Goal: Information Seeking & Learning: Understand process/instructions

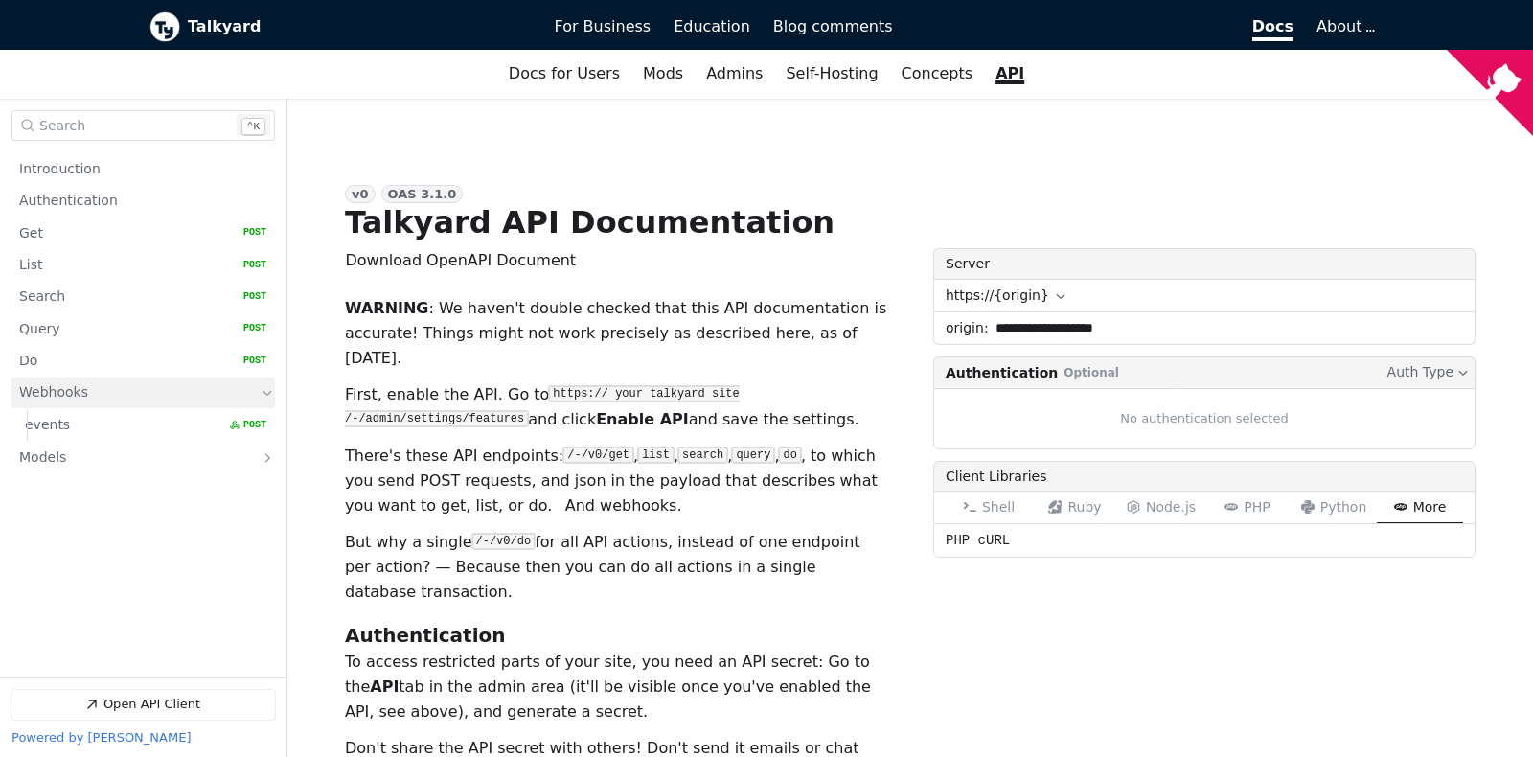
click at [106, 391] on link "Webhooks" at bounding box center [129, 393] width 221 height 31
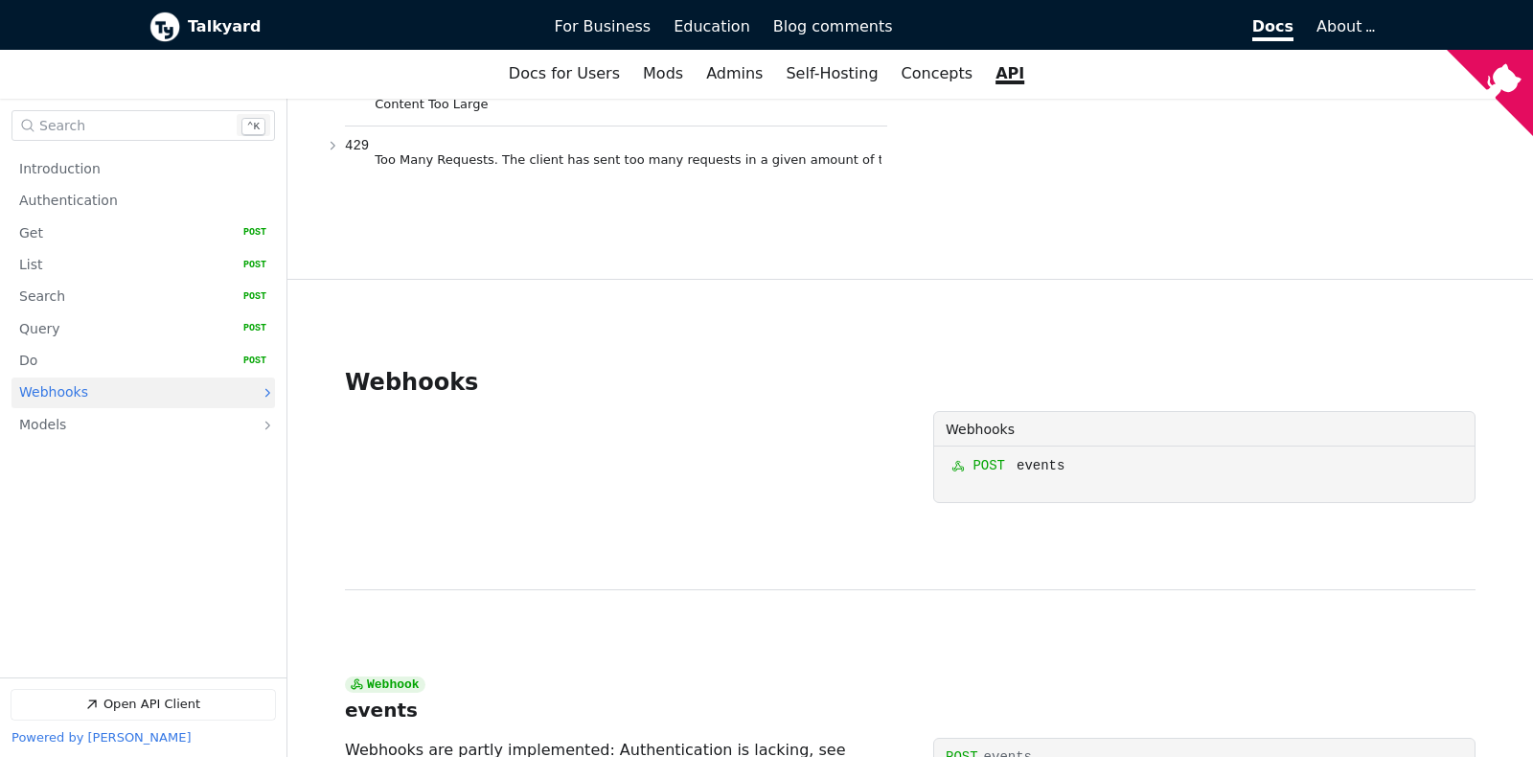
scroll to position [7463, 0]
click at [983, 455] on span "post" at bounding box center [975, 465] width 59 height 21
click at [1035, 455] on span "events" at bounding box center [1045, 465] width 59 height 21
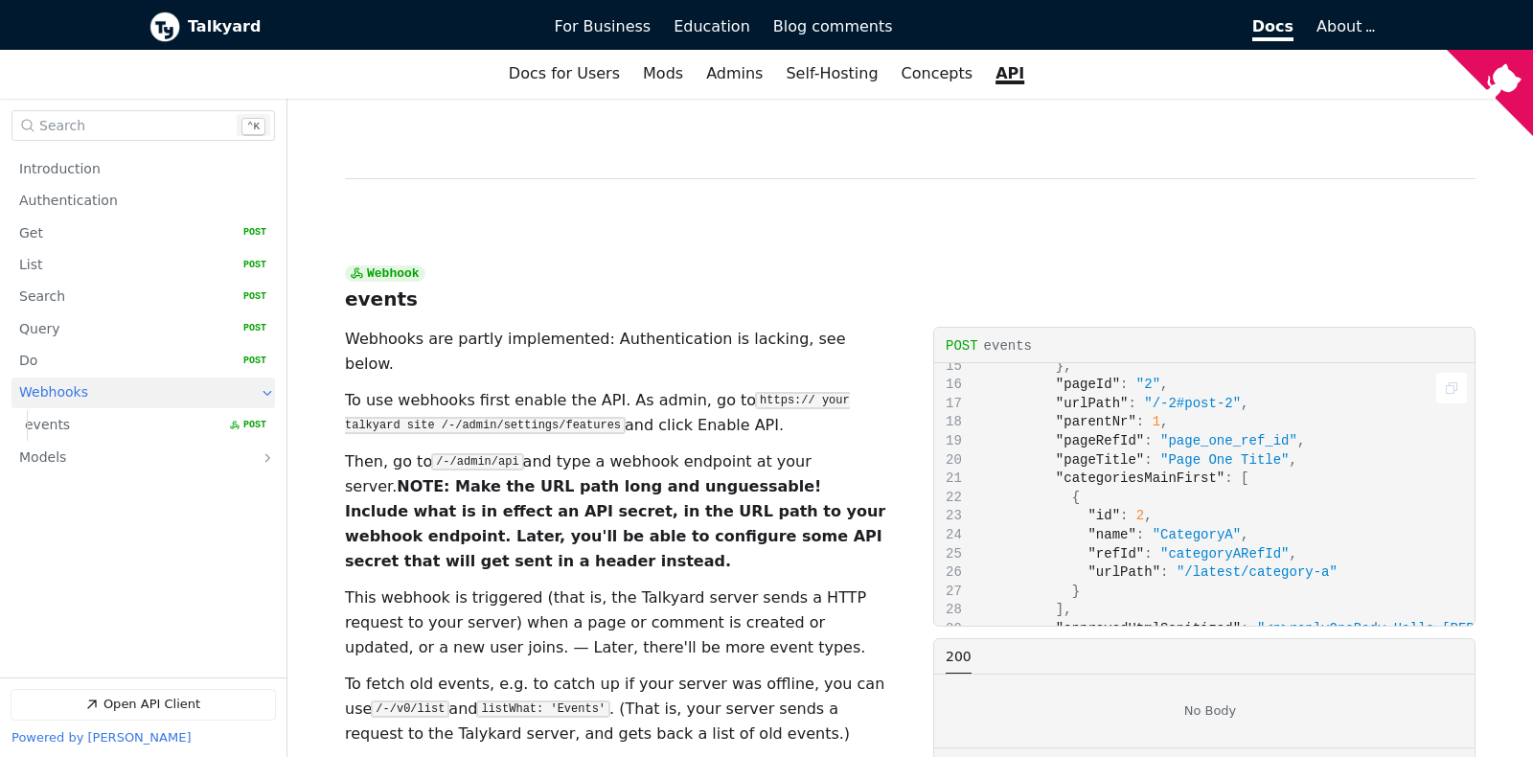
scroll to position [316, 0]
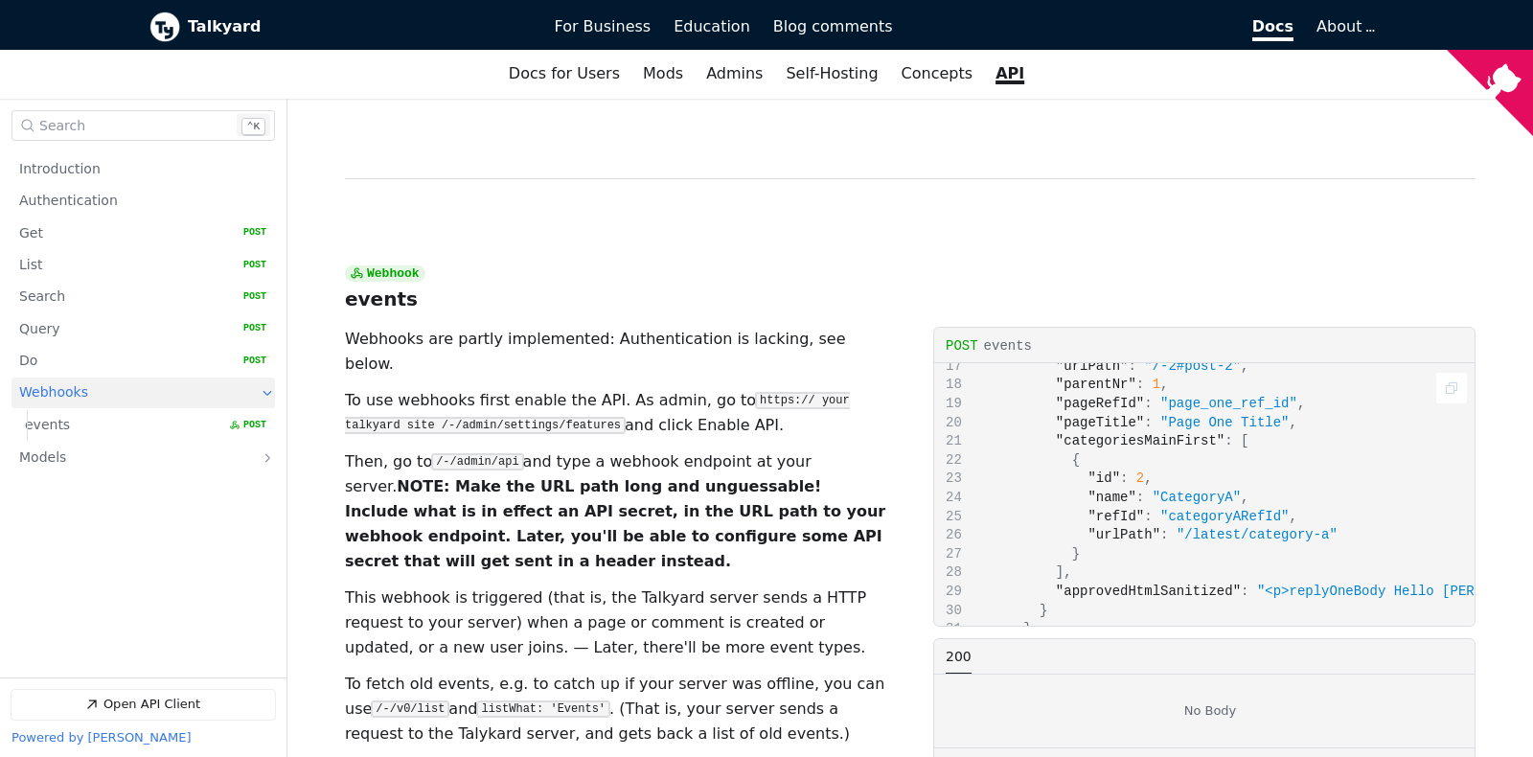
click at [1090, 422] on div "{ "events" : [ { "id" : 3 , "atMs" : 1751005851848 , "eventData" : { "post" : {…" at bounding box center [1204, 494] width 540 height 262
click at [1116, 583] on span ""approvedHtmlSanitized"" at bounding box center [1148, 590] width 185 height 15
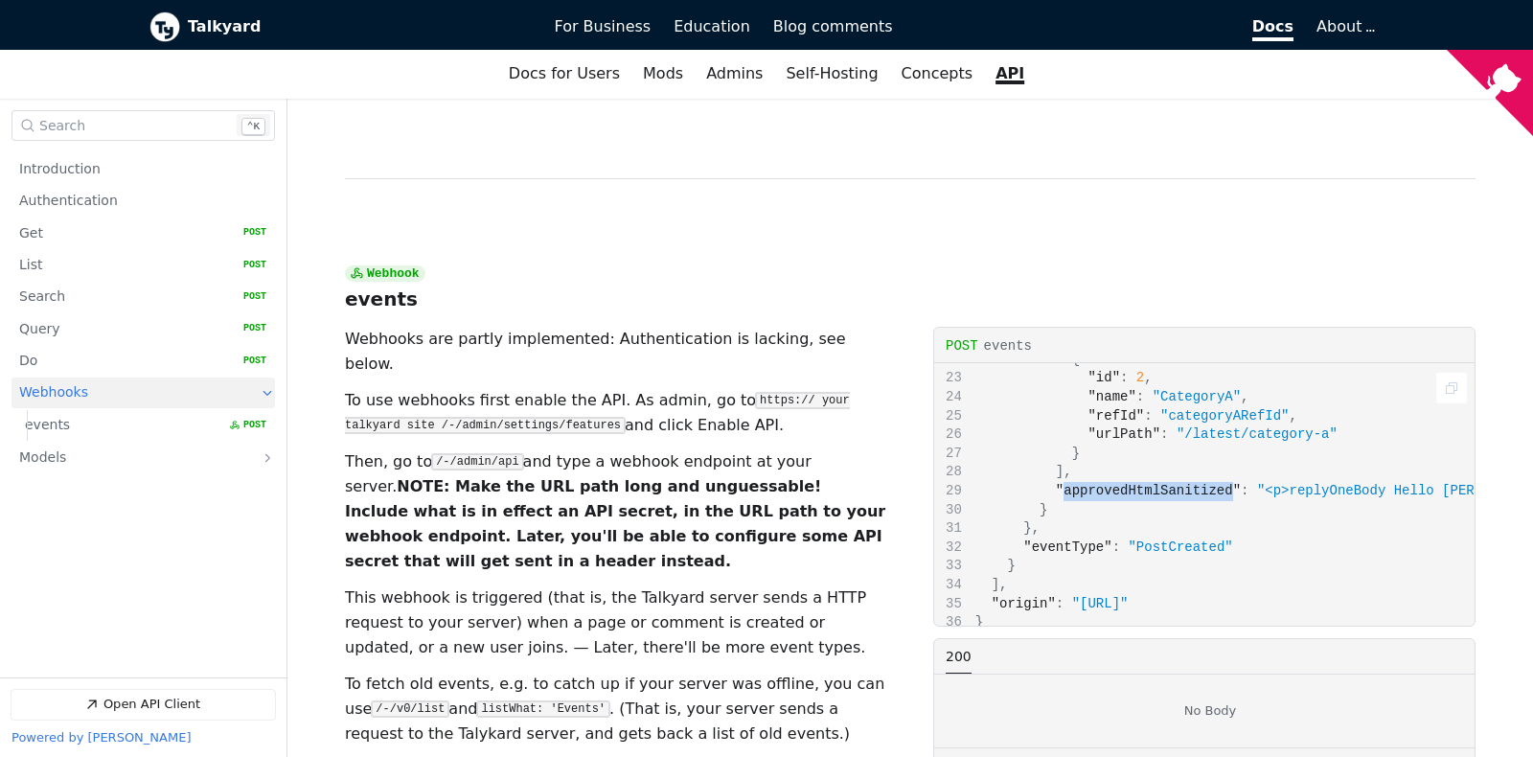
scroll to position [422, 0]
click at [1186, 363] on div "{ "events" : [ { "id" : 3 , "atMs" : 1751005851848 , "eventData" : { "post" : {…" at bounding box center [1204, 494] width 540 height 262
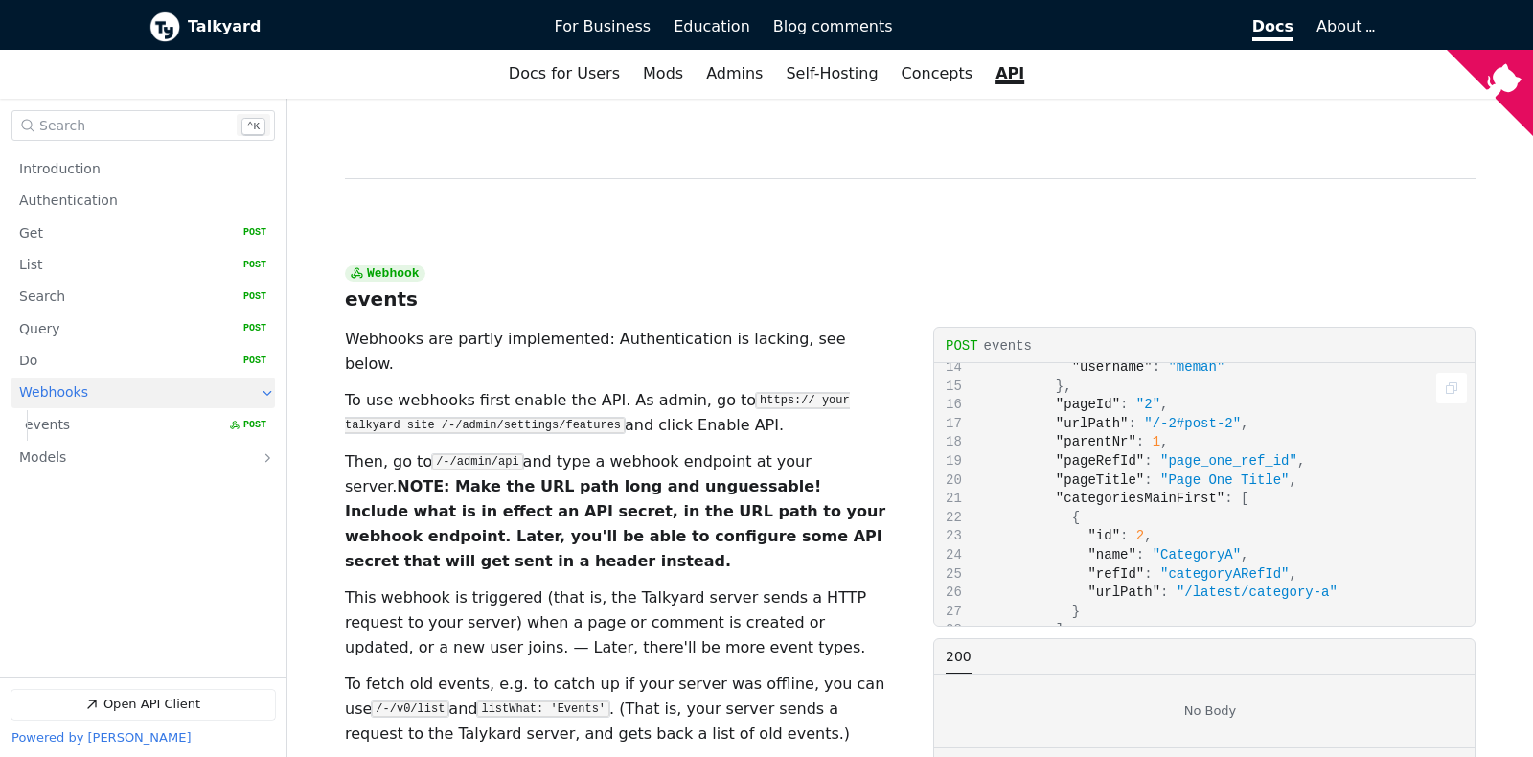
scroll to position [211, 0]
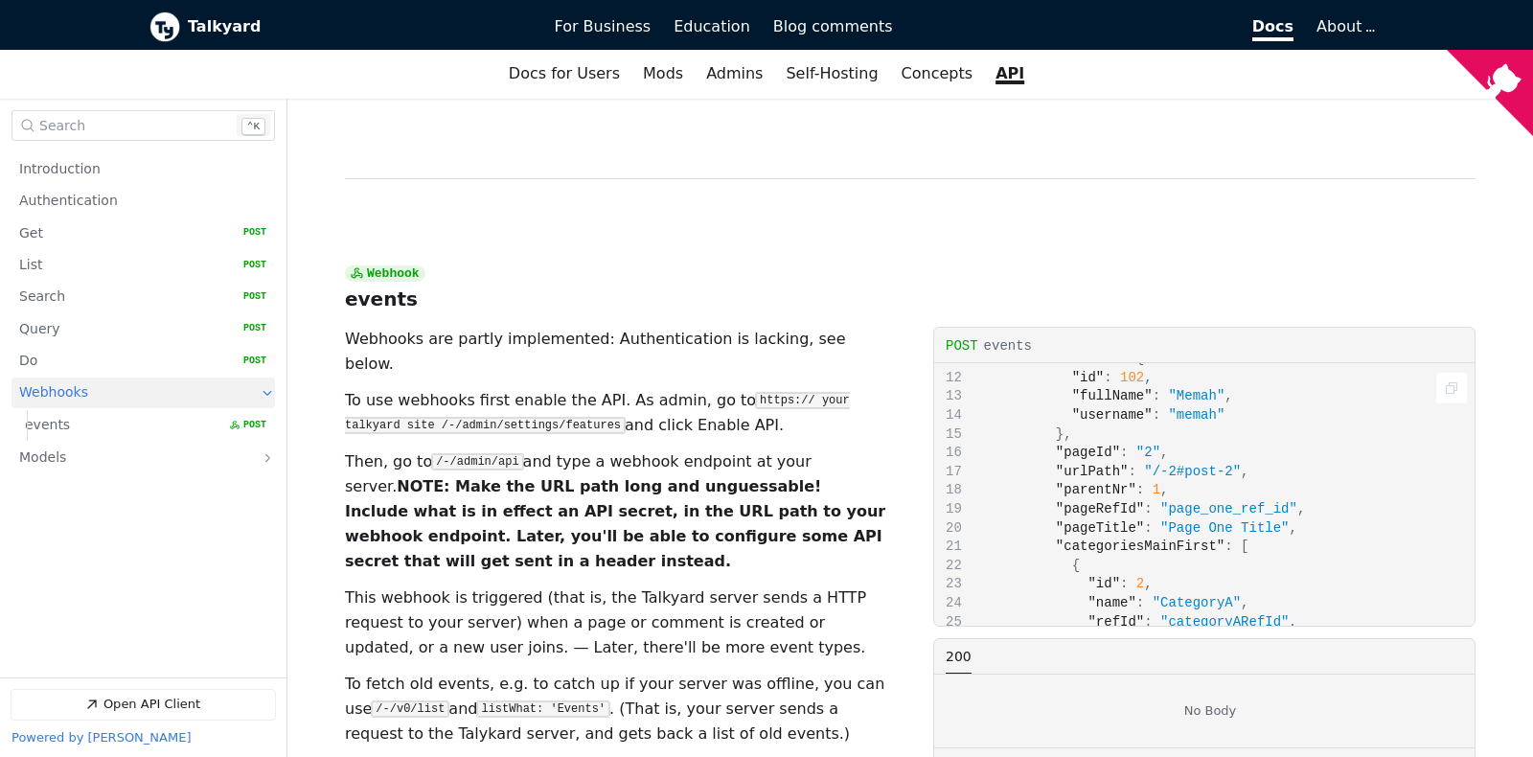
click at [1072, 445] on span ""pageId"" at bounding box center [1088, 452] width 64 height 15
copy span "pageId"
click at [1085, 445] on span ""pageId"" at bounding box center [1088, 452] width 64 height 15
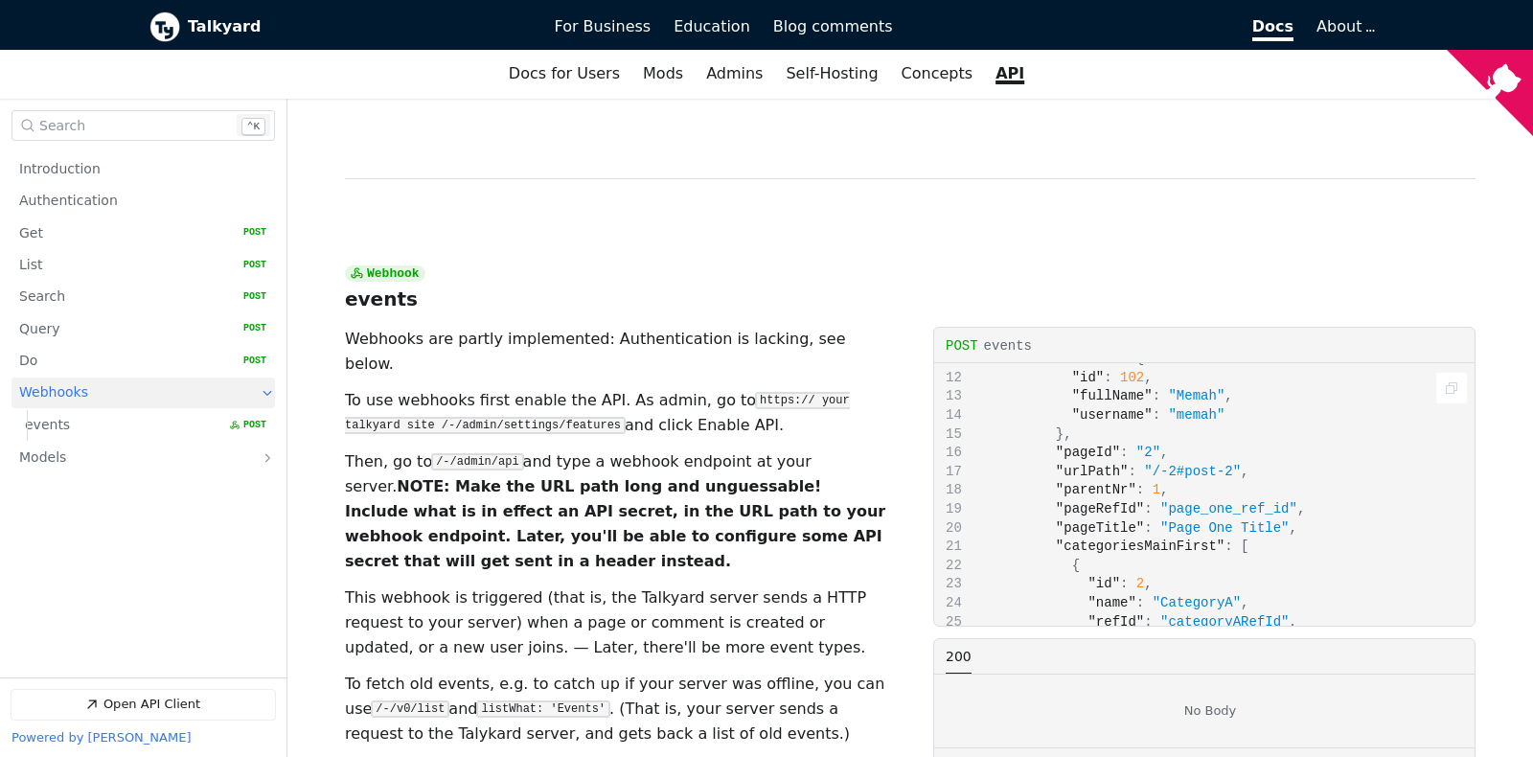
click at [1078, 445] on span ""pageId"" at bounding box center [1088, 452] width 64 height 15
copy span "pageId"
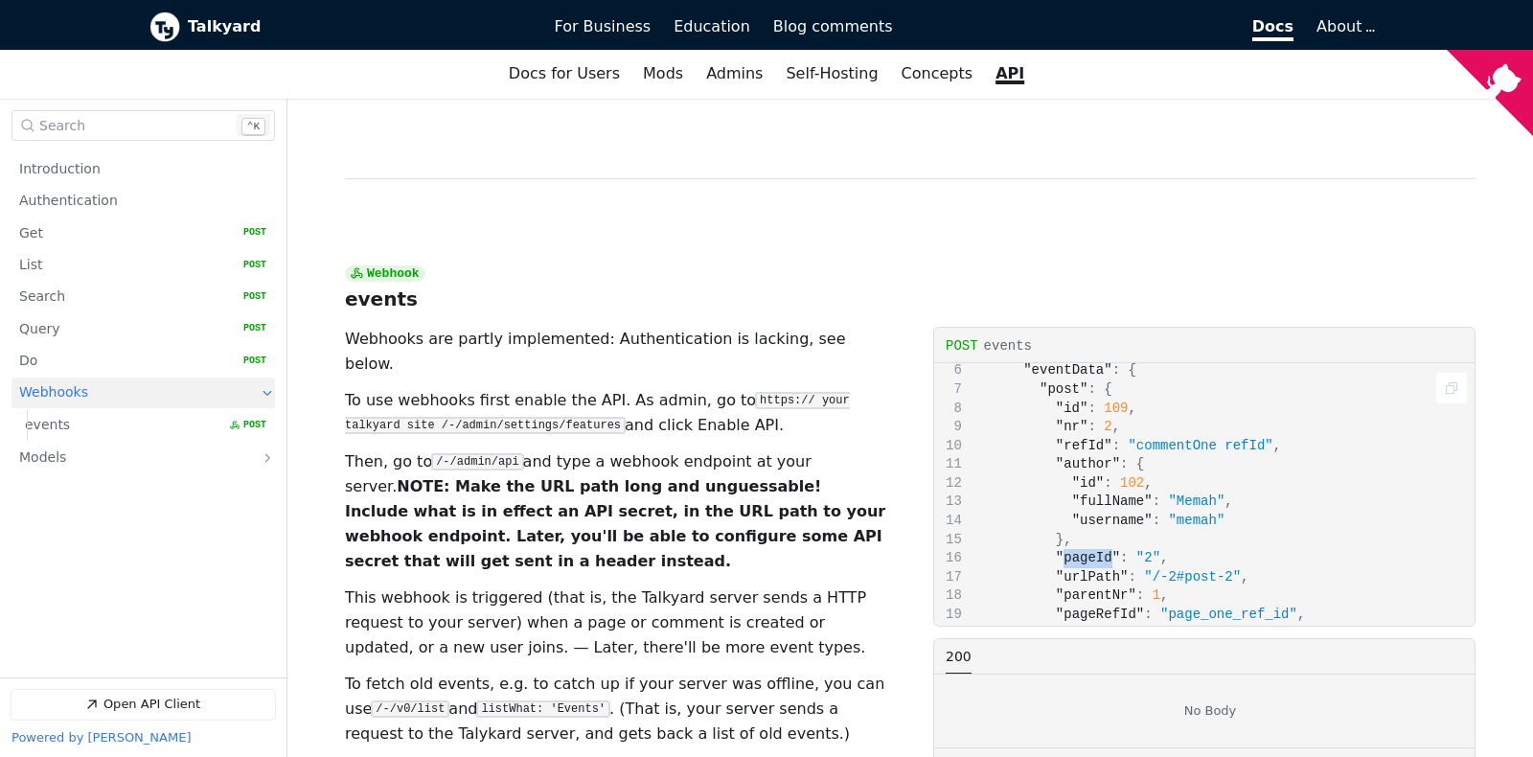
scroll to position [105, 0]
click at [1078, 456] on span ""author"" at bounding box center [1088, 463] width 64 height 15
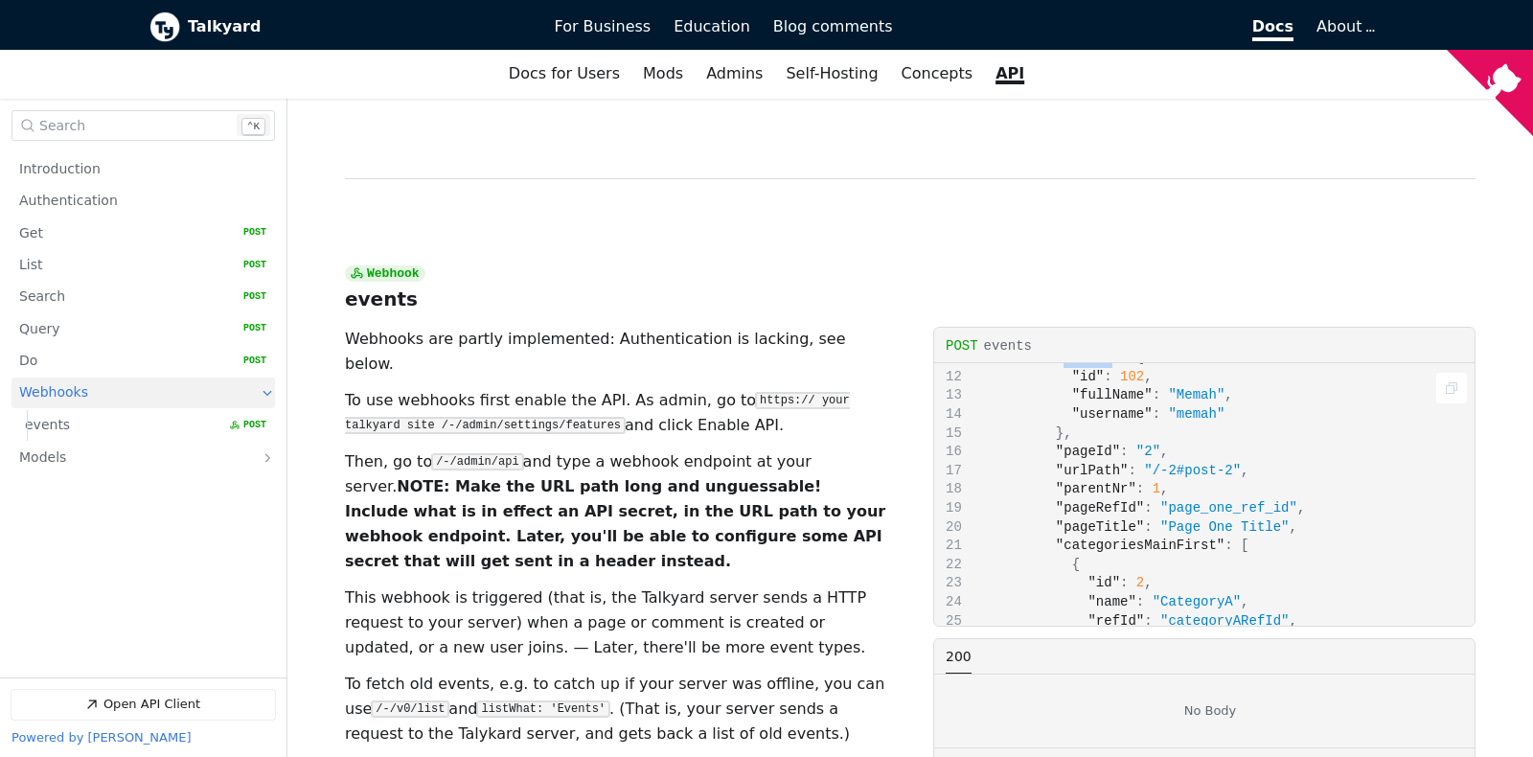
scroll to position [106, 0]
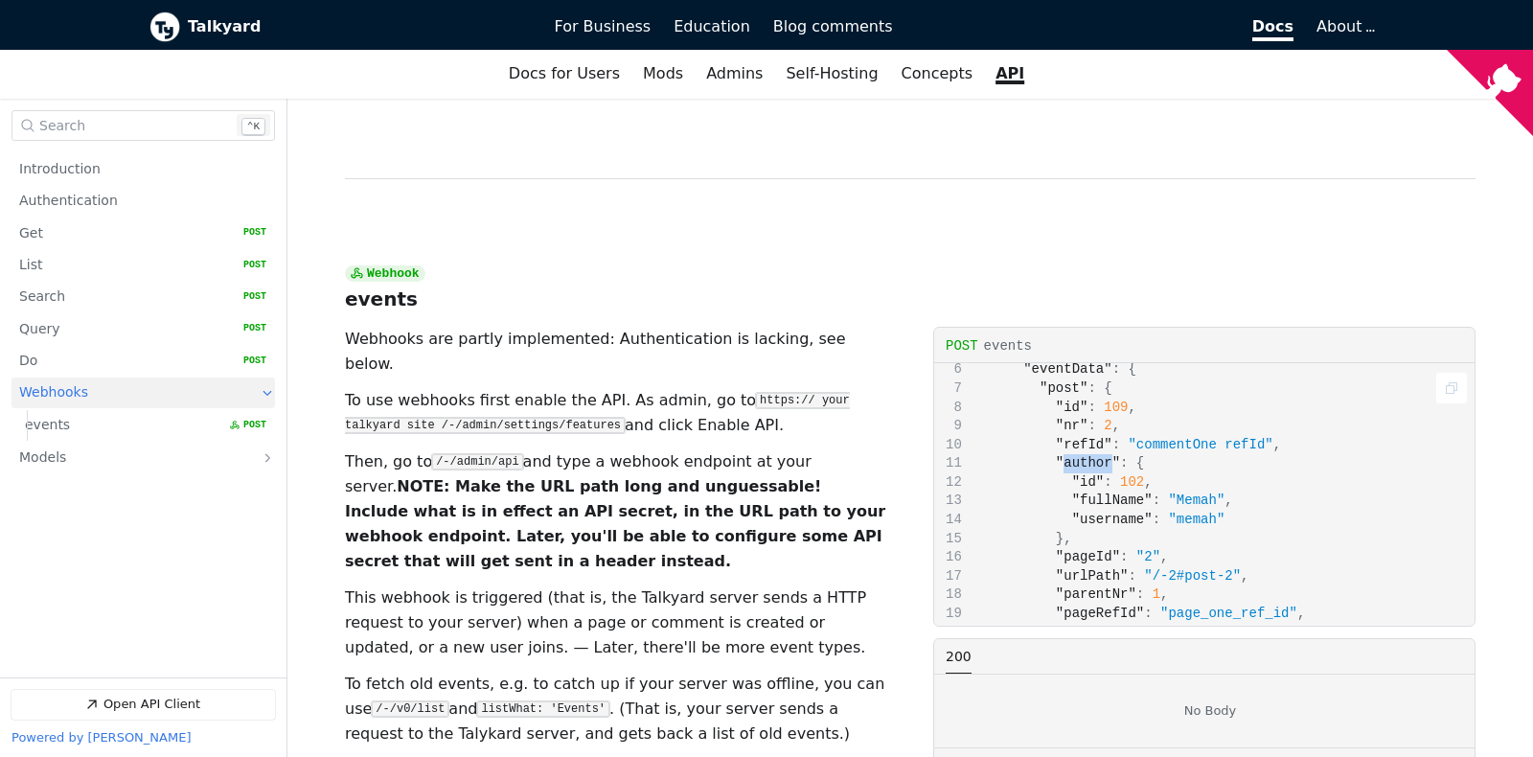
copy span "author"
drag, startPoint x: 1133, startPoint y: 343, endPoint x: 1061, endPoint y: 342, distance: 71.9
click at [1061, 492] on span ""fullName" : "Memah" ," at bounding box center [1089, 499] width 287 height 15
copy span ""fullName""
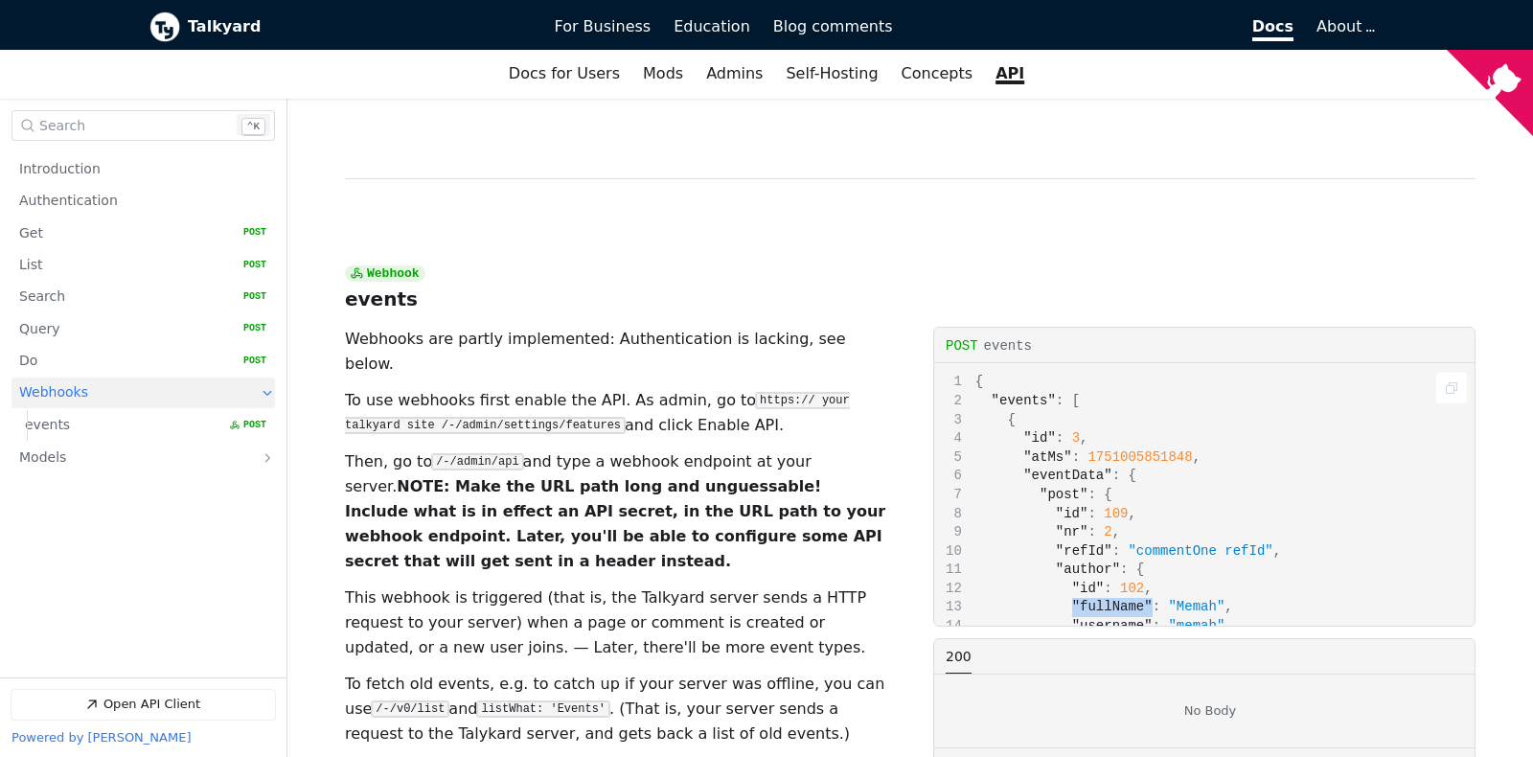
scroll to position [211, 0]
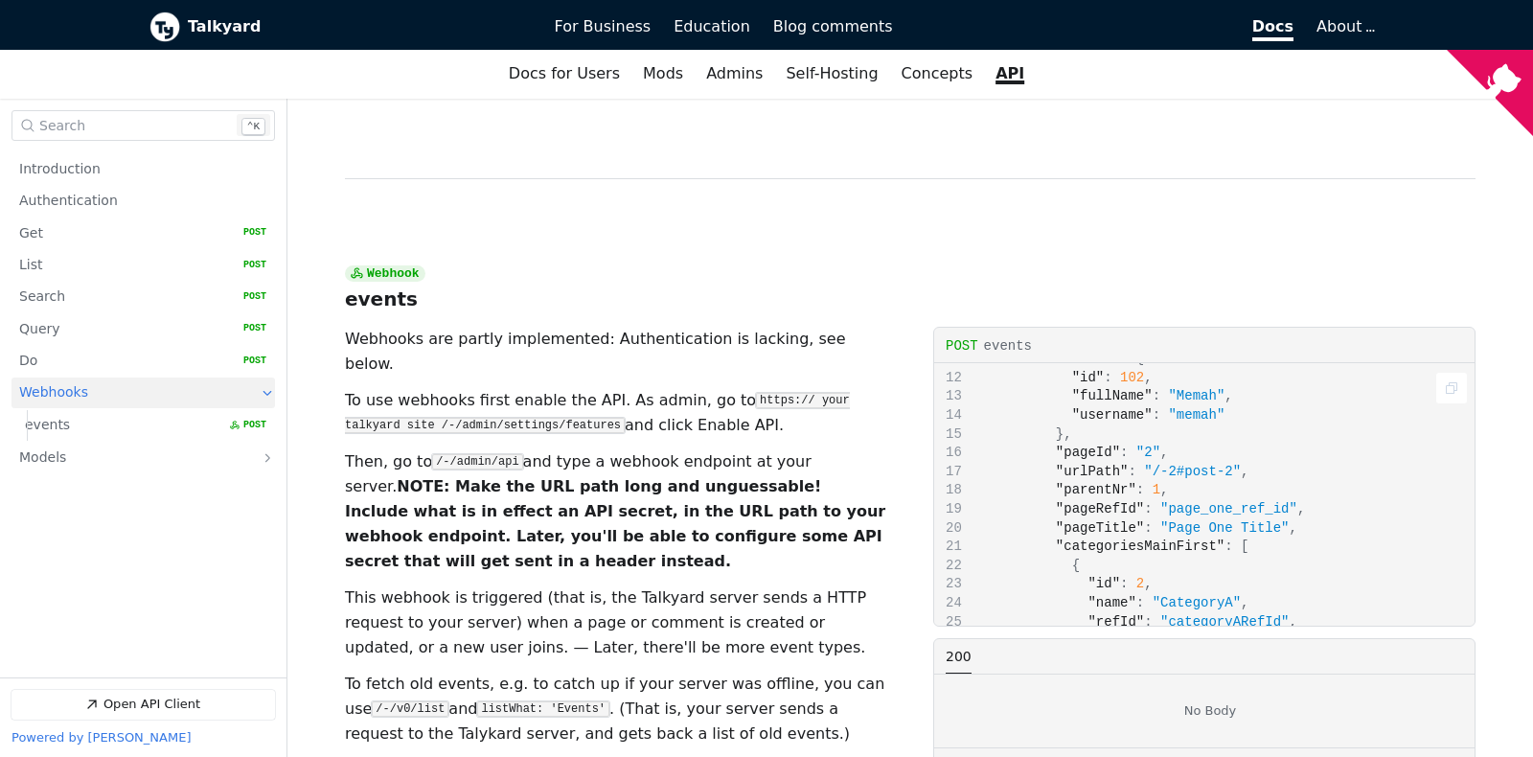
click at [1095, 538] on span ""categoriesMainFirst"" at bounding box center [1140, 545] width 169 height 15
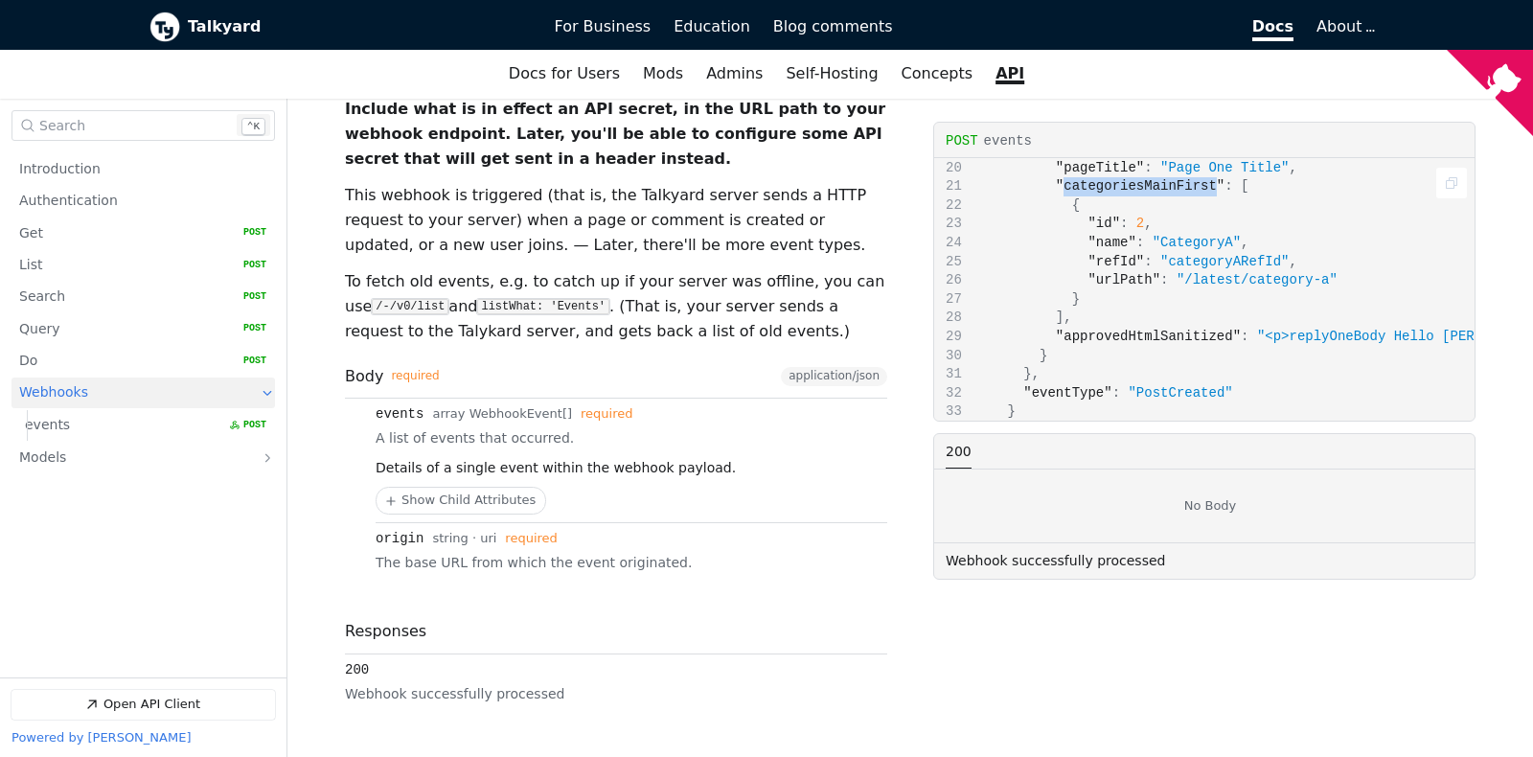
scroll to position [316, 0]
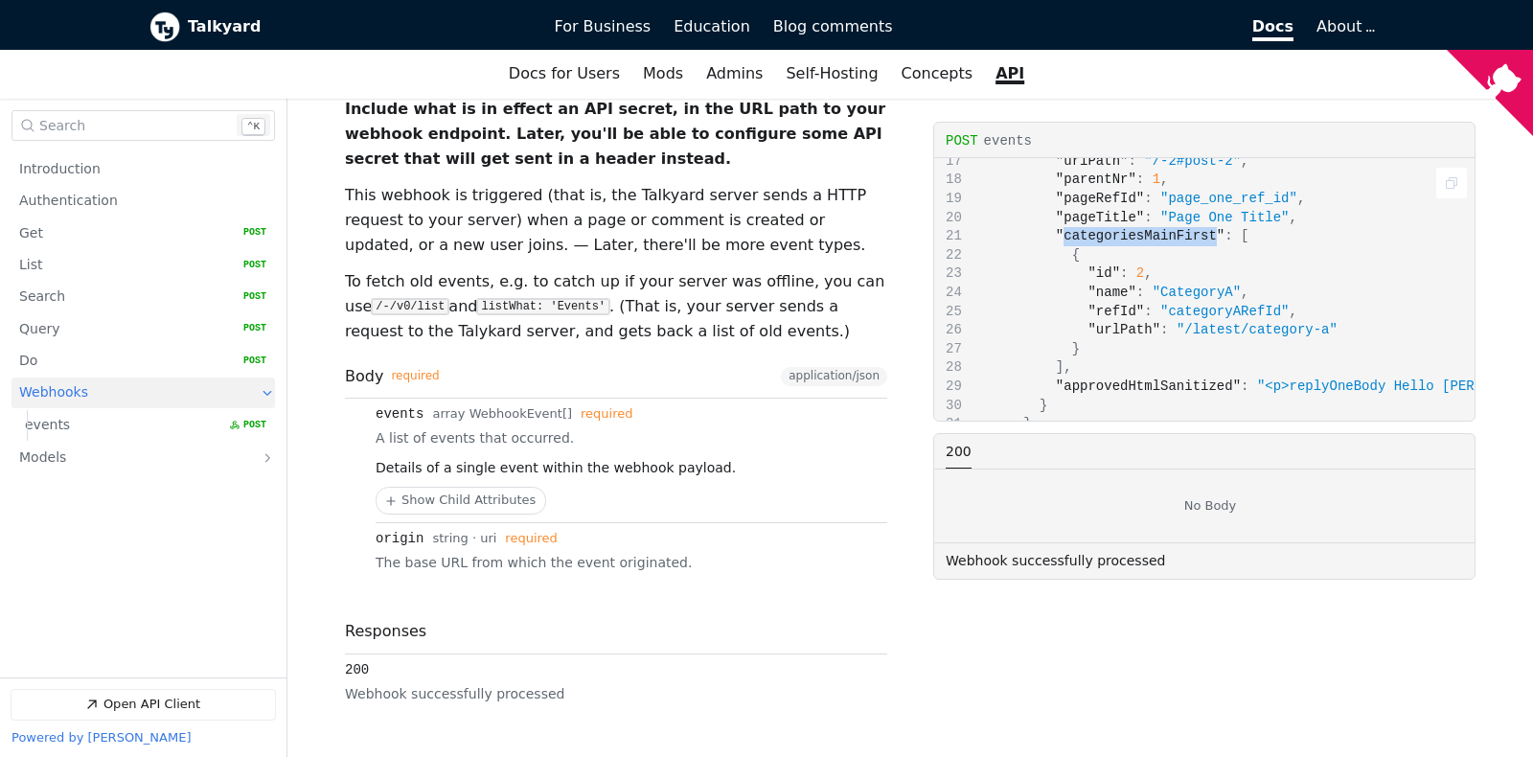
click at [1132, 378] on span ""approvedHtmlSanitized"" at bounding box center [1148, 385] width 185 height 15
copy span "approvedHtmlSanitized"
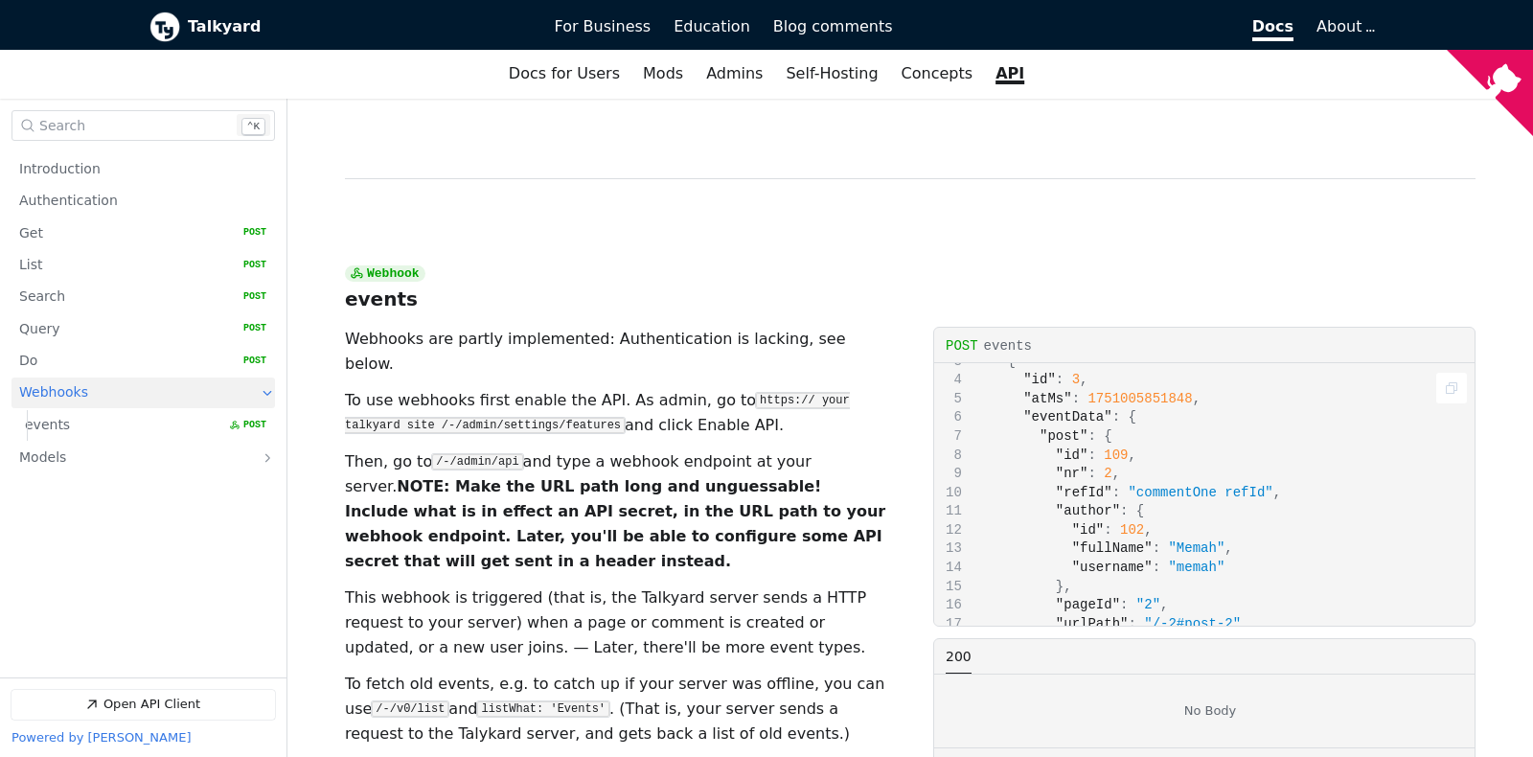
scroll to position [105, 0]
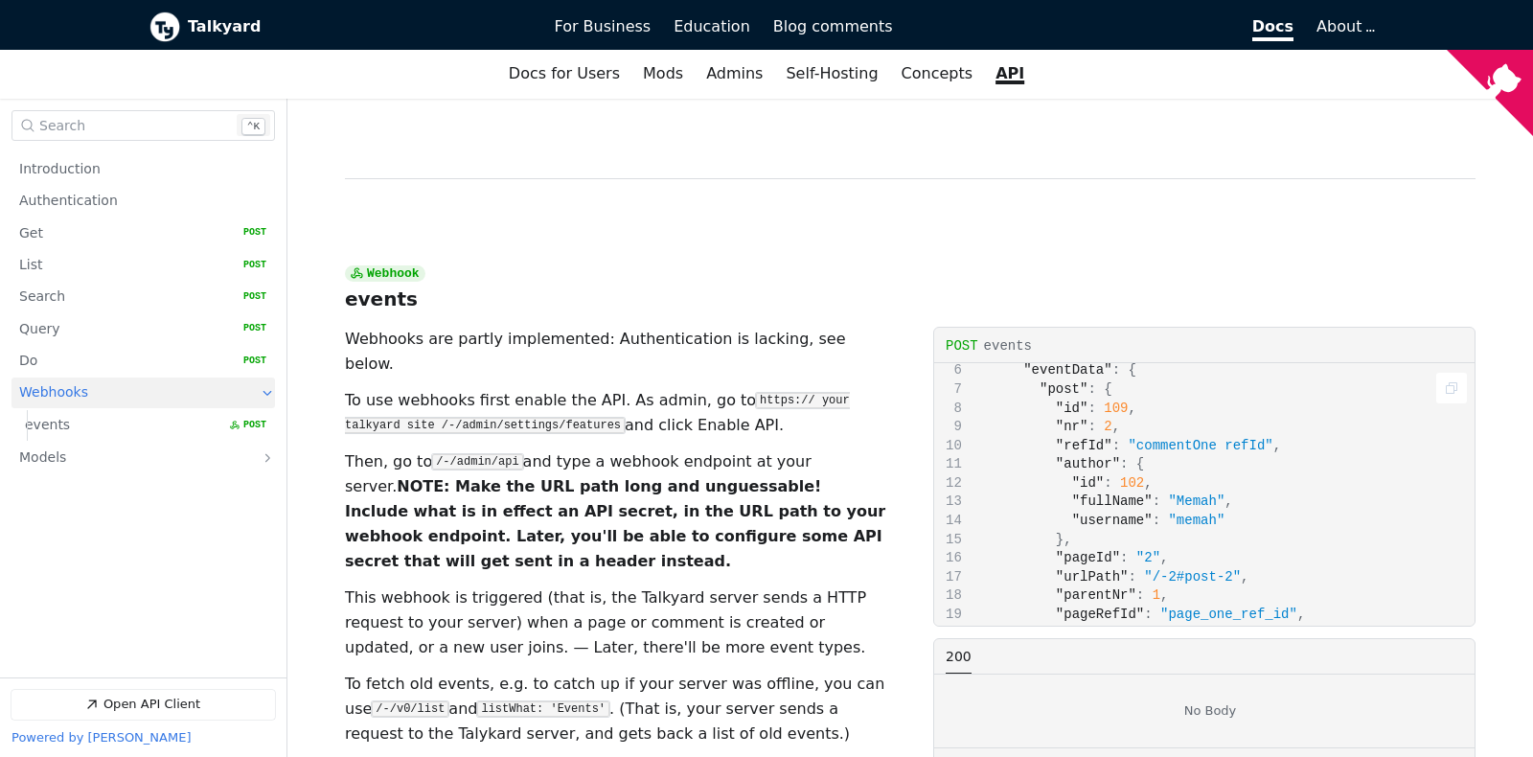
click at [1116, 513] on span ""username"" at bounding box center [1112, 520] width 80 height 15
click at [1101, 493] on span ""fullName"" at bounding box center [1112, 500] width 80 height 15
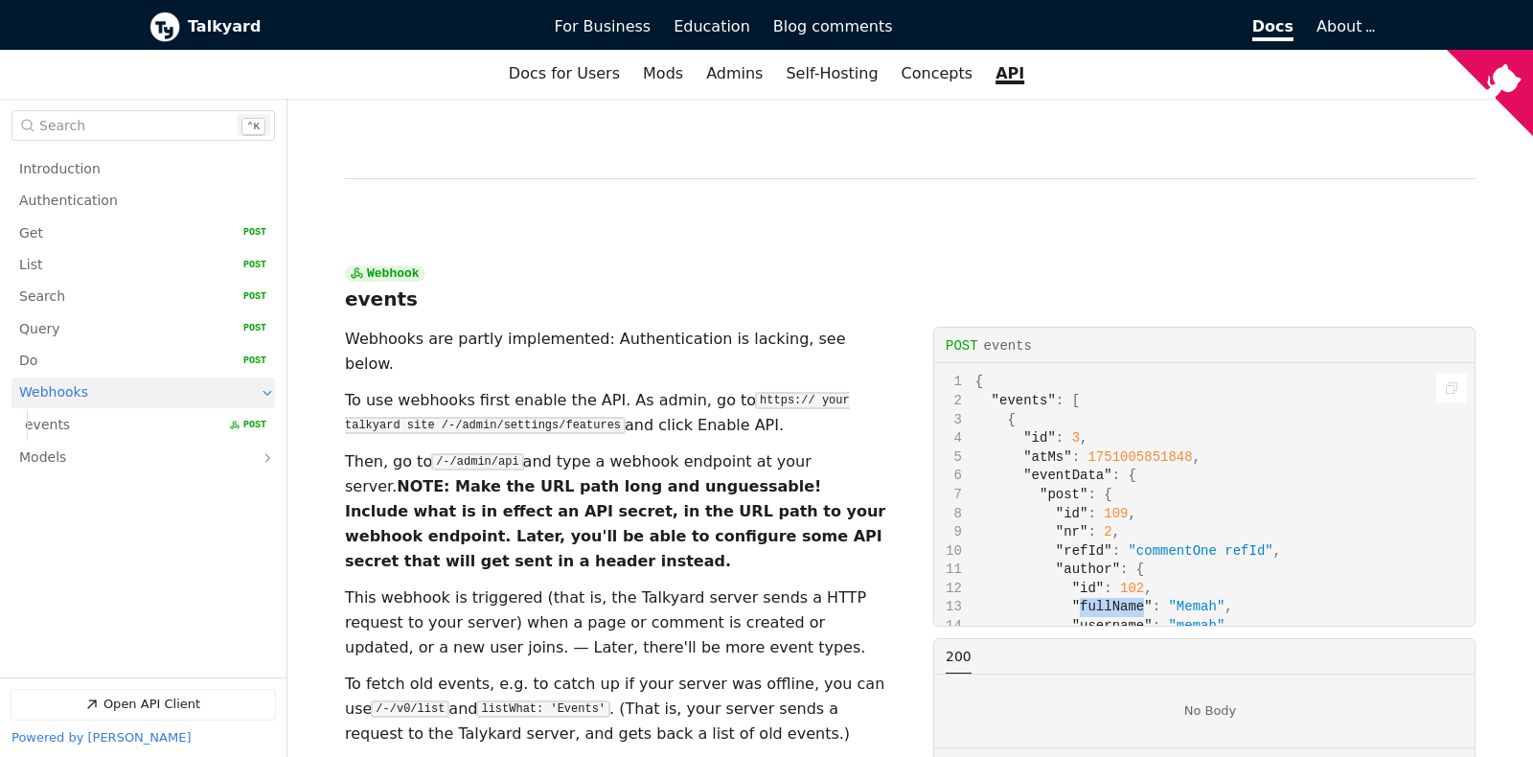
scroll to position [7772, 0]
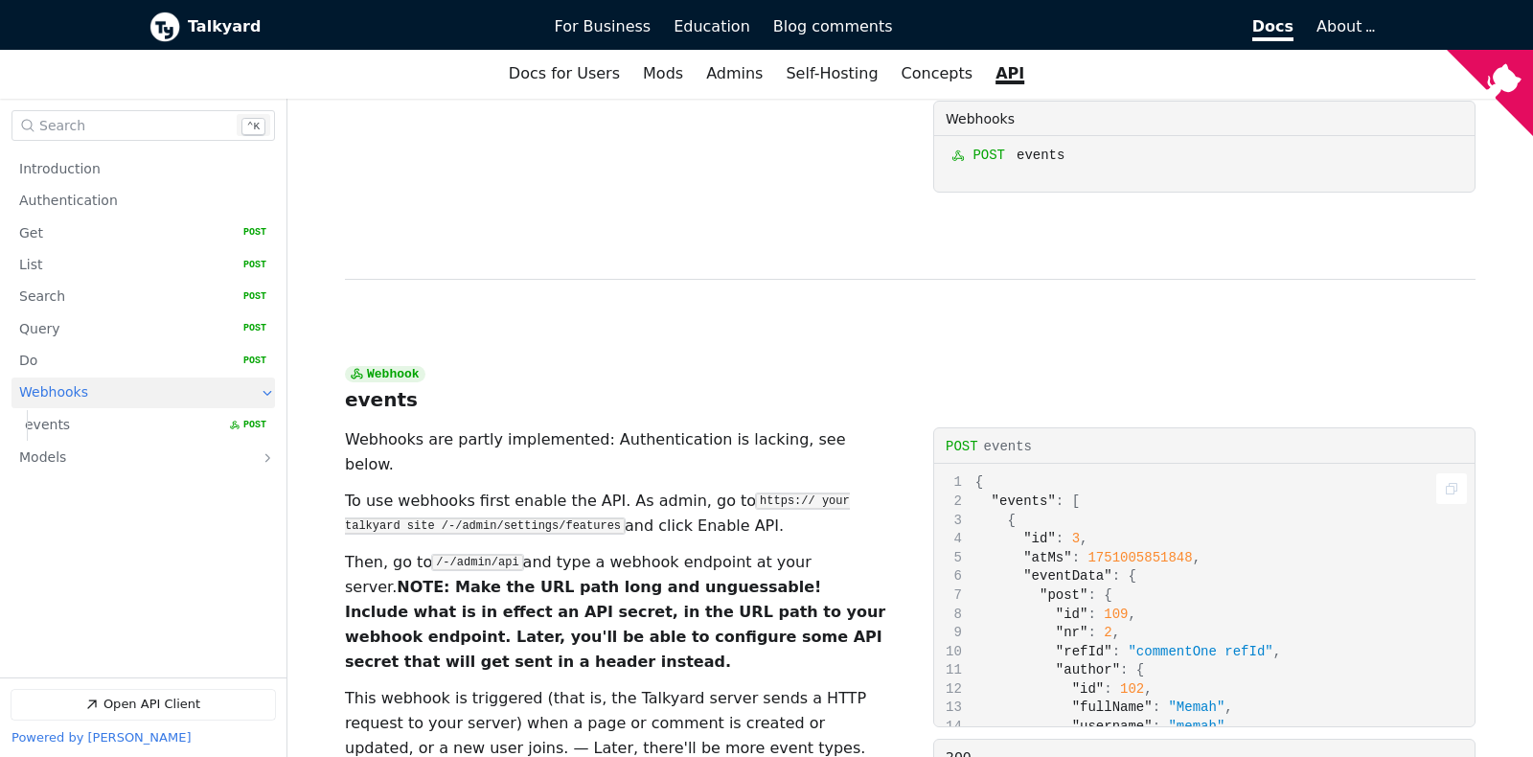
click at [1061, 568] on span ""eventData"" at bounding box center [1067, 575] width 88 height 15
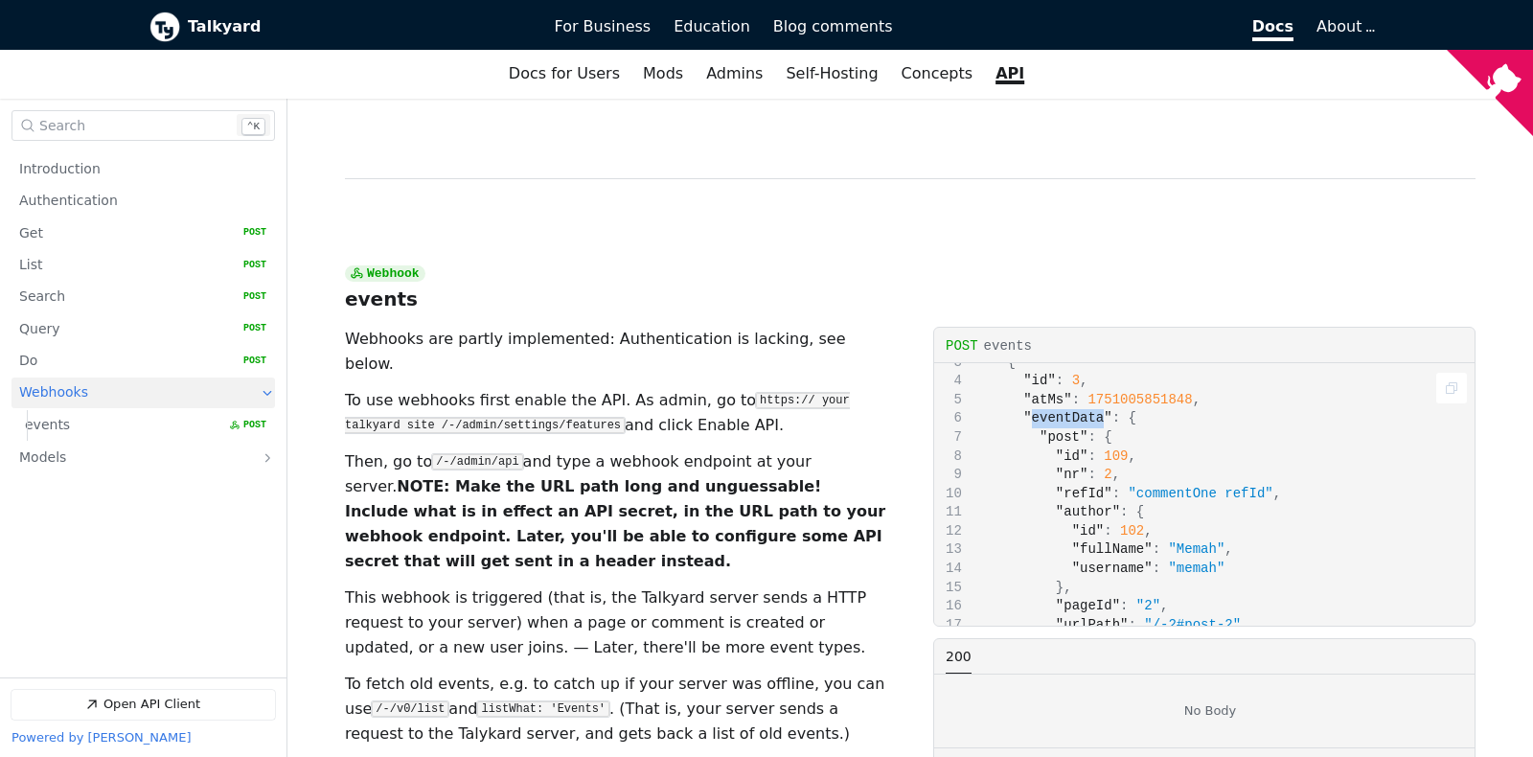
scroll to position [105, 0]
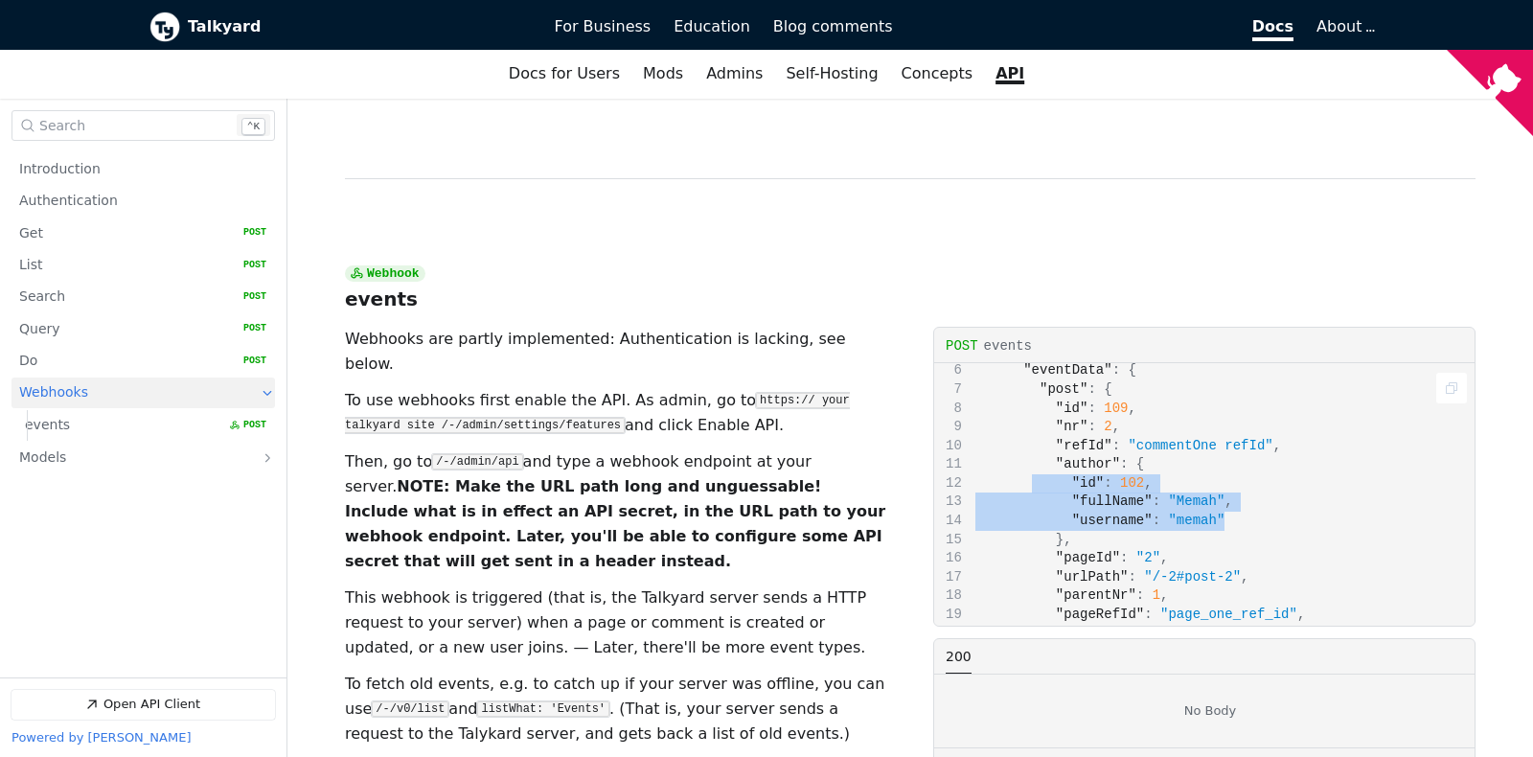
drag, startPoint x: 1208, startPoint y: 359, endPoint x: 1026, endPoint y: 324, distance: 185.4
click at [1026, 363] on div "{ "events" : [ { "id" : 3 , "atMs" : 1751005851848 , "eventData" : { "post" : {…" at bounding box center [1204, 494] width 540 height 262
click at [1063, 456] on span ""author"" at bounding box center [1088, 463] width 64 height 15
copy span "author"
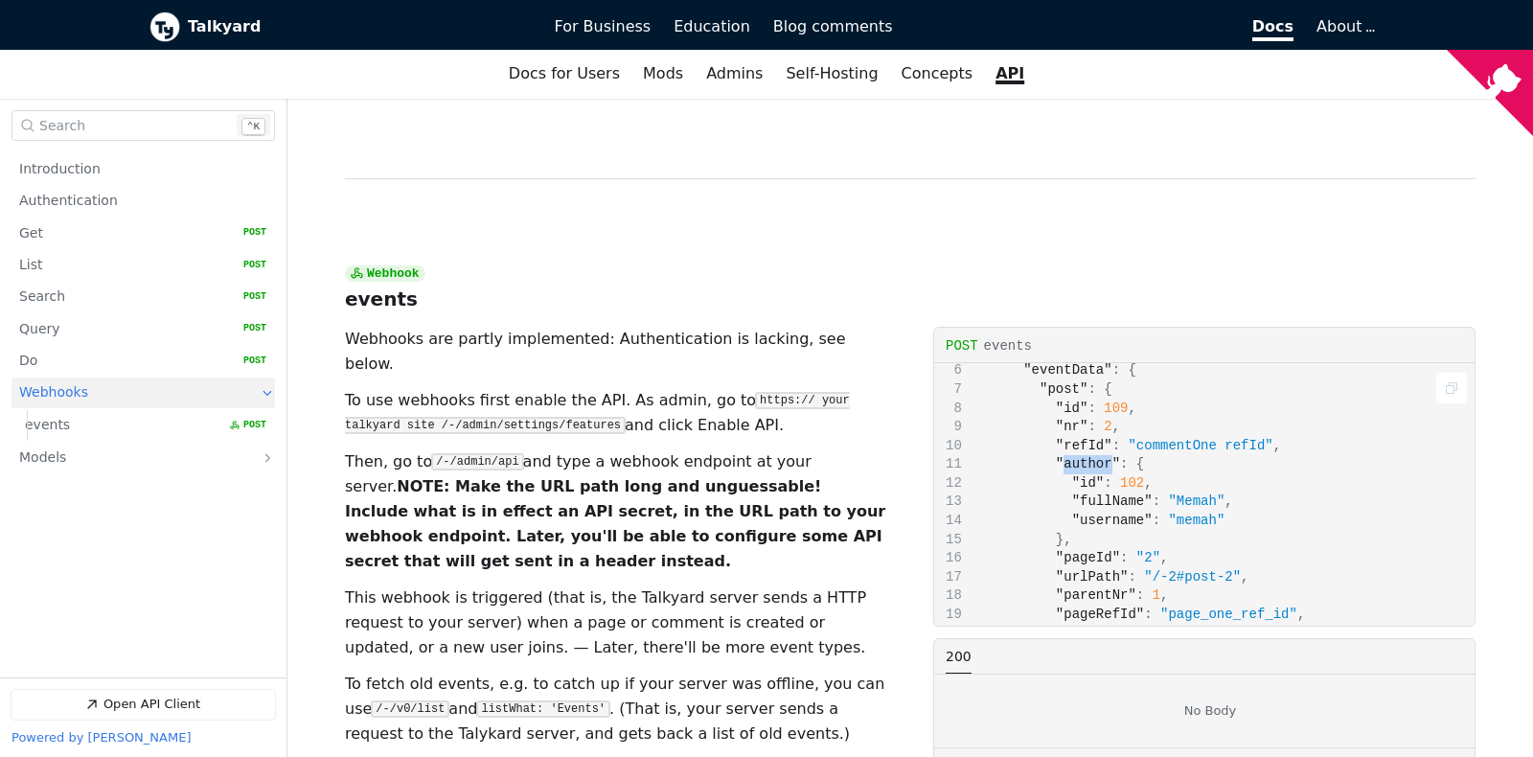
click at [1104, 475] on span ":" at bounding box center [1108, 482] width 8 height 15
drag, startPoint x: 1106, startPoint y: 302, endPoint x: 1047, endPoint y: 306, distance: 58.6
click at [1056, 456] on span ""author"" at bounding box center [1088, 463] width 64 height 15
copy span ""author""
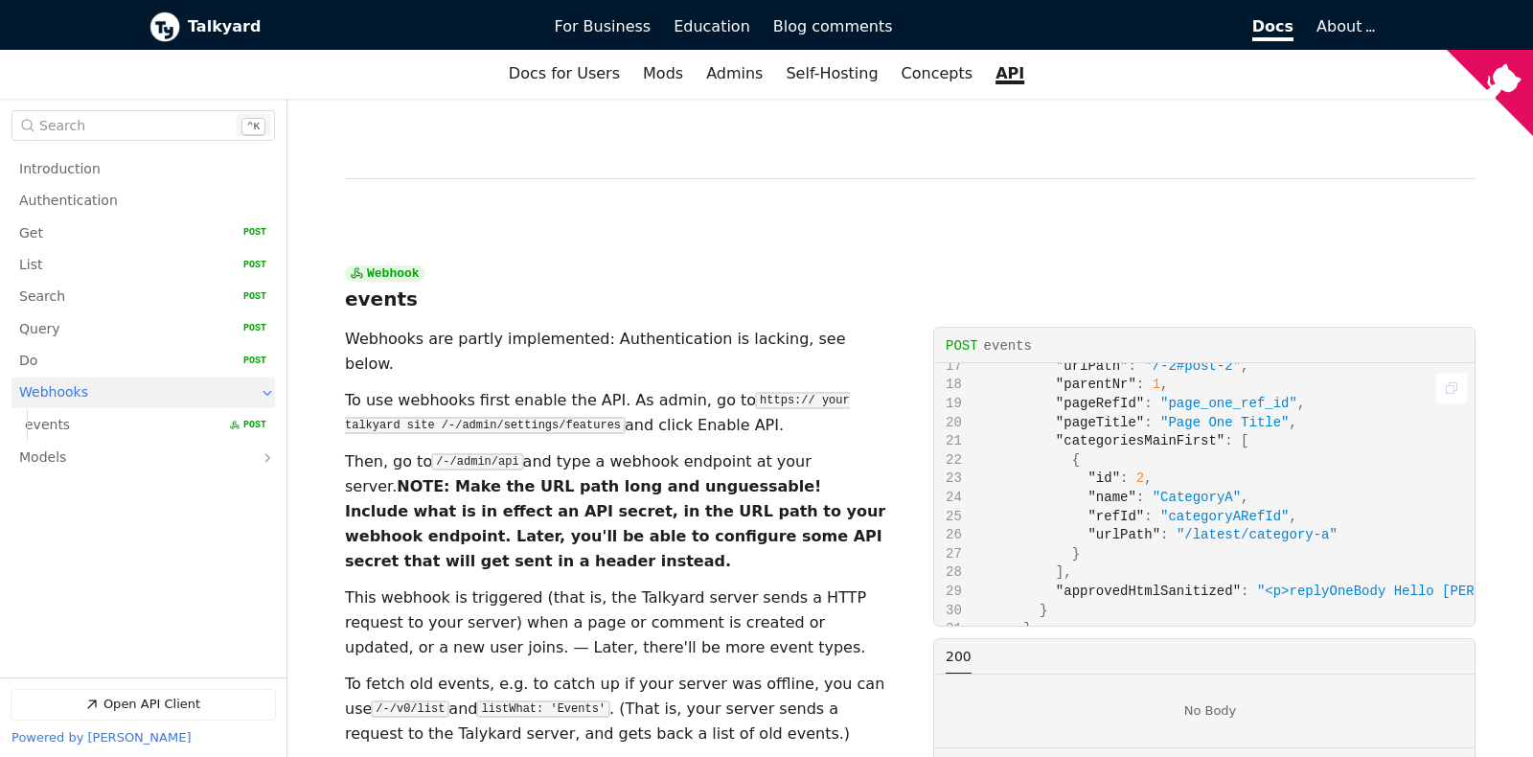
scroll to position [0, 0]
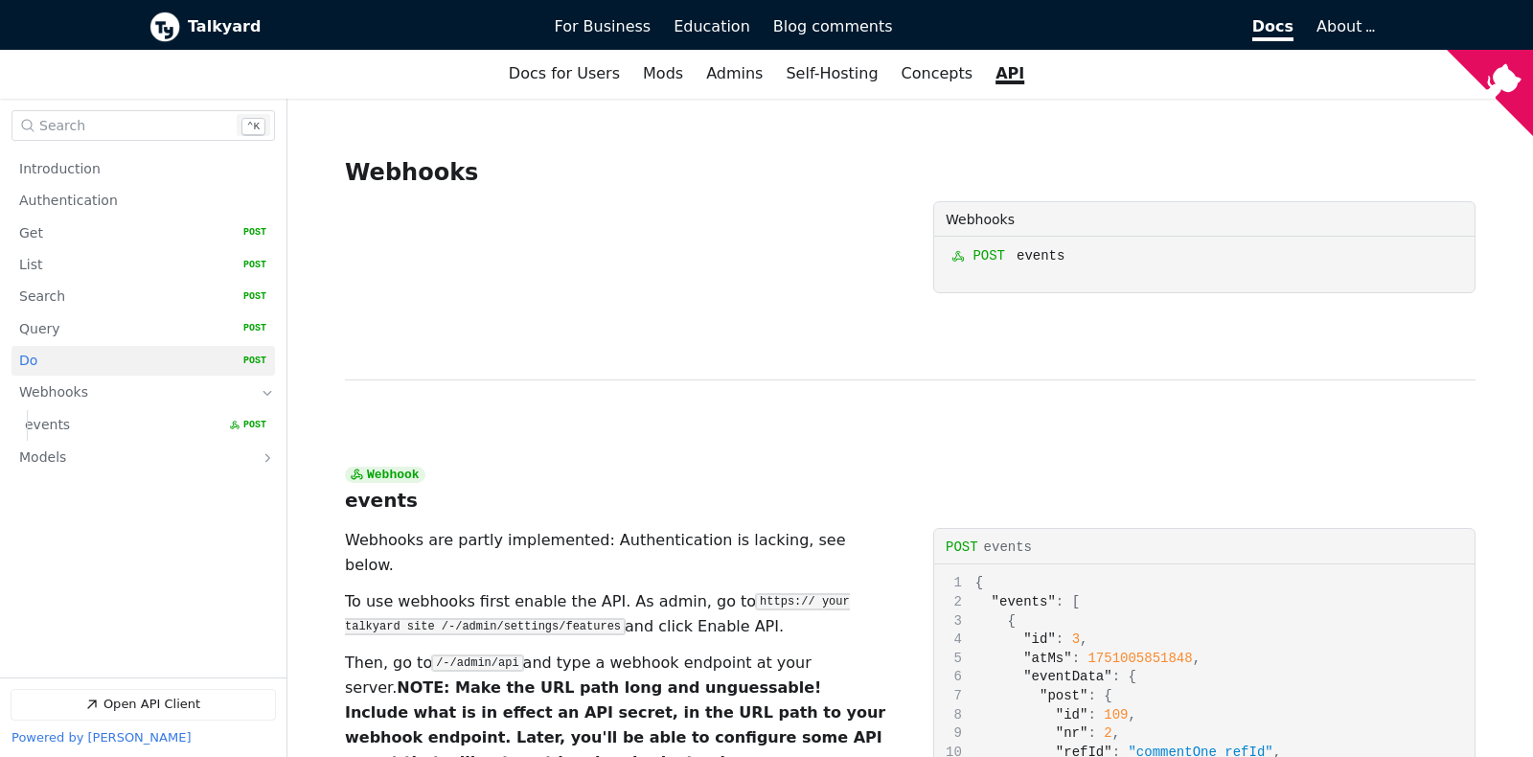
scroll to position [7974, 0]
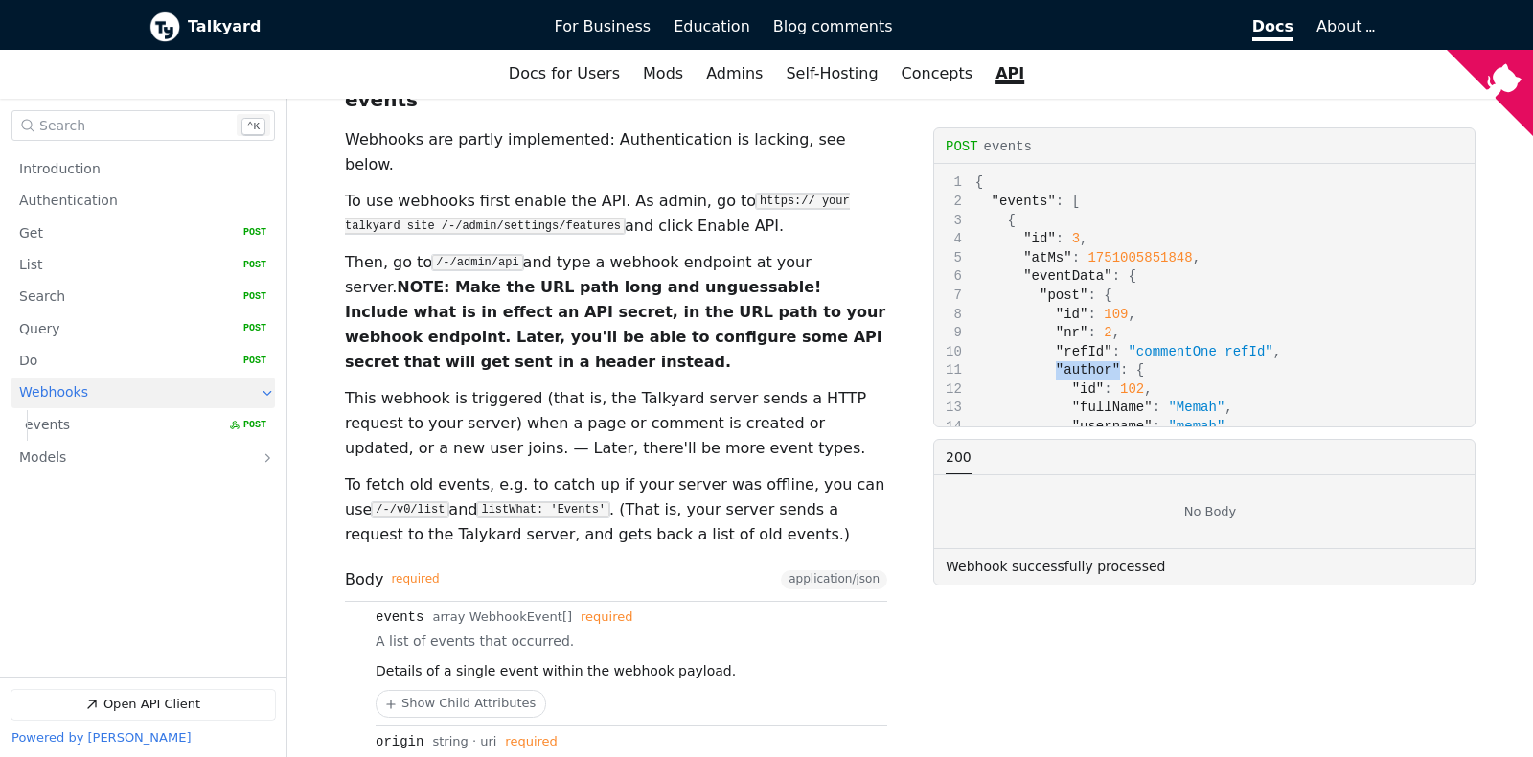
scroll to position [8074, 0]
click at [89, 455] on link "Models" at bounding box center [129, 458] width 221 height 31
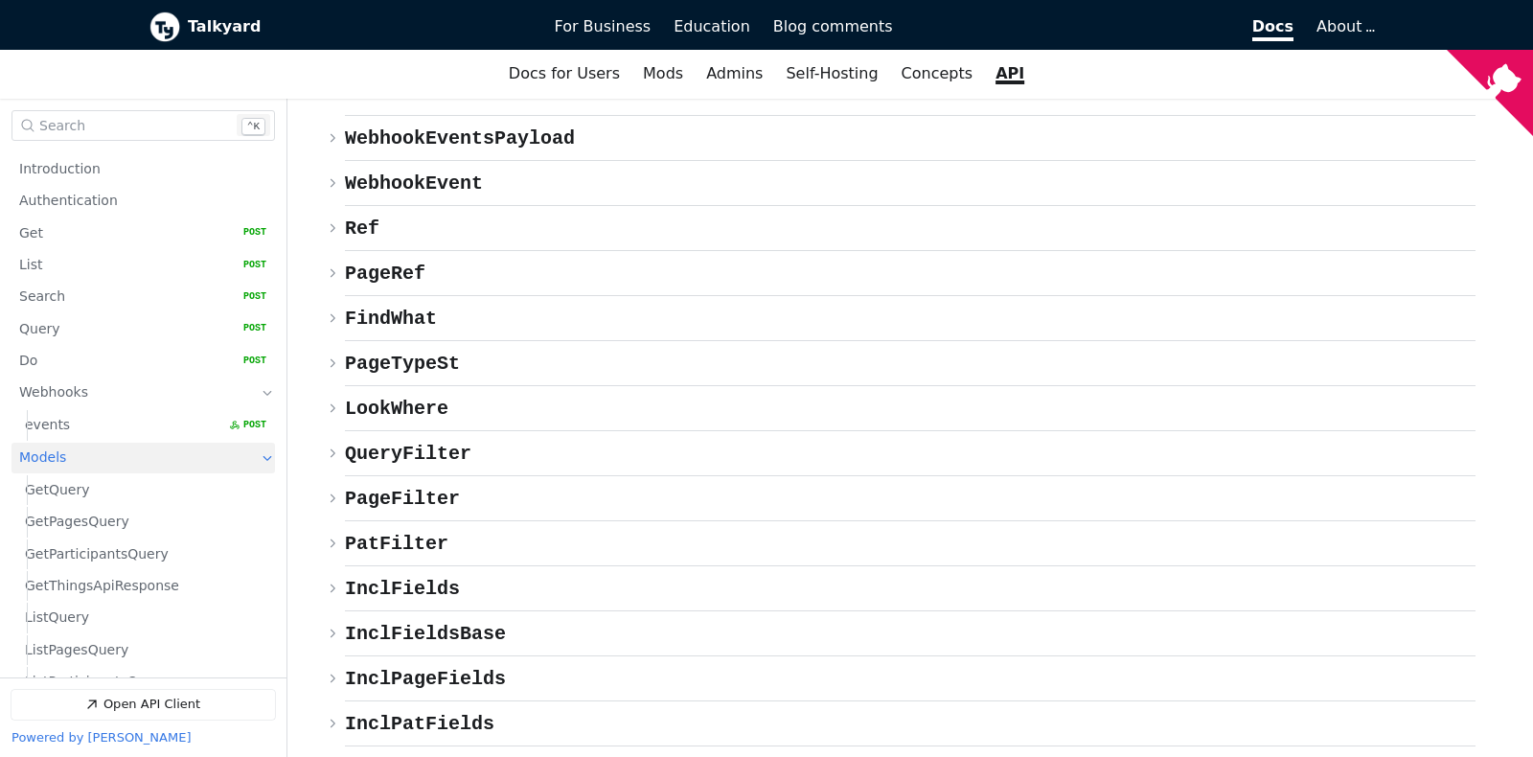
scroll to position [10570, 0]
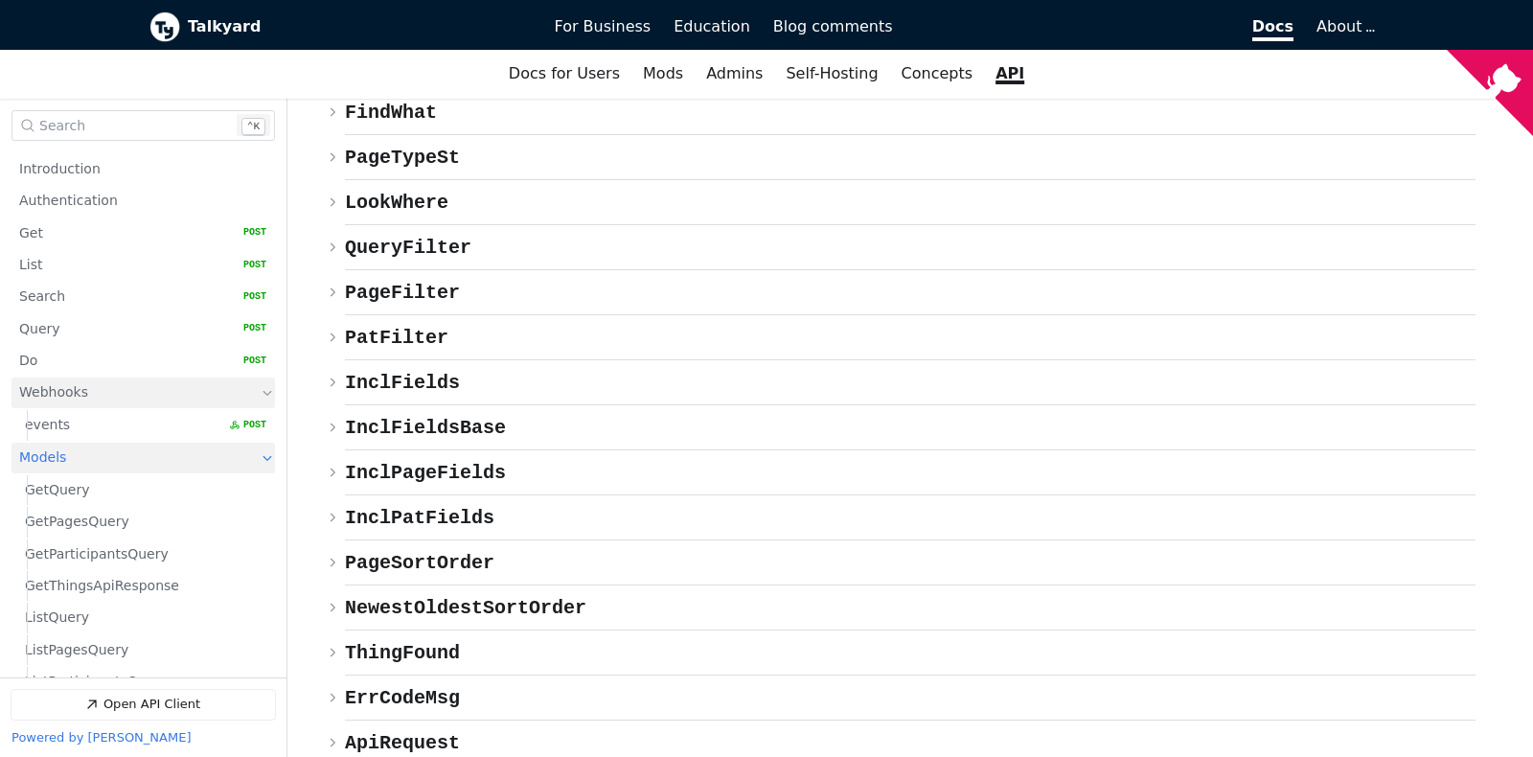
click at [93, 394] on link "Webhooks" at bounding box center [129, 393] width 221 height 31
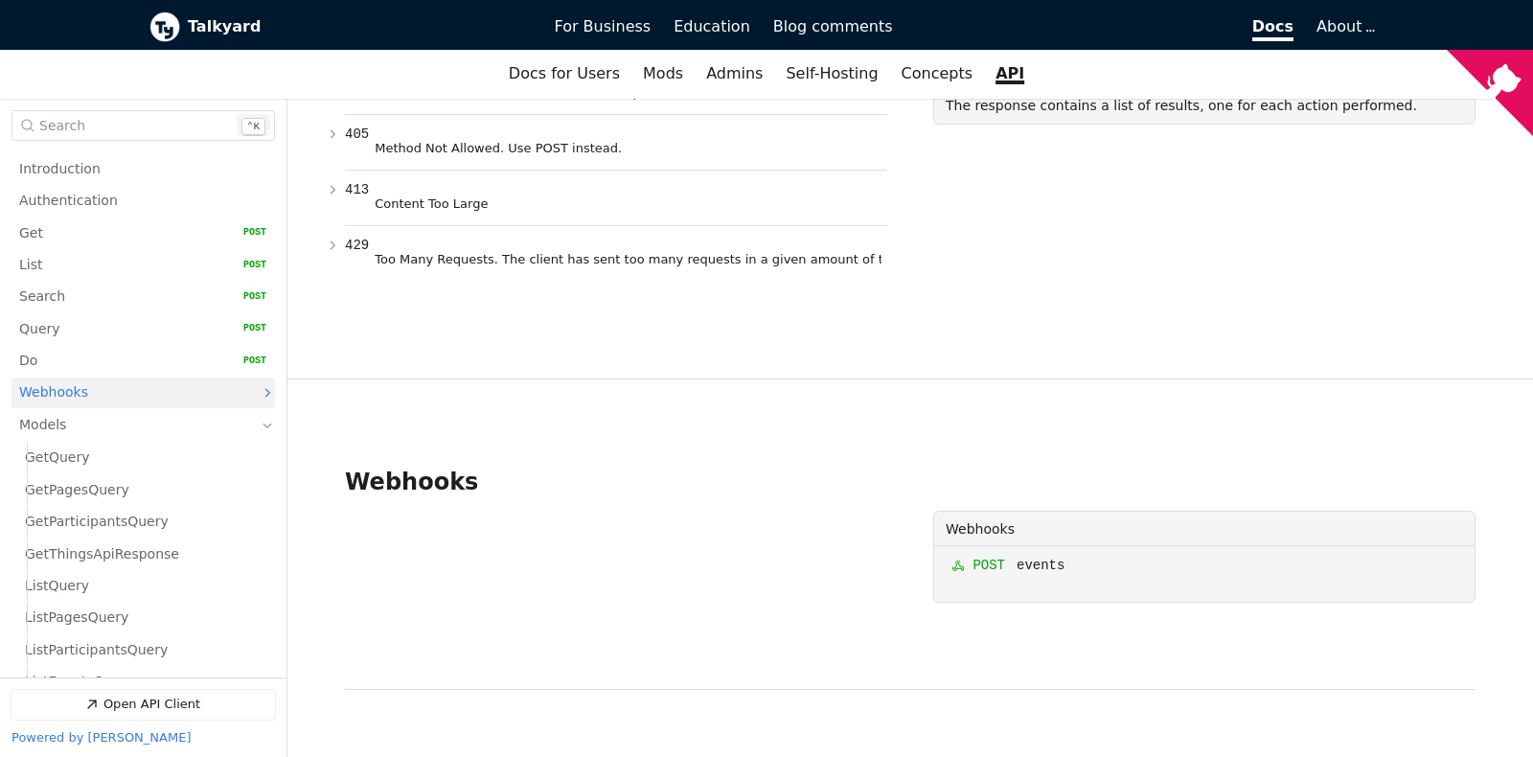
click at [92, 396] on link "Webhooks" at bounding box center [129, 393] width 221 height 31
click at [89, 421] on link "events   HTTP Method: POST" at bounding box center [145, 426] width 241 height 30
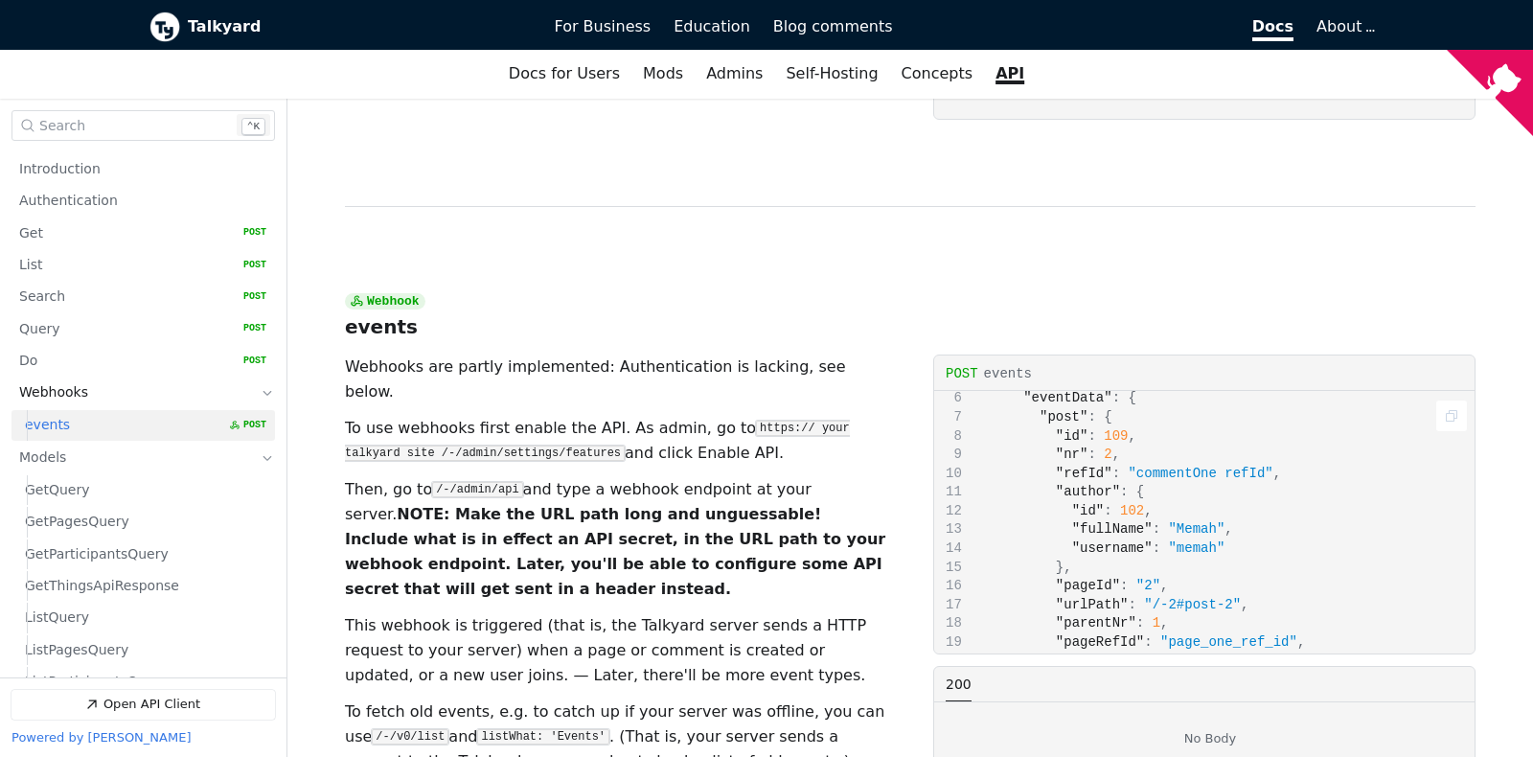
scroll to position [7974, 0]
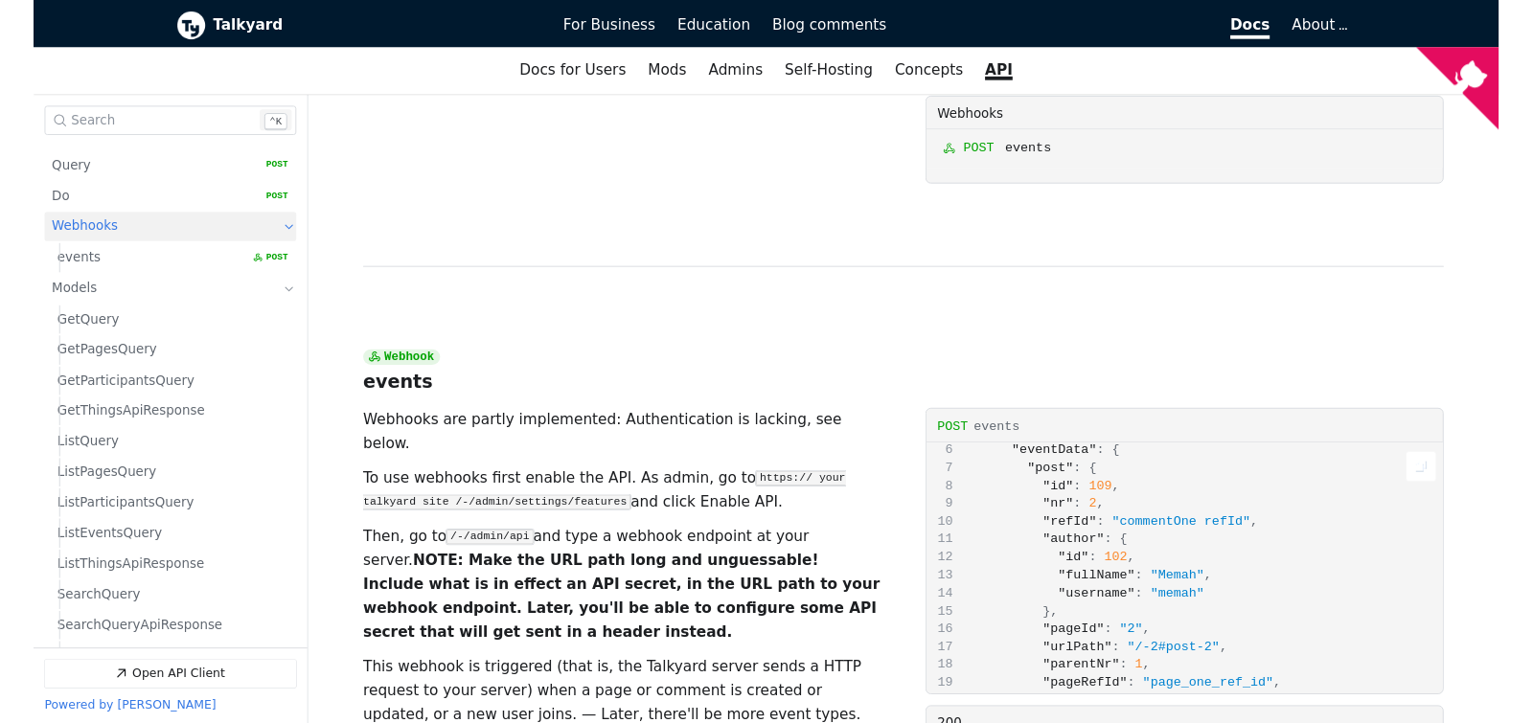
scroll to position [157, 0]
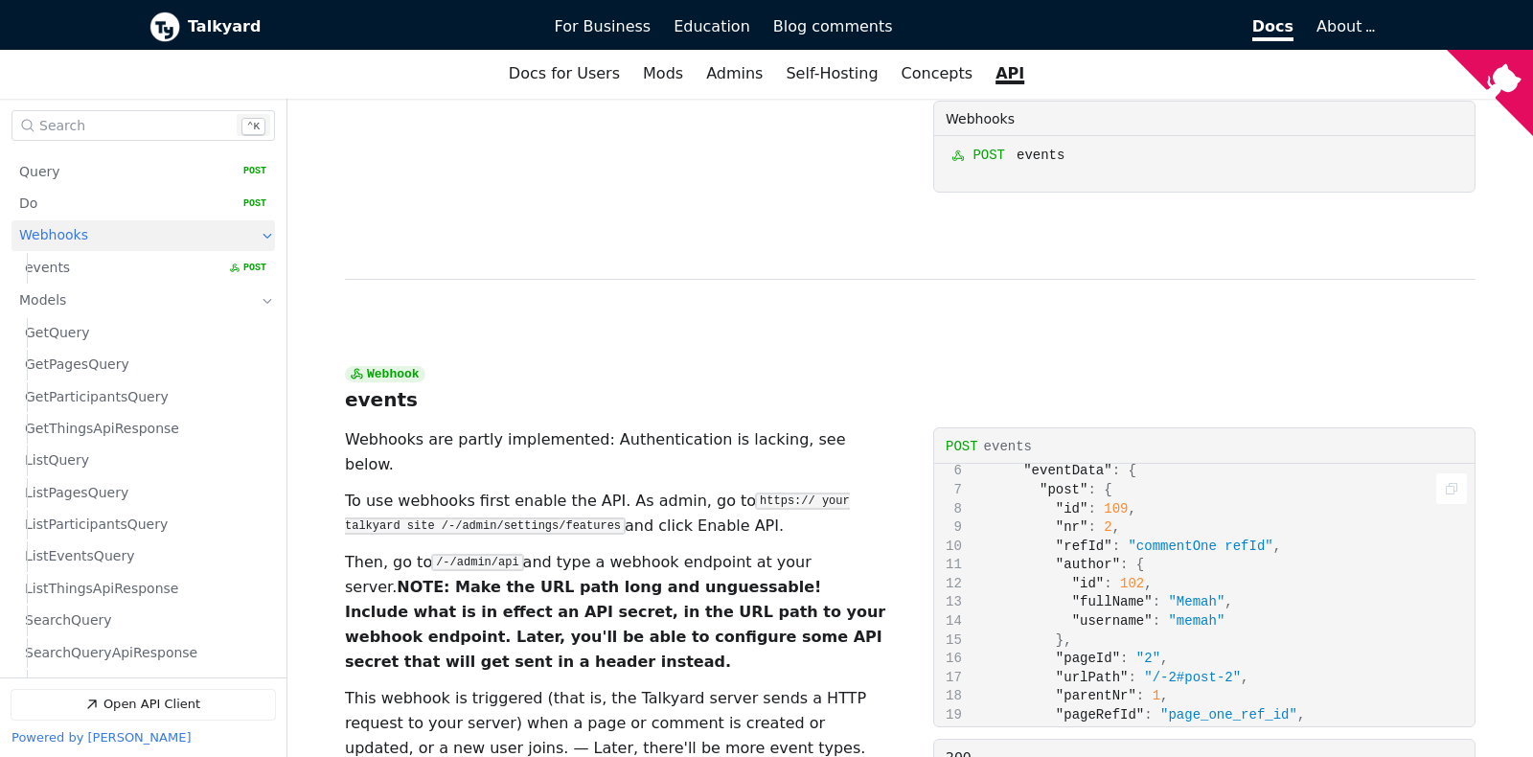
click at [1123, 576] on span "102" at bounding box center [1132, 583] width 24 height 15
click at [1066, 557] on span ""author"" at bounding box center [1088, 564] width 64 height 15
copy span "author"
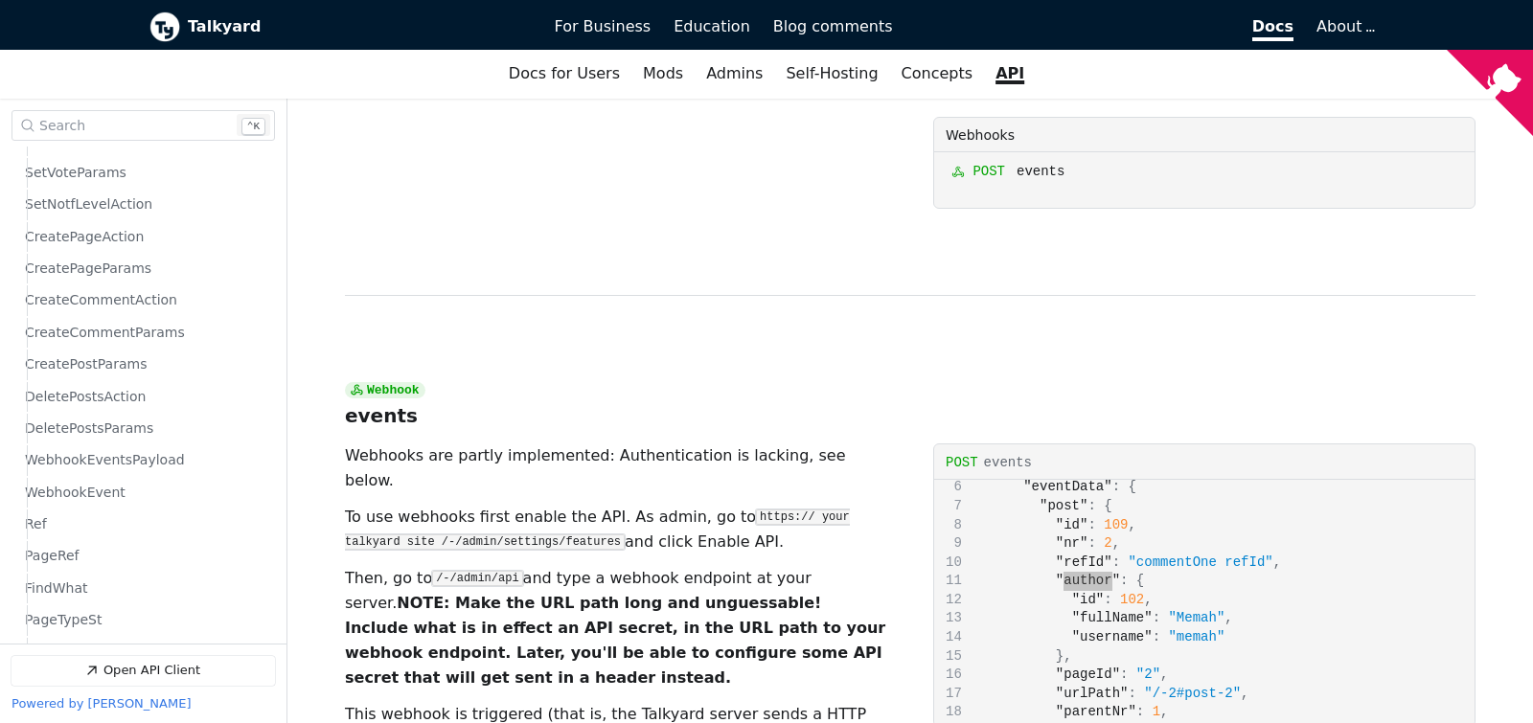
scroll to position [1402, 0]
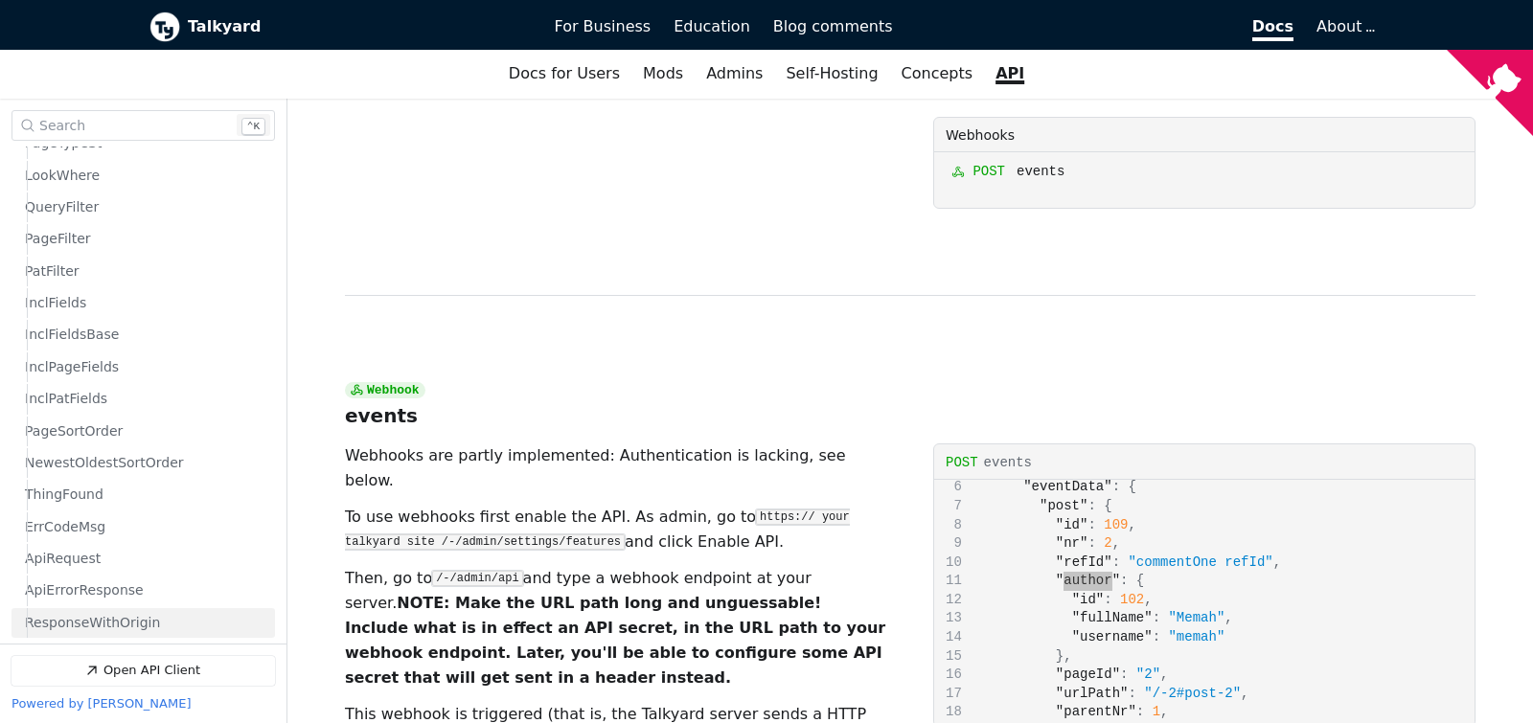
click at [141, 619] on span "ResponseWithOrigin" at bounding box center [92, 623] width 135 height 18
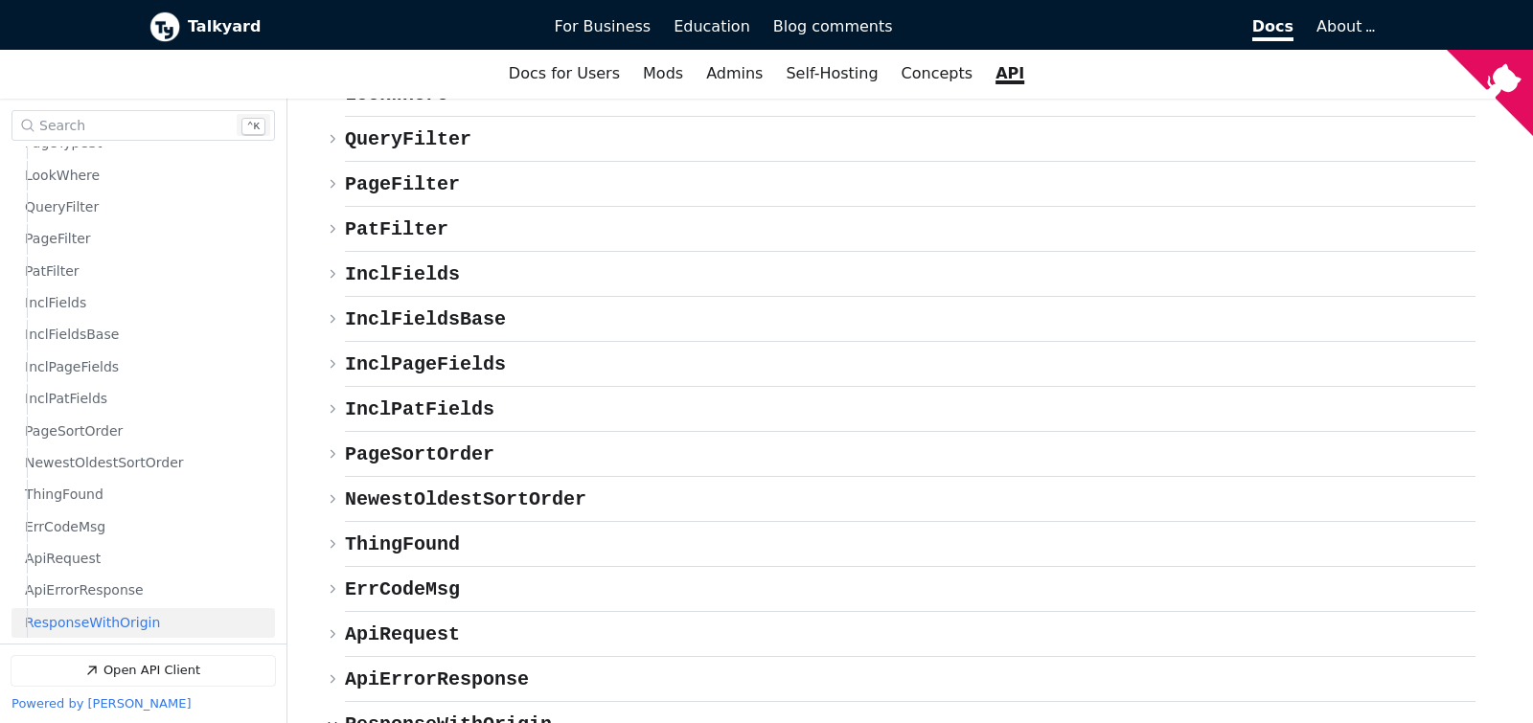
click at [396, 714] on span "{} ResponseWithOrigin" at bounding box center [448, 725] width 207 height 22
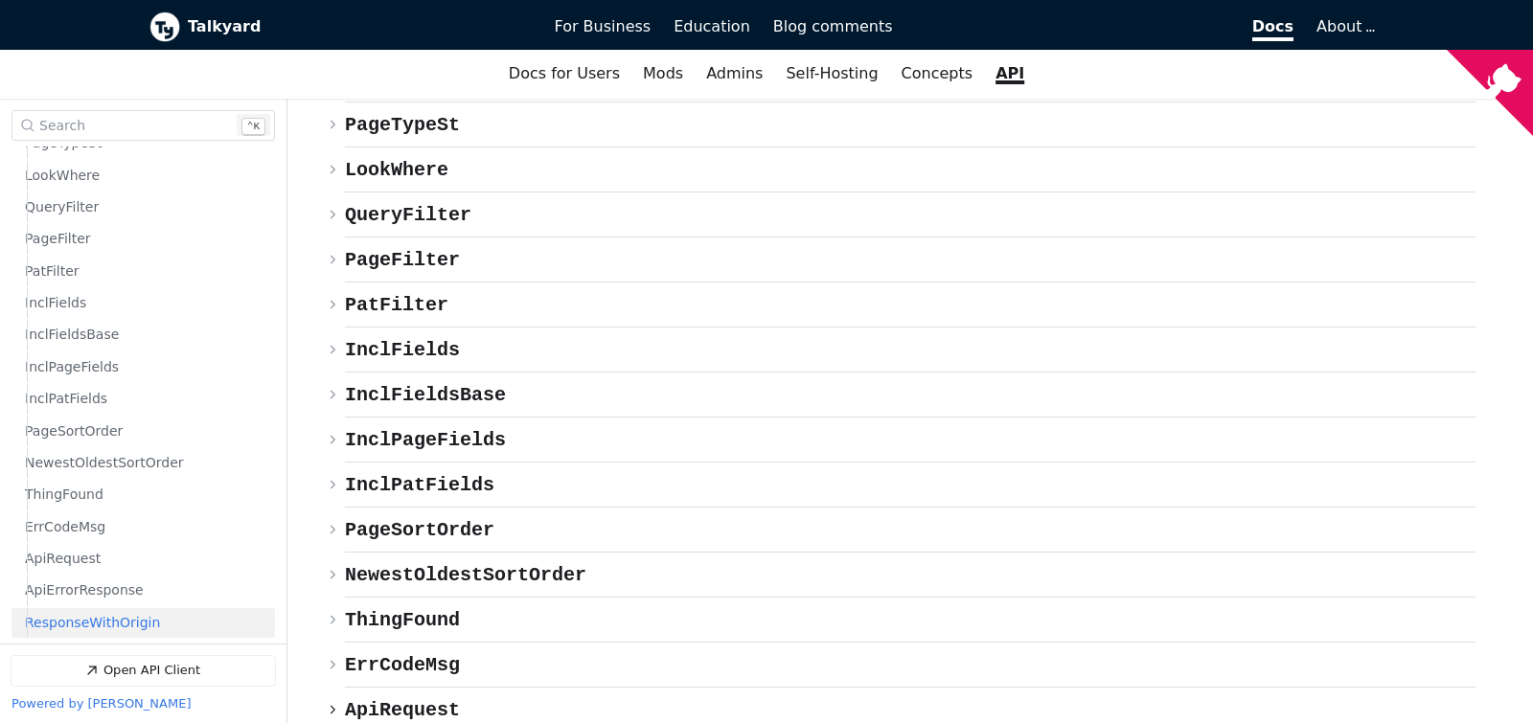
click at [397, 699] on span "{} ApiRequest" at bounding box center [402, 710] width 115 height 22
click at [408, 654] on span "{} ErrCodeMsg" at bounding box center [402, 665] width 115 height 22
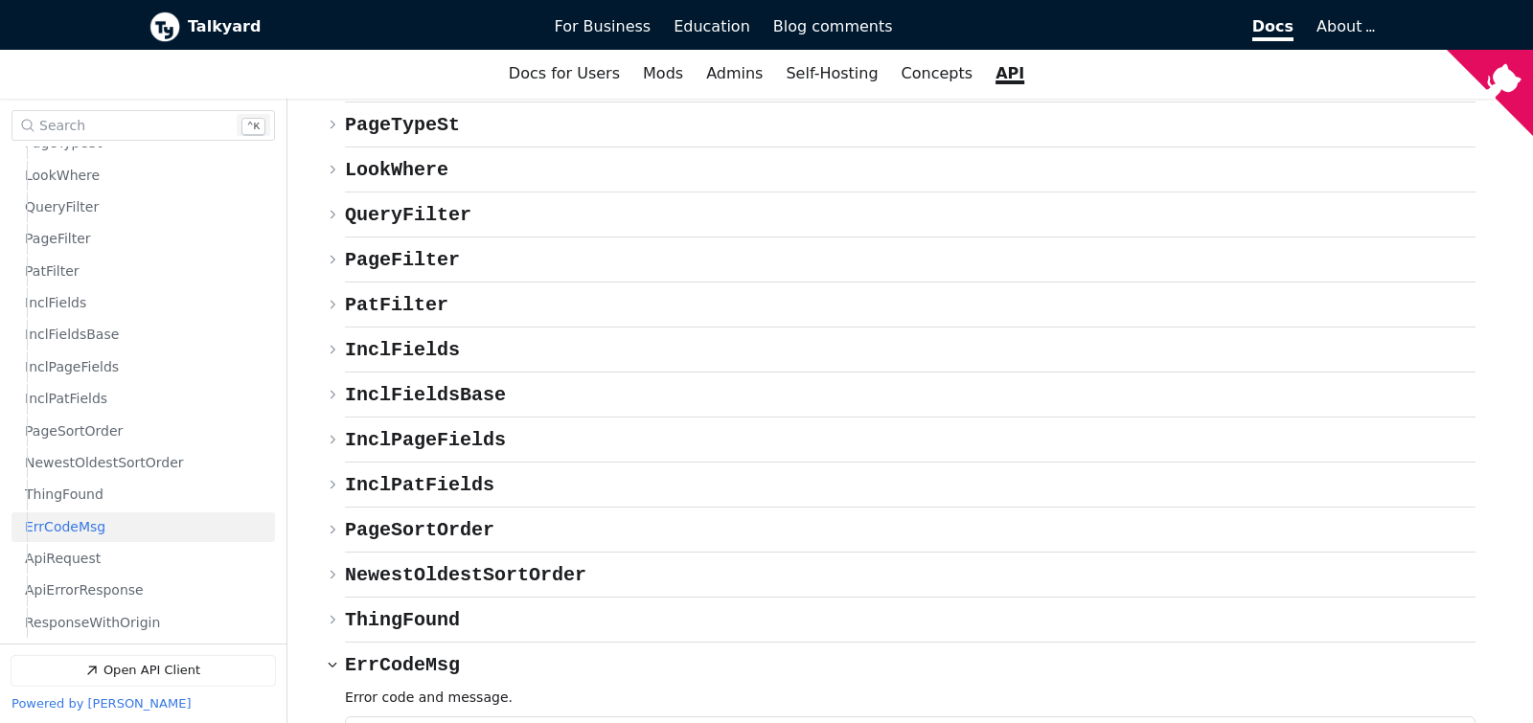
click at [396, 725] on div "errCode" at bounding box center [412, 732] width 57 height 15
click at [401, 654] on span "{} ErrCodeMsg" at bounding box center [402, 665] width 115 height 22
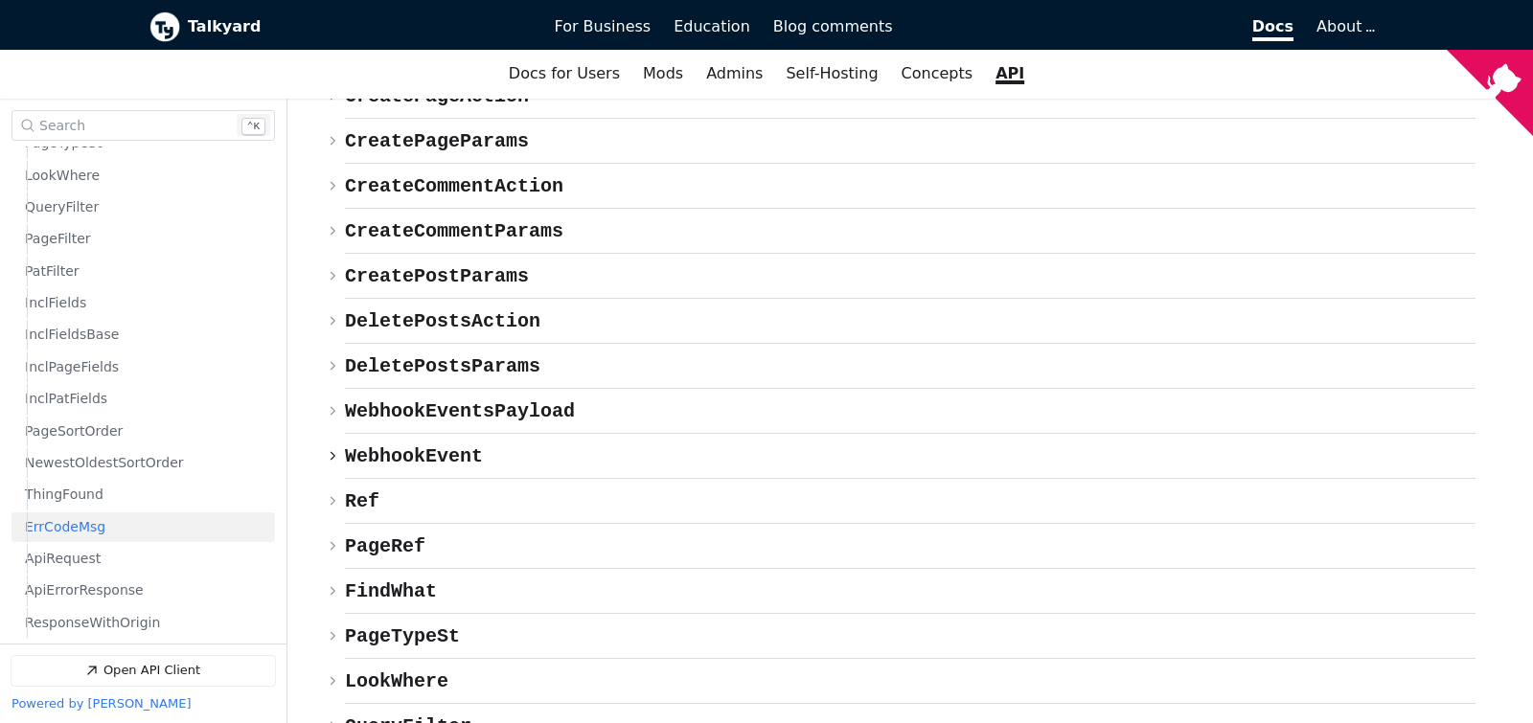
scroll to position [9999, 0]
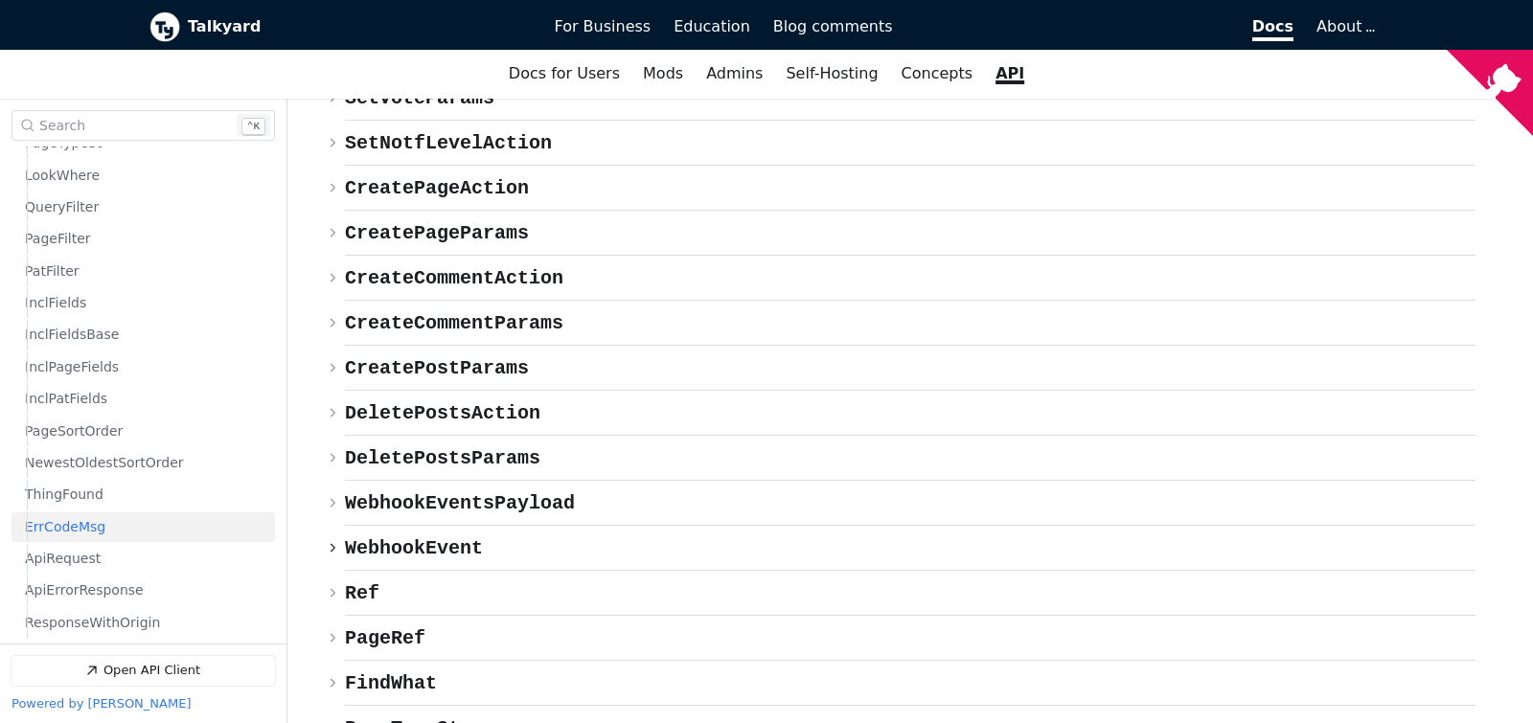
click at [419, 537] on span "{} WebhookEvent" at bounding box center [414, 548] width 138 height 22
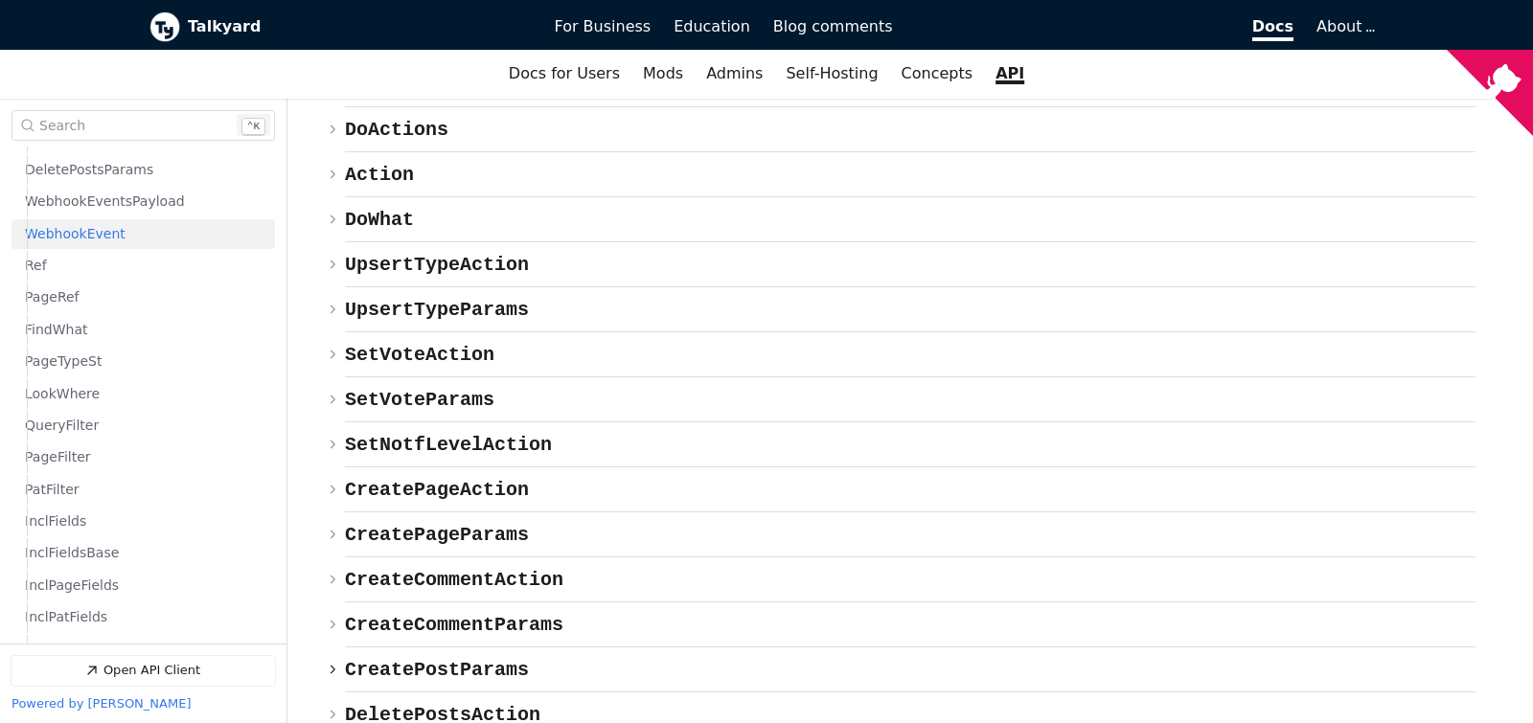
scroll to position [9798, 0]
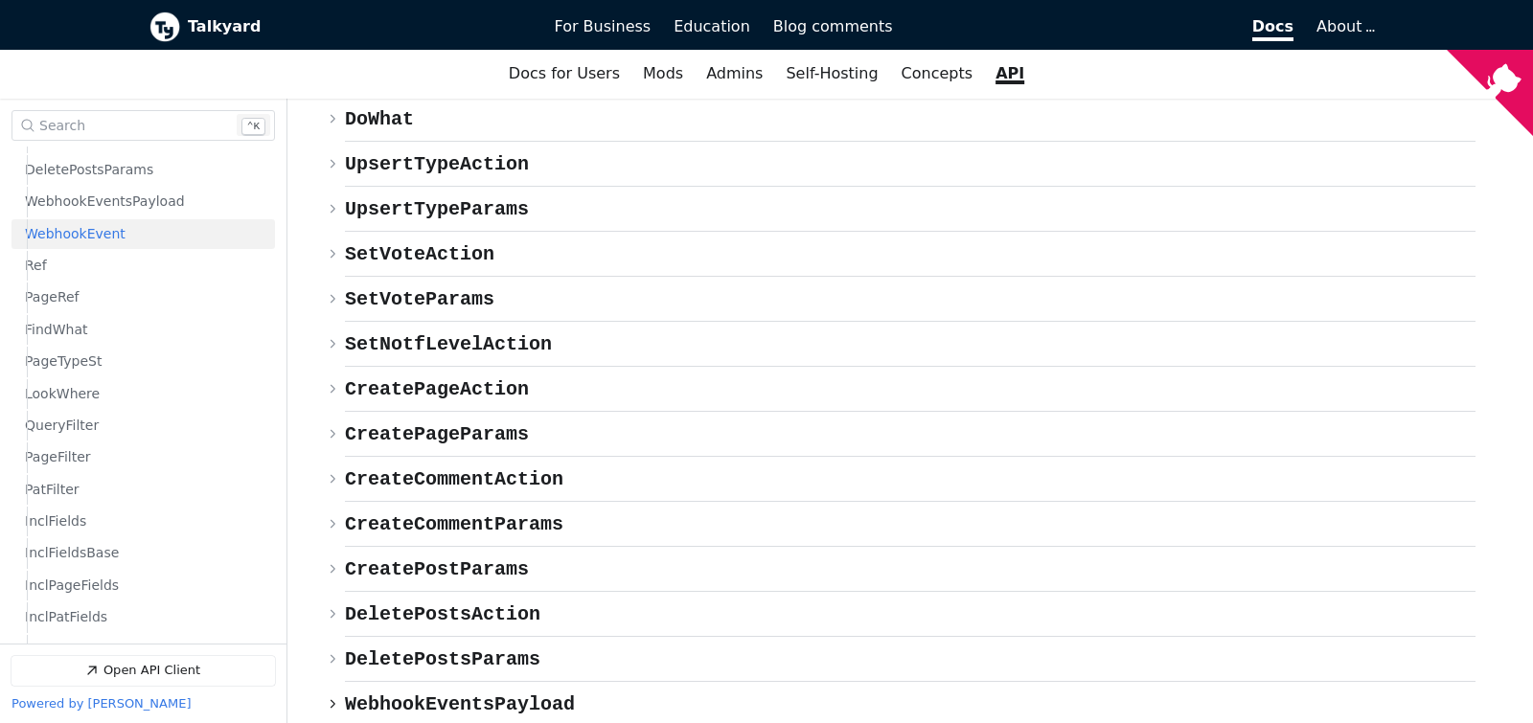
click at [436, 694] on span "{} WebhookEventsPayload" at bounding box center [460, 705] width 230 height 22
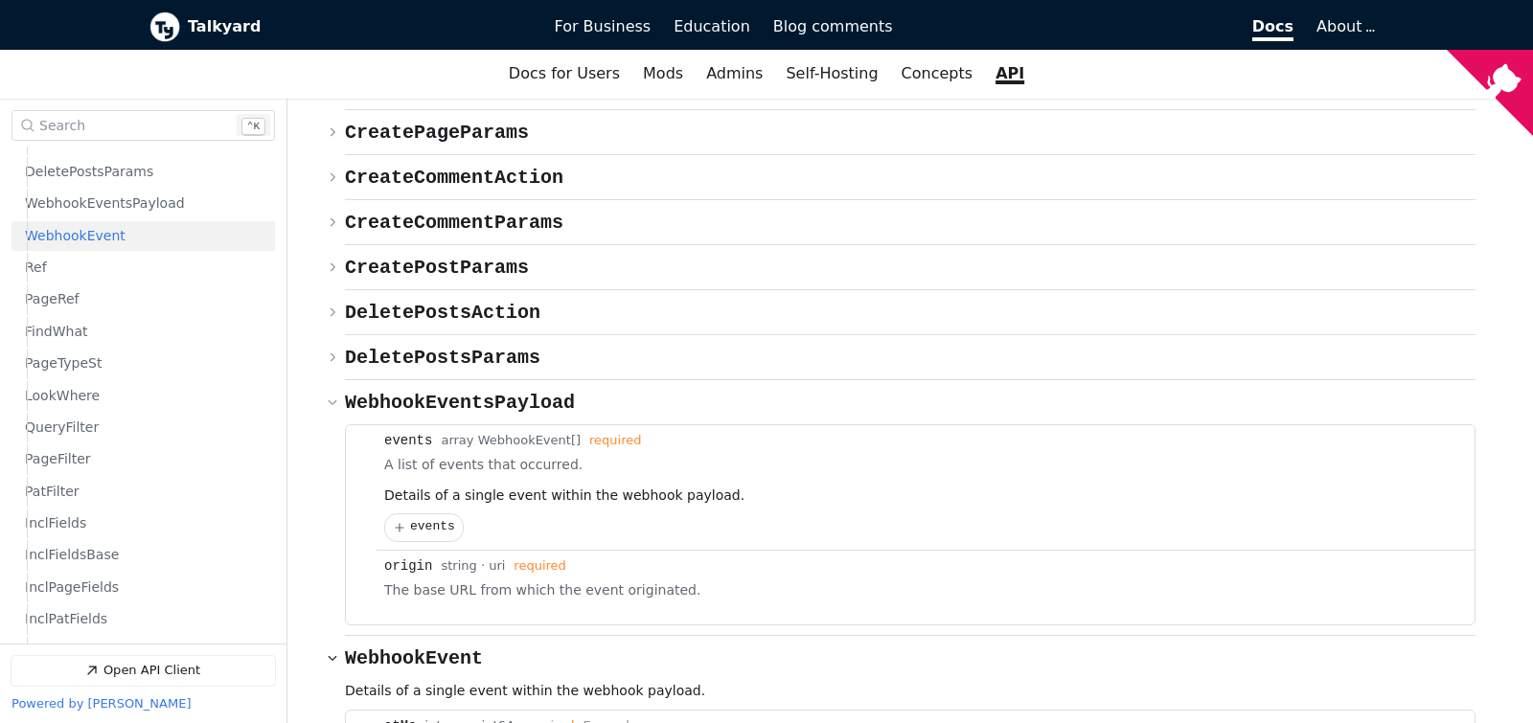
scroll to position [1183, 0]
click at [411, 520] on span "{} events" at bounding box center [432, 527] width 45 height 14
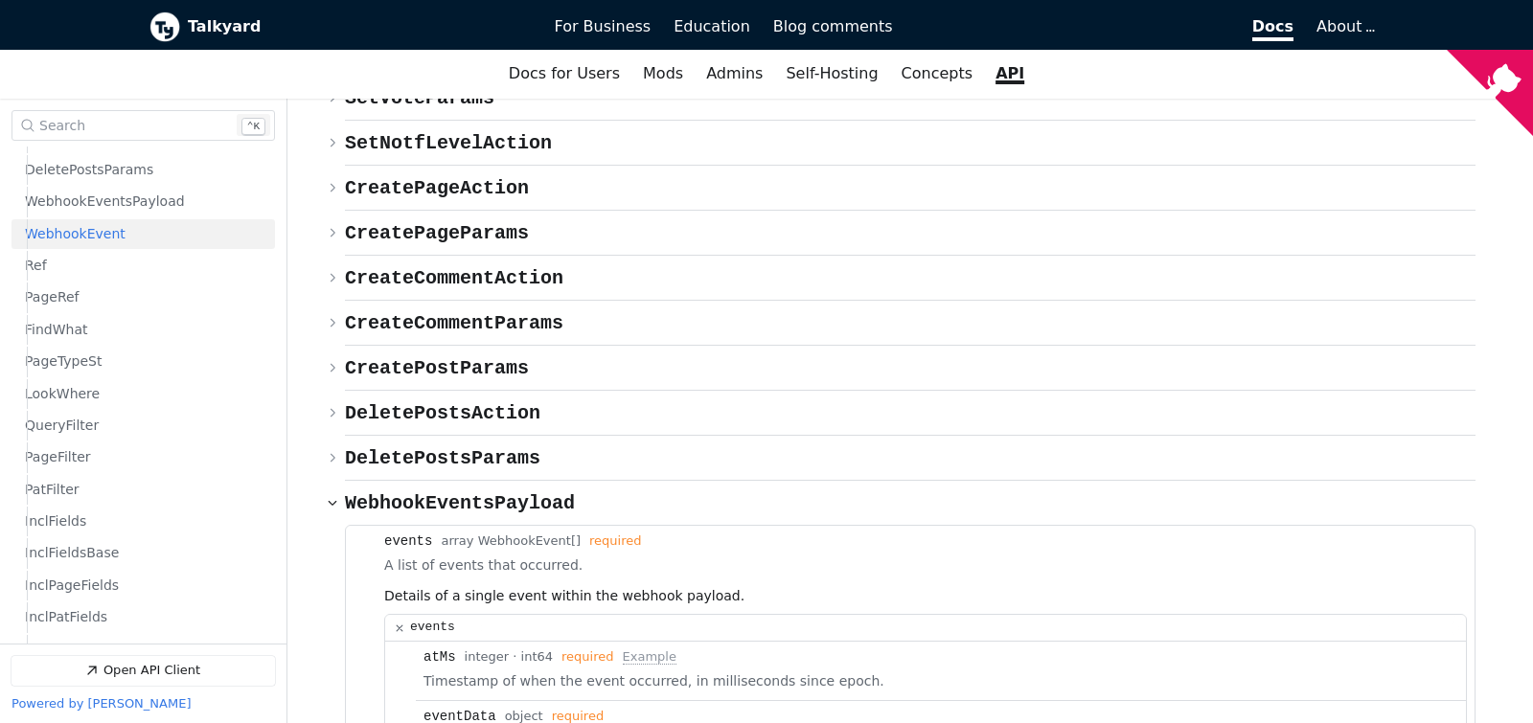
scroll to position [10100, 0]
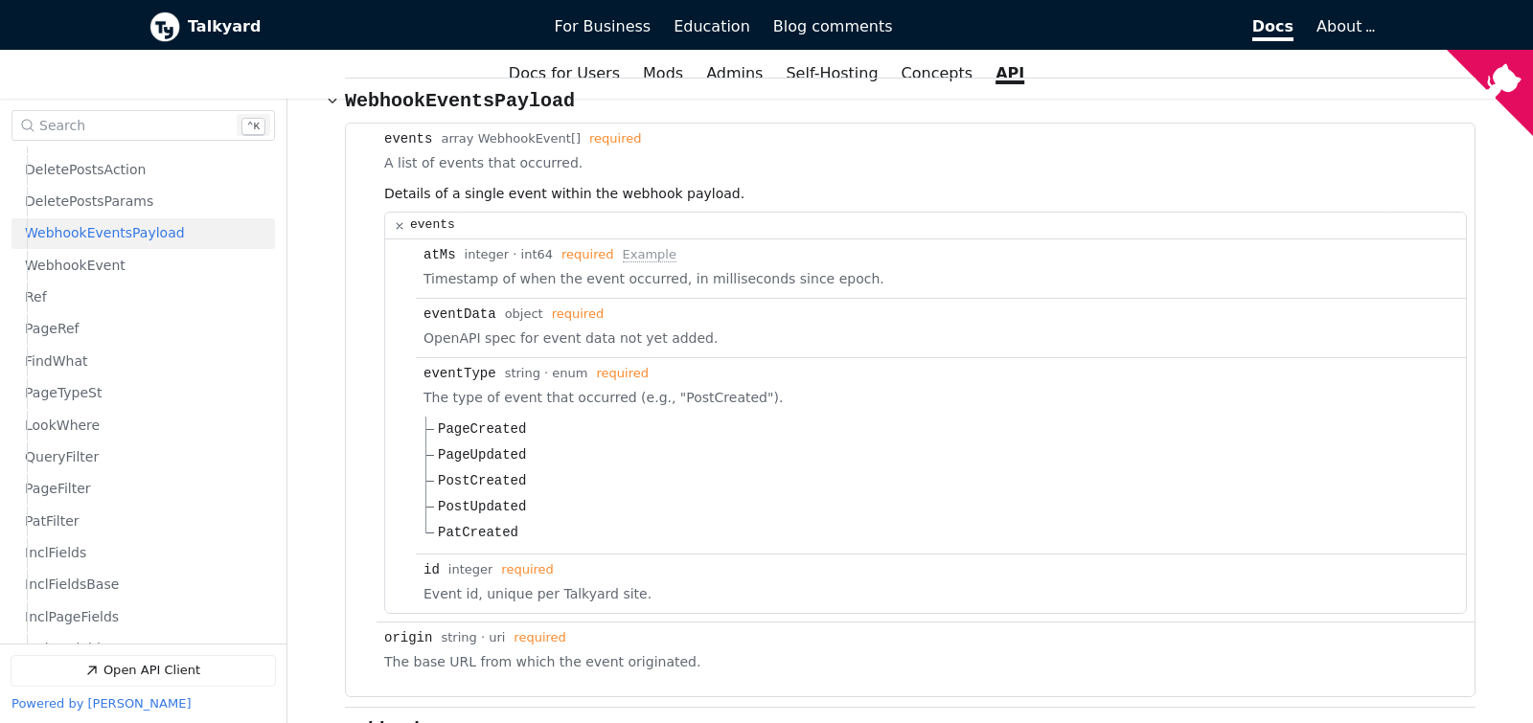
scroll to position [1152, 0]
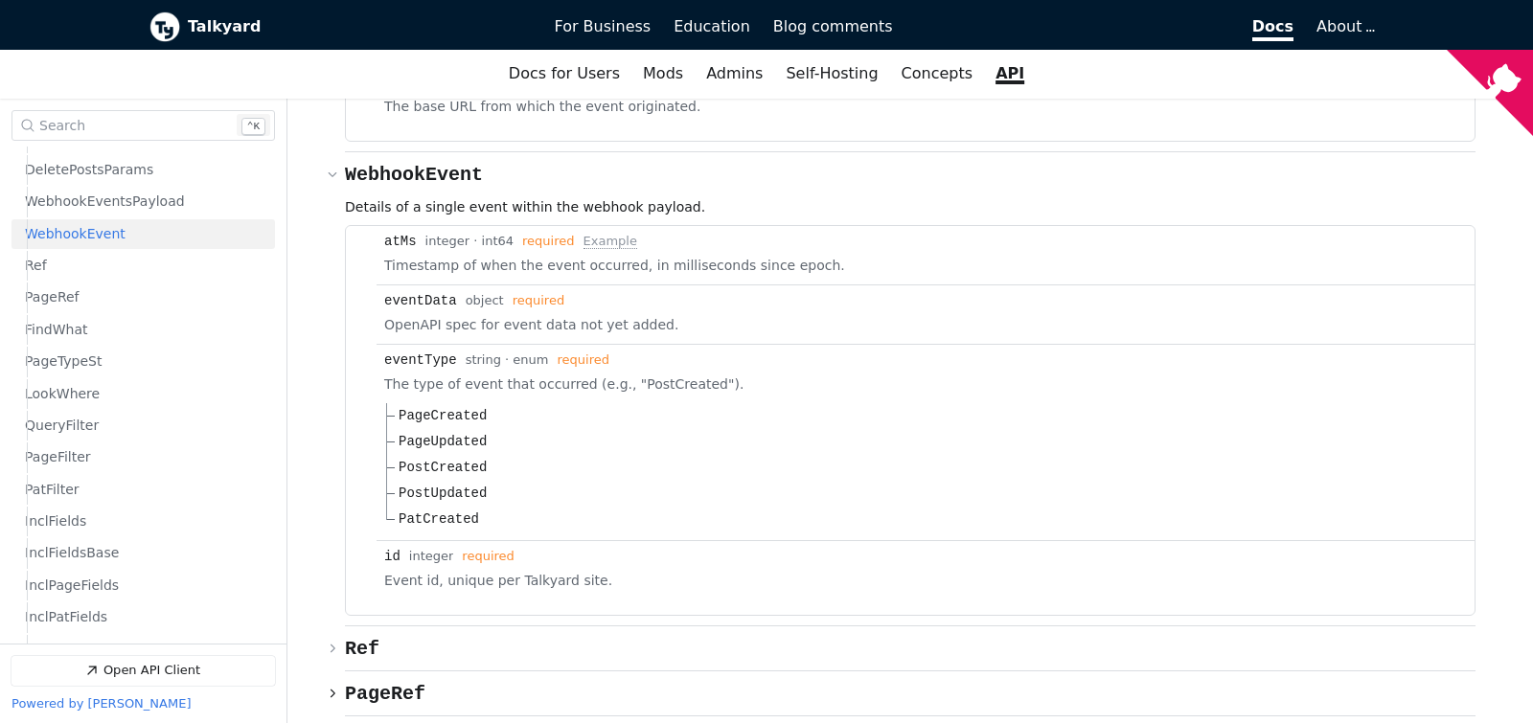
scroll to position [11005, 0]
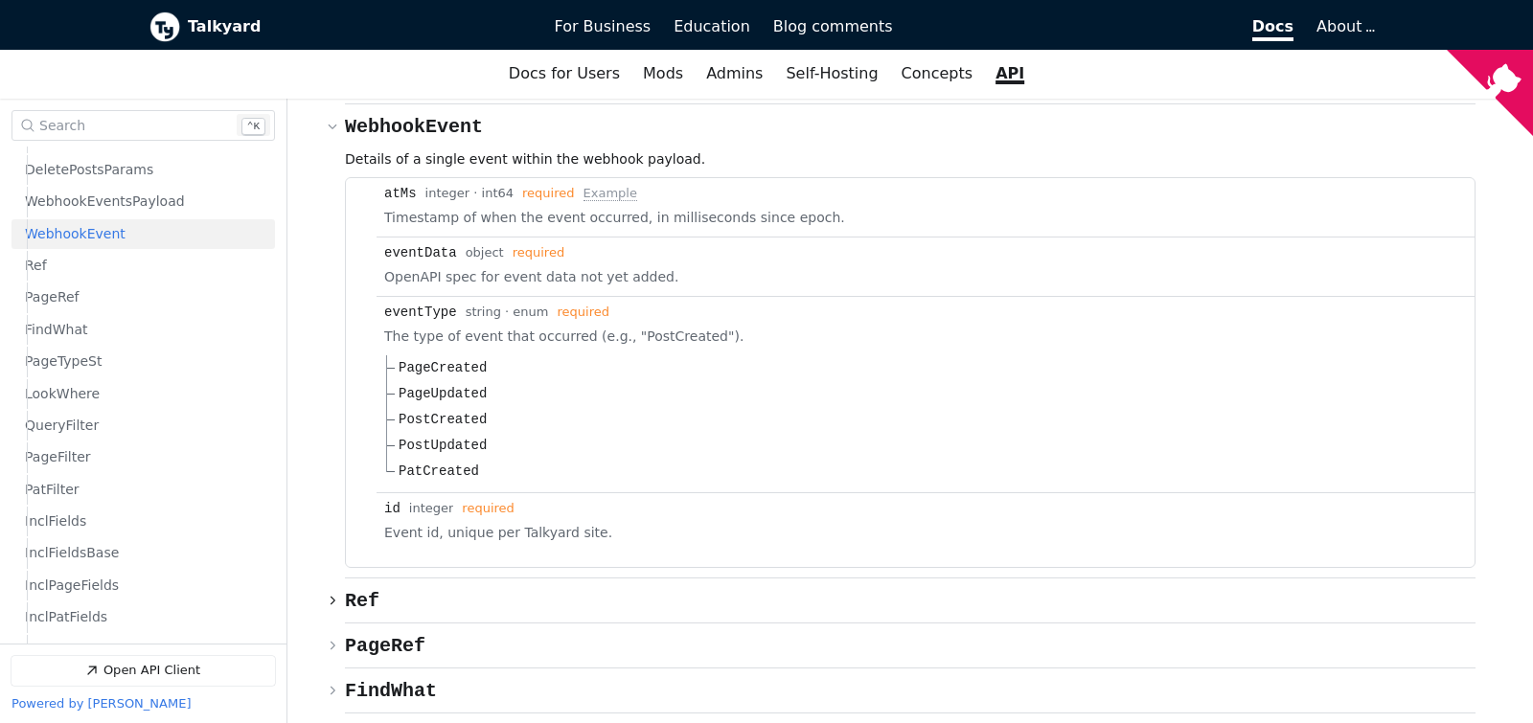
click at [388, 595] on icon "Open API Documentation for Talkyard API Documentation" at bounding box center [394, 601] width 14 height 12
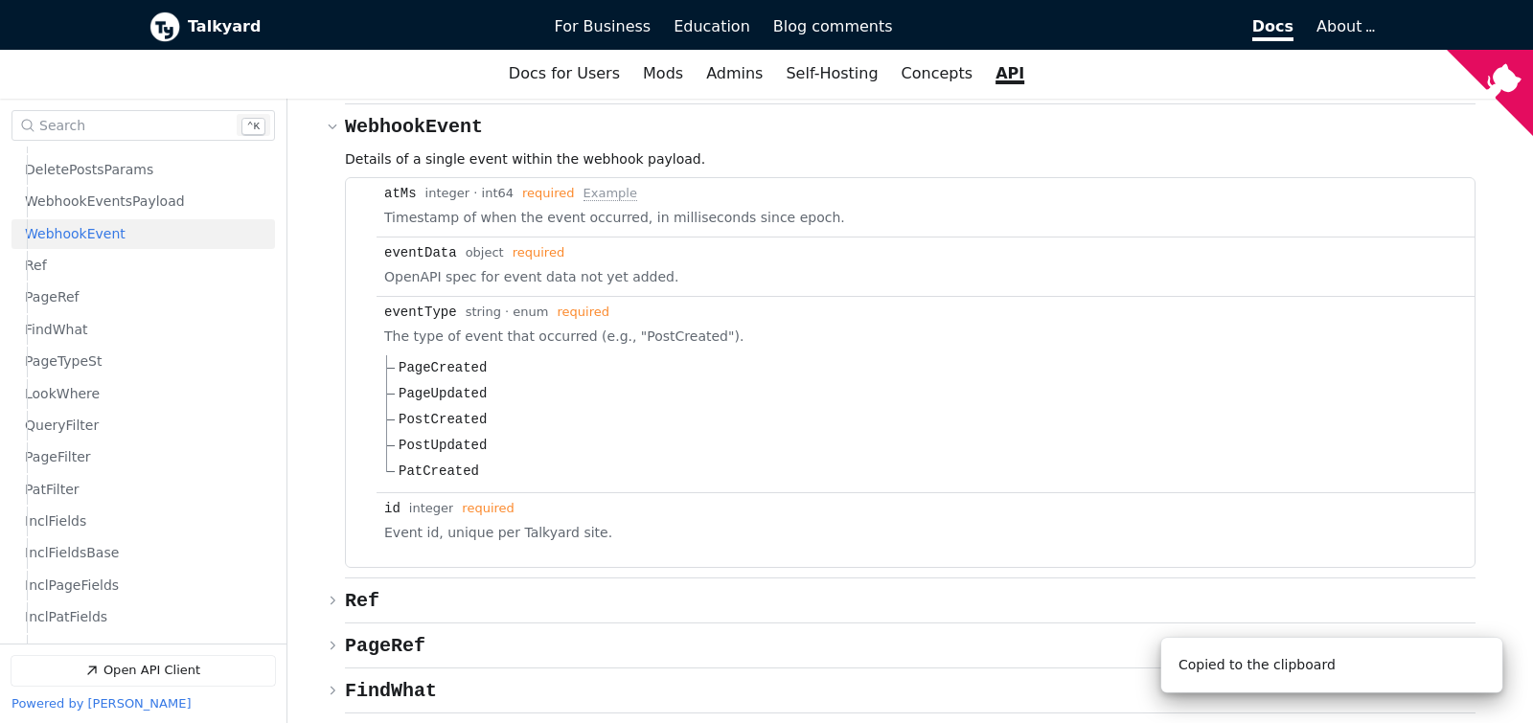
click at [337, 595] on icon "Open API Documentation for Talkyard API Documentation" at bounding box center [332, 600] width 11 height 11
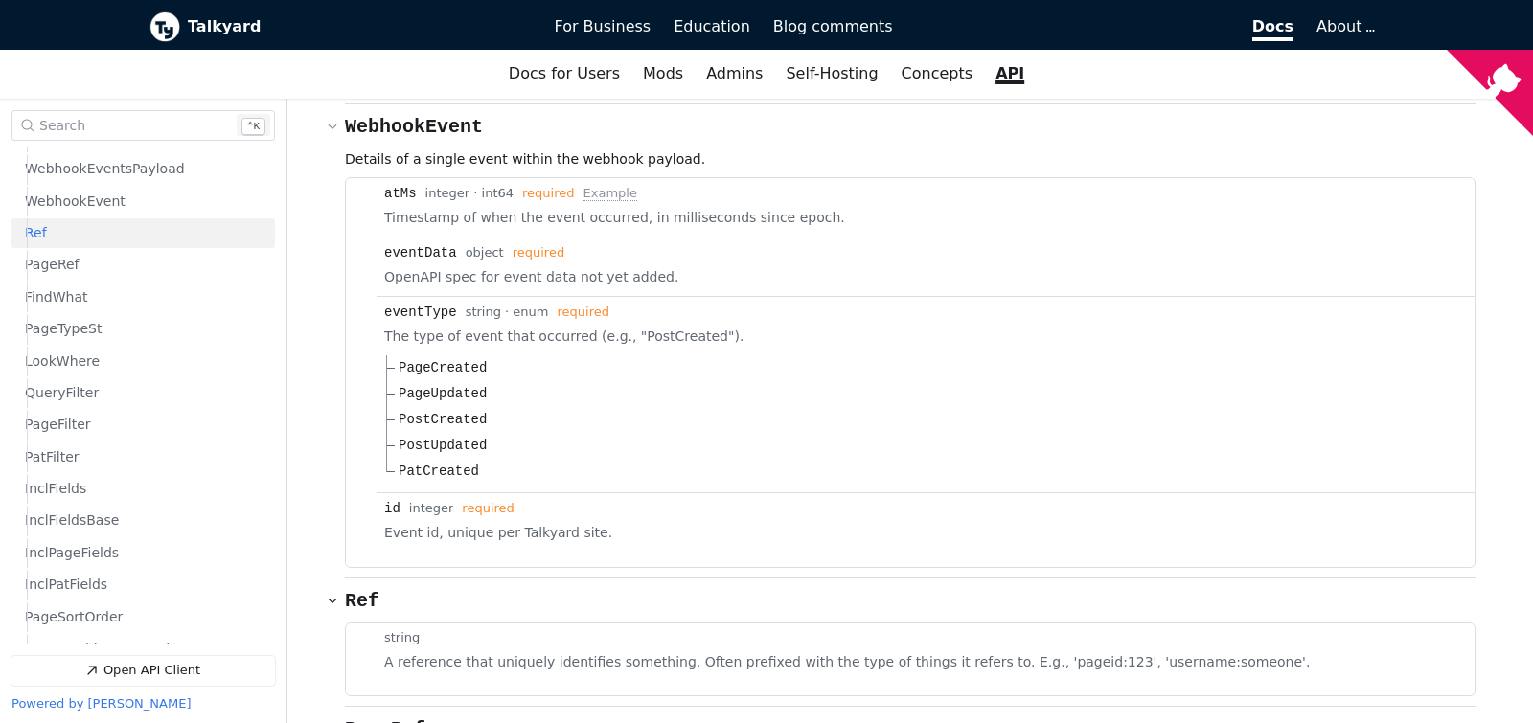
scroll to position [11206, 0]
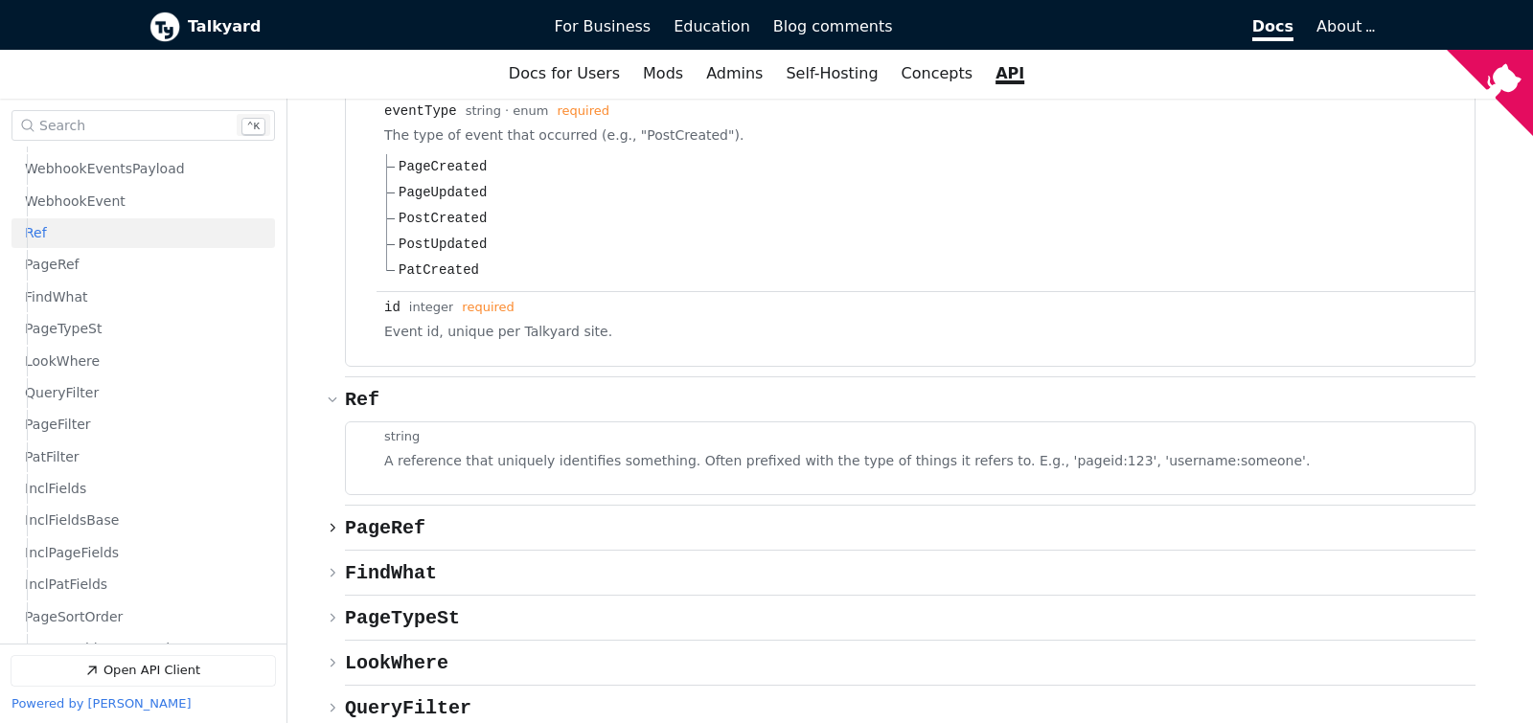
click at [336, 522] on icon "Open API Documentation for Talkyard API Documentation" at bounding box center [332, 527] width 11 height 11
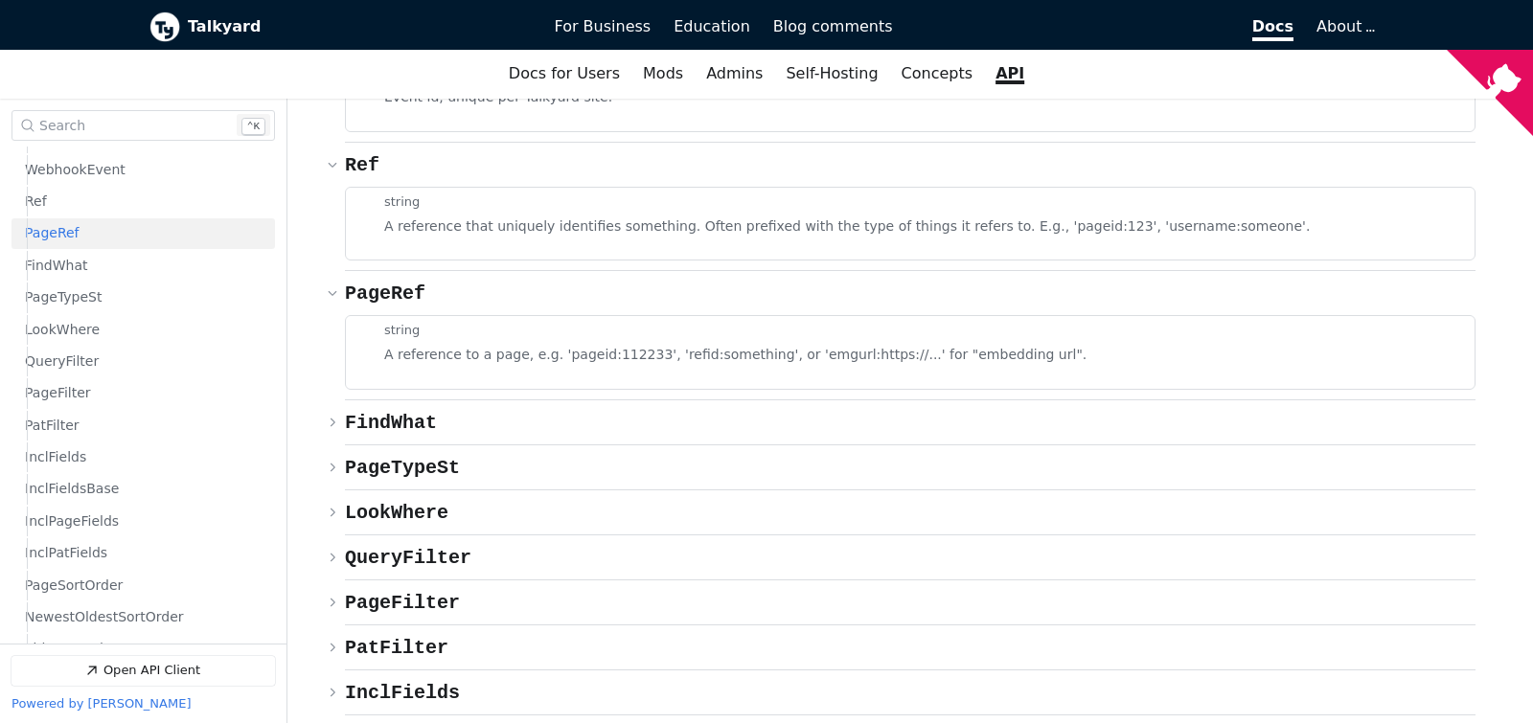
scroll to position [11508, 0]
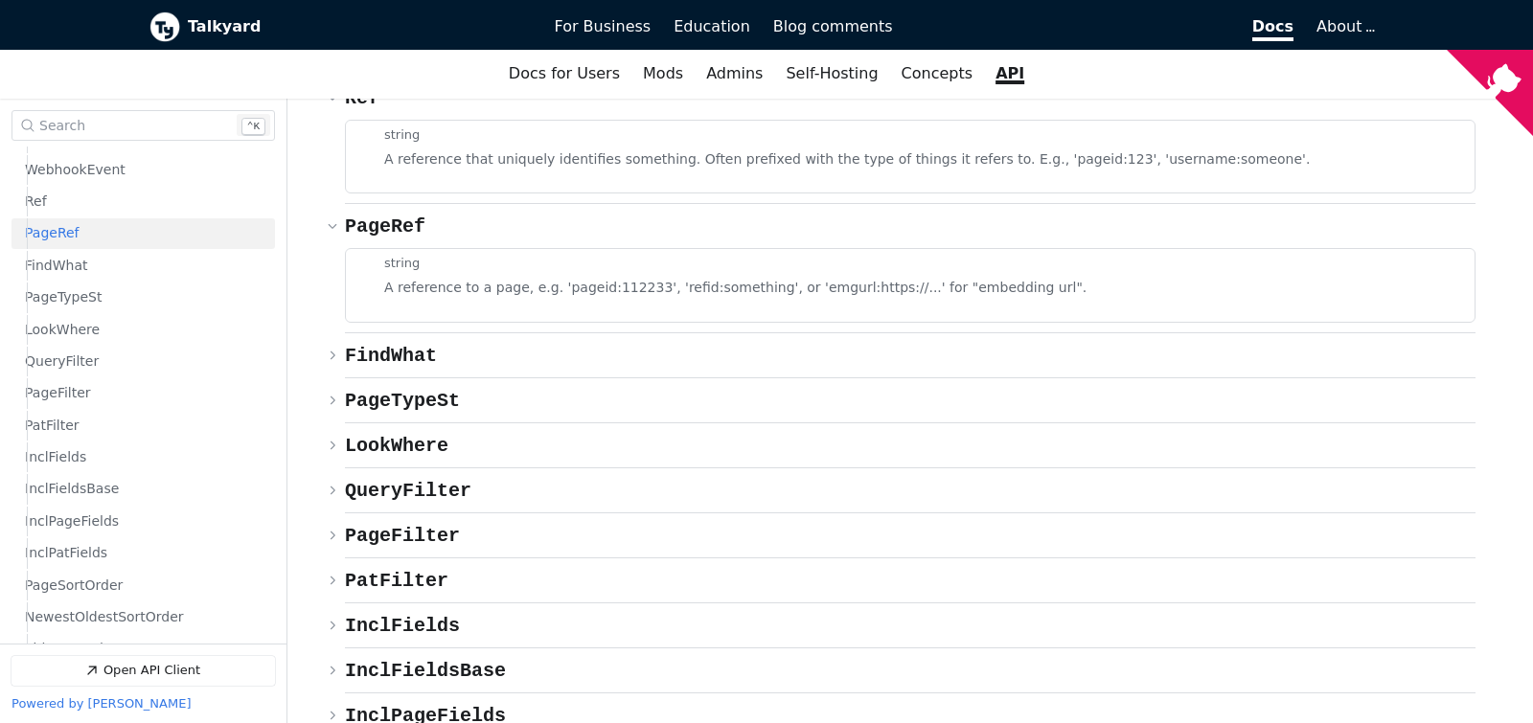
click at [330, 575] on icon "Open API Documentation for Talkyard API Documentation" at bounding box center [332, 580] width 11 height 11
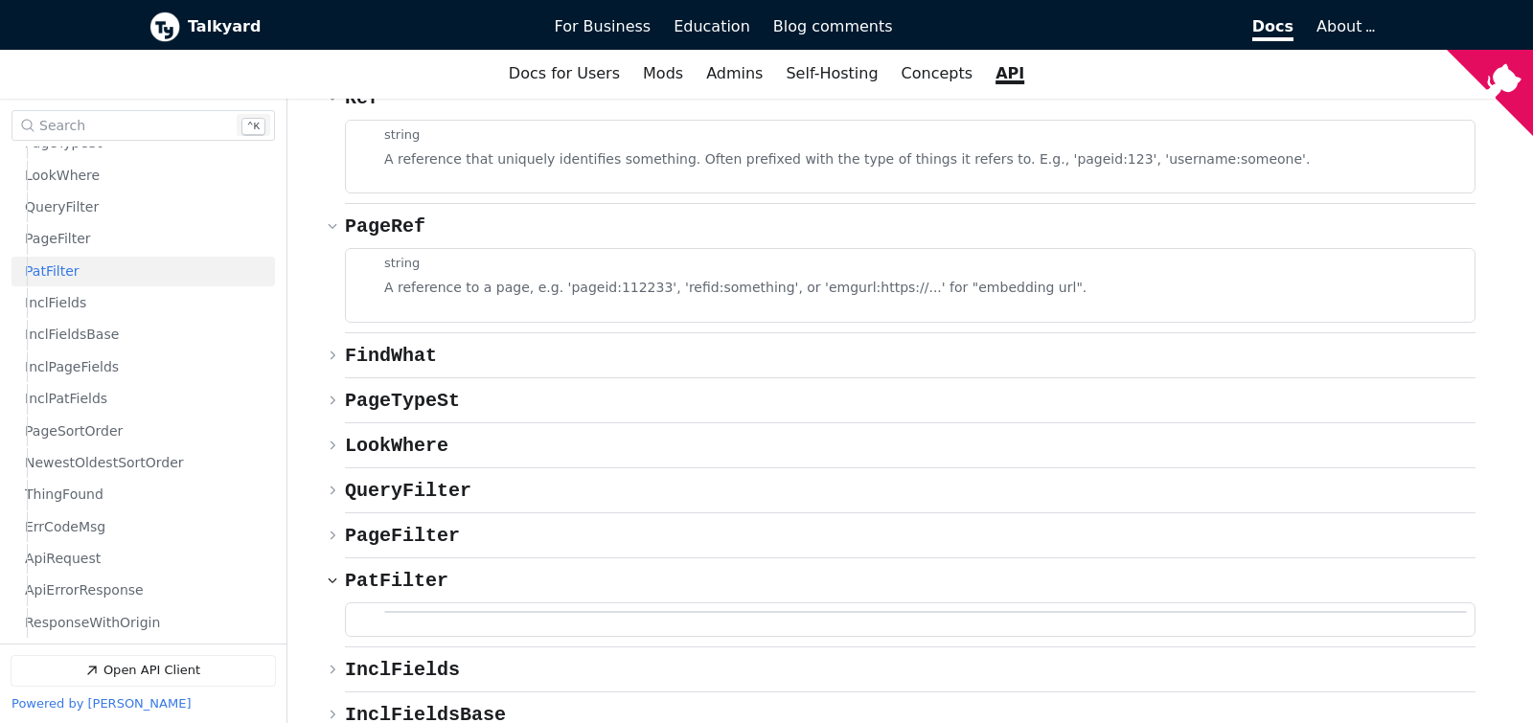
click at [330, 579] on icon "Open API Documentation for Talkyard API Documentation" at bounding box center [333, 581] width 9 height 5
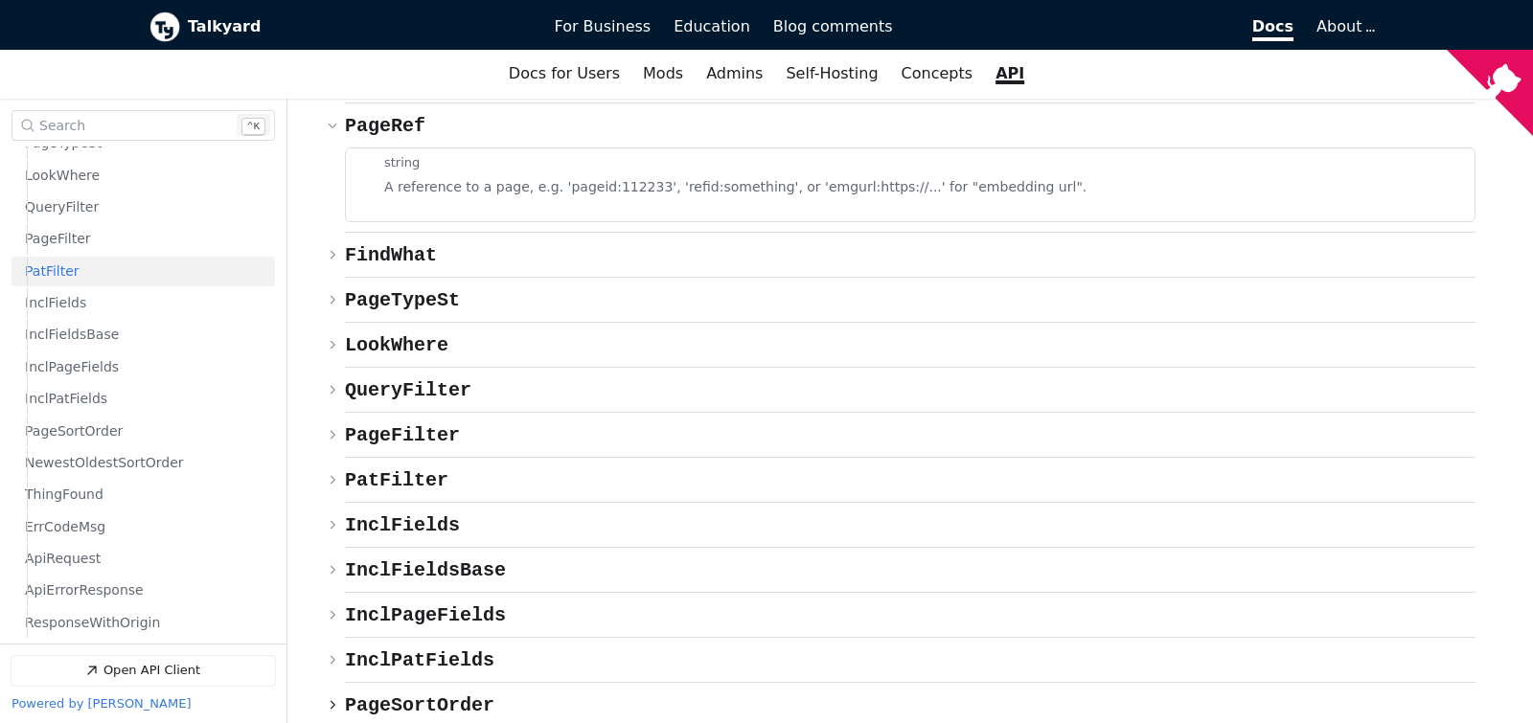
scroll to position [11709, 0]
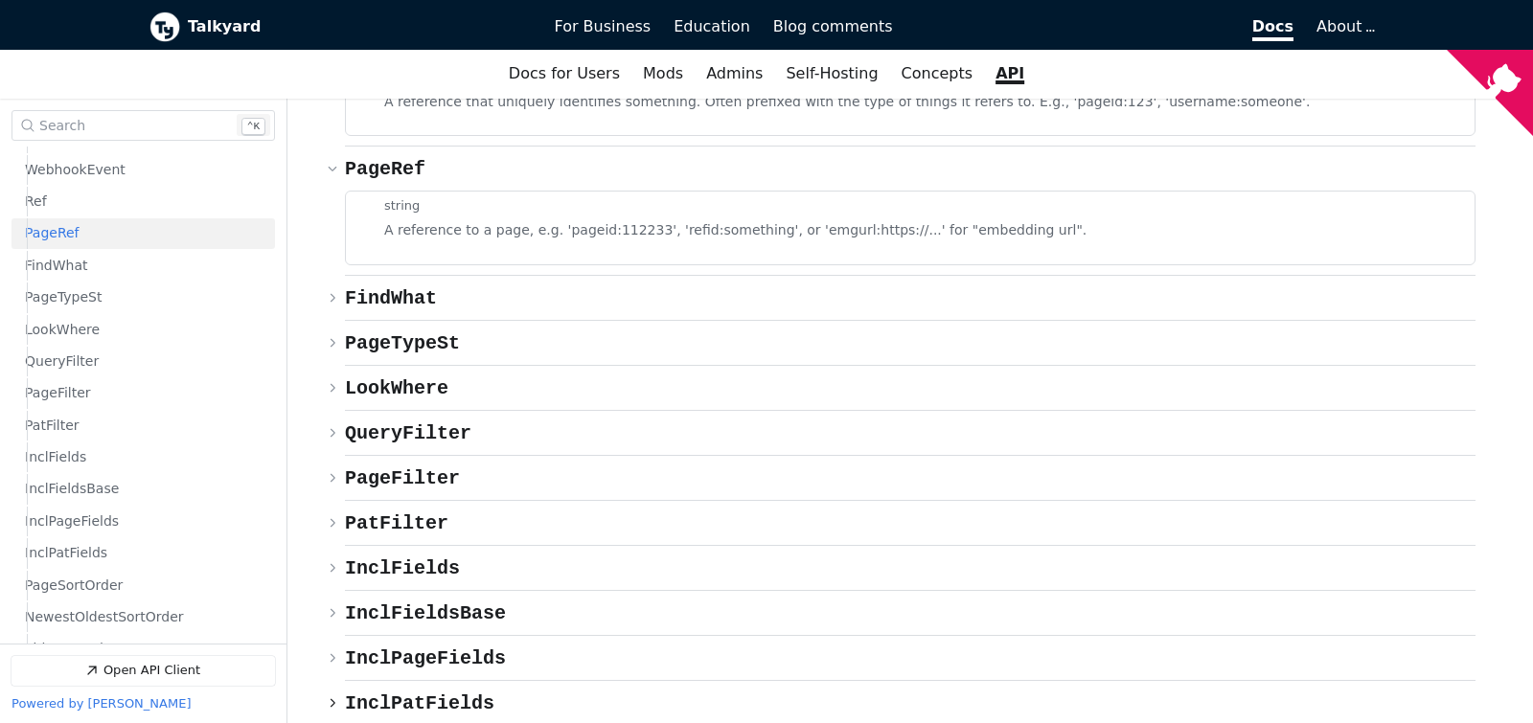
scroll to position [1247, 0]
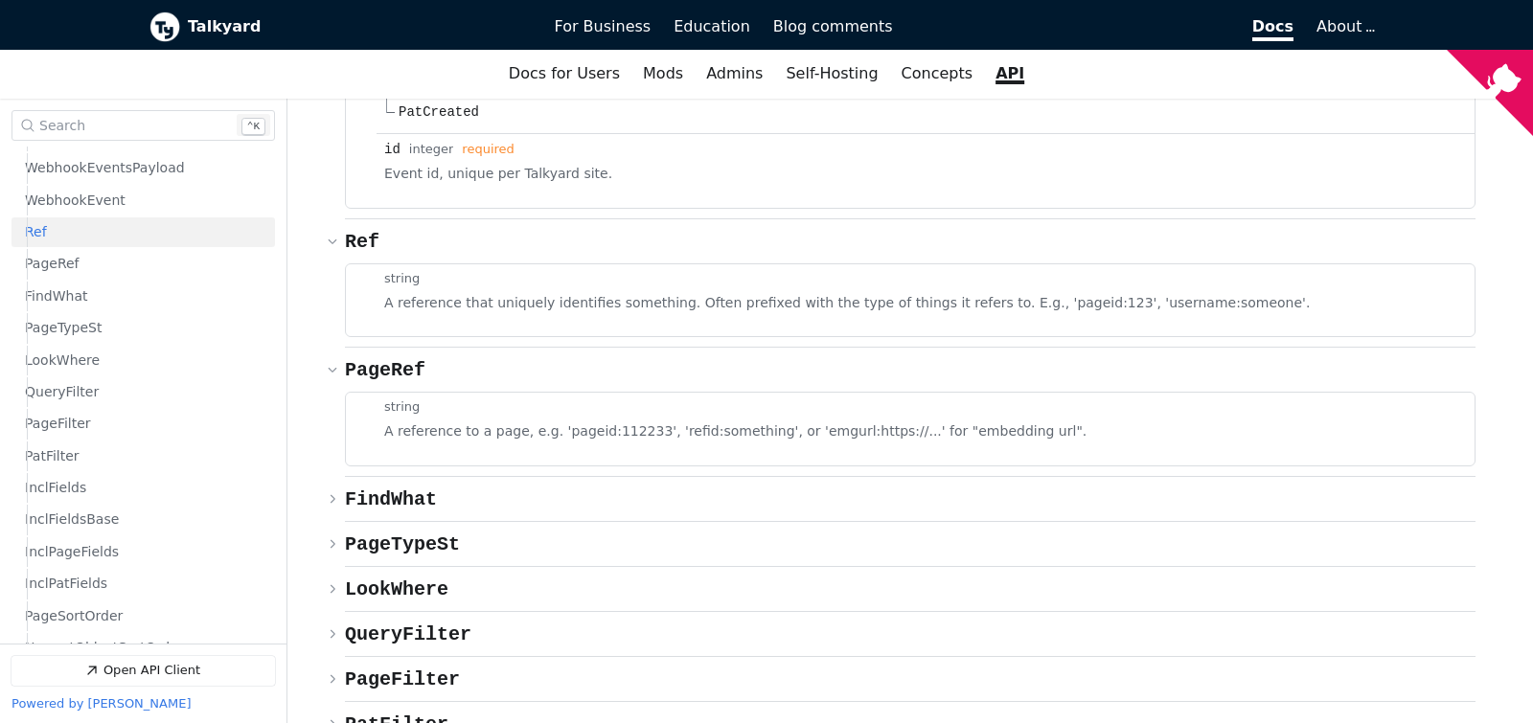
scroll to position [1216, 0]
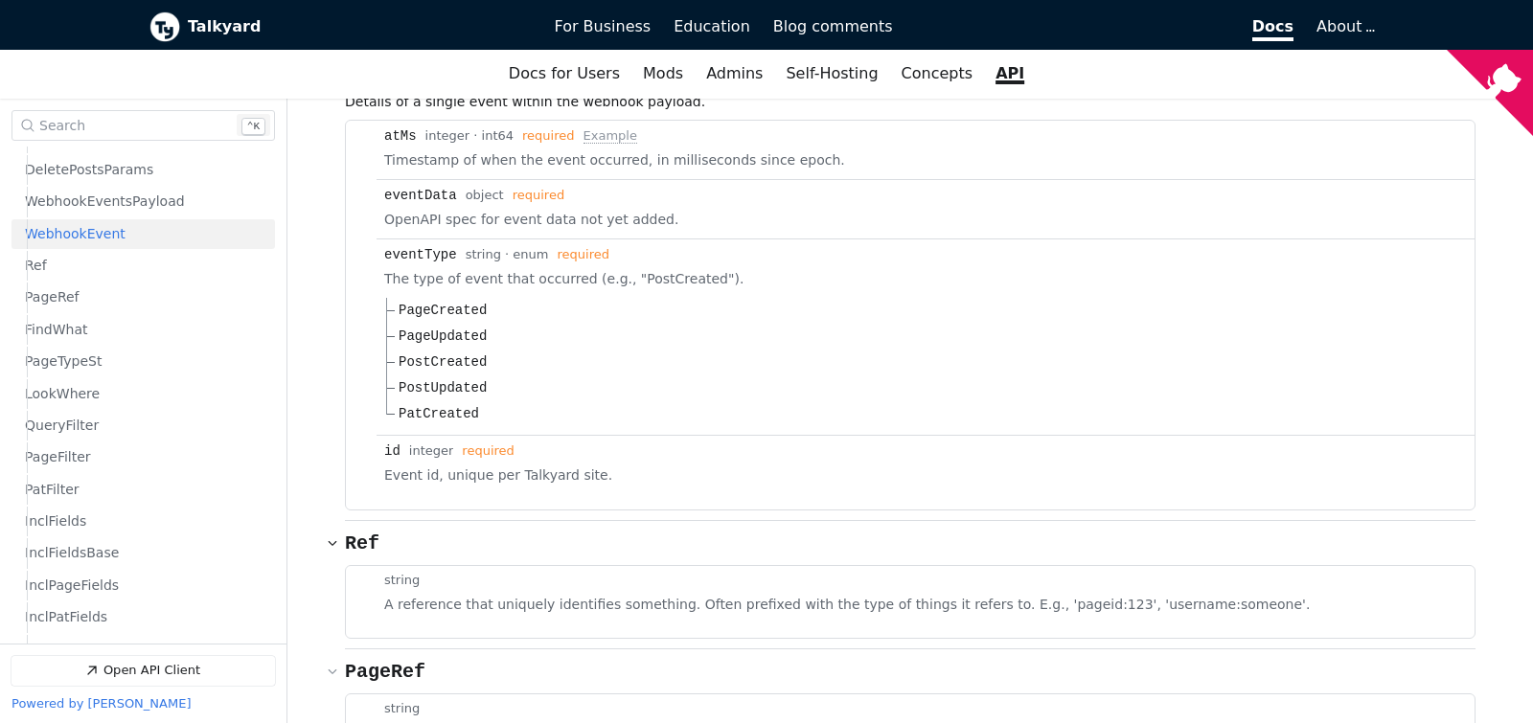
scroll to position [1183, 0]
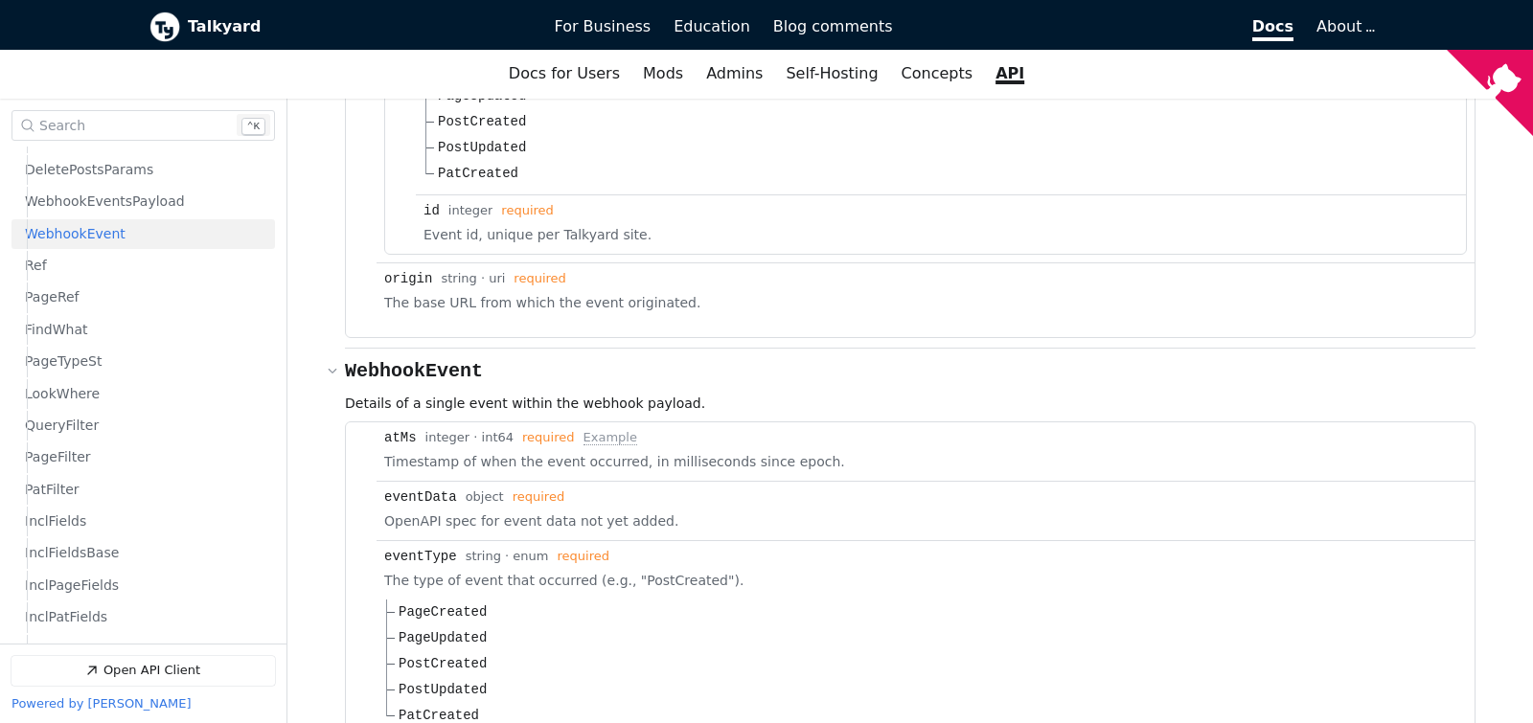
scroll to position [10459, 0]
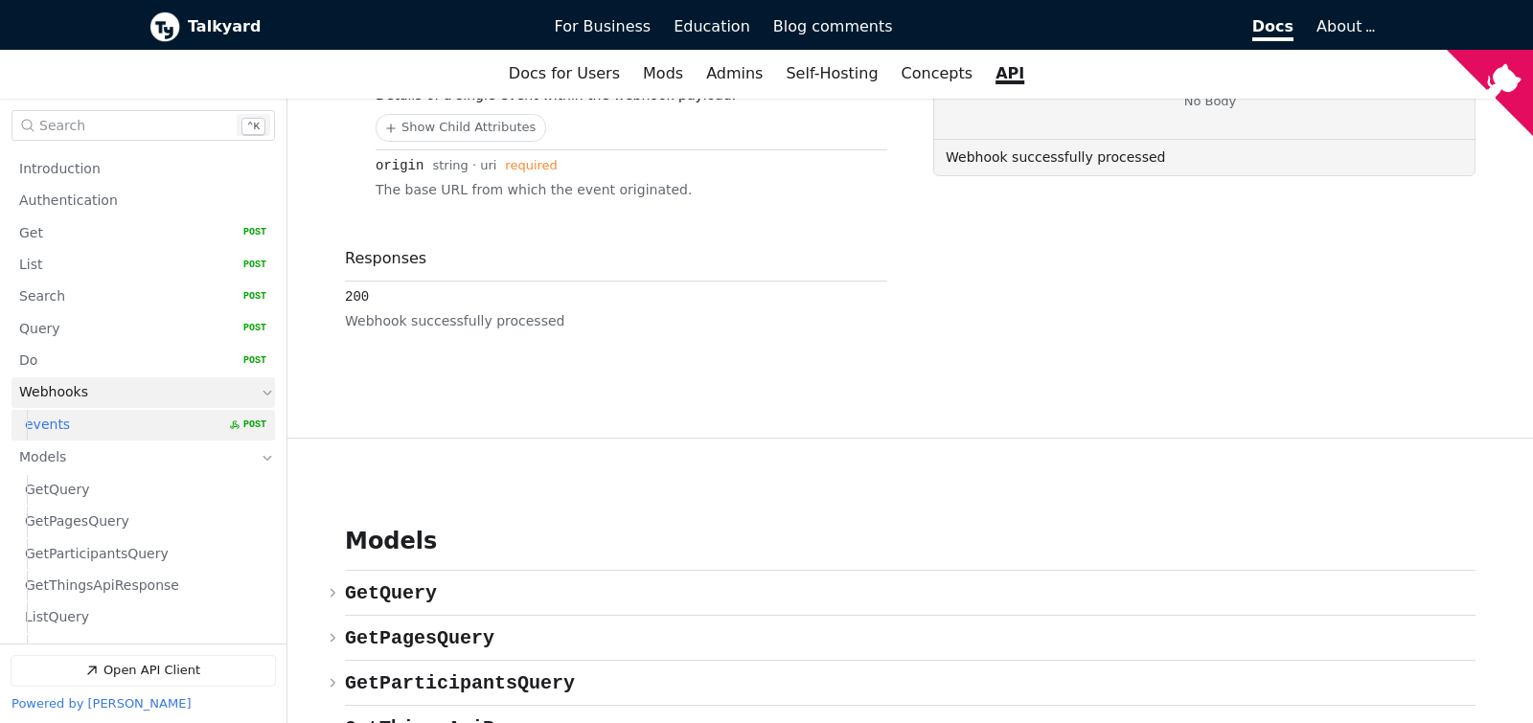
click at [101, 383] on link "Webhooks" at bounding box center [129, 393] width 221 height 31
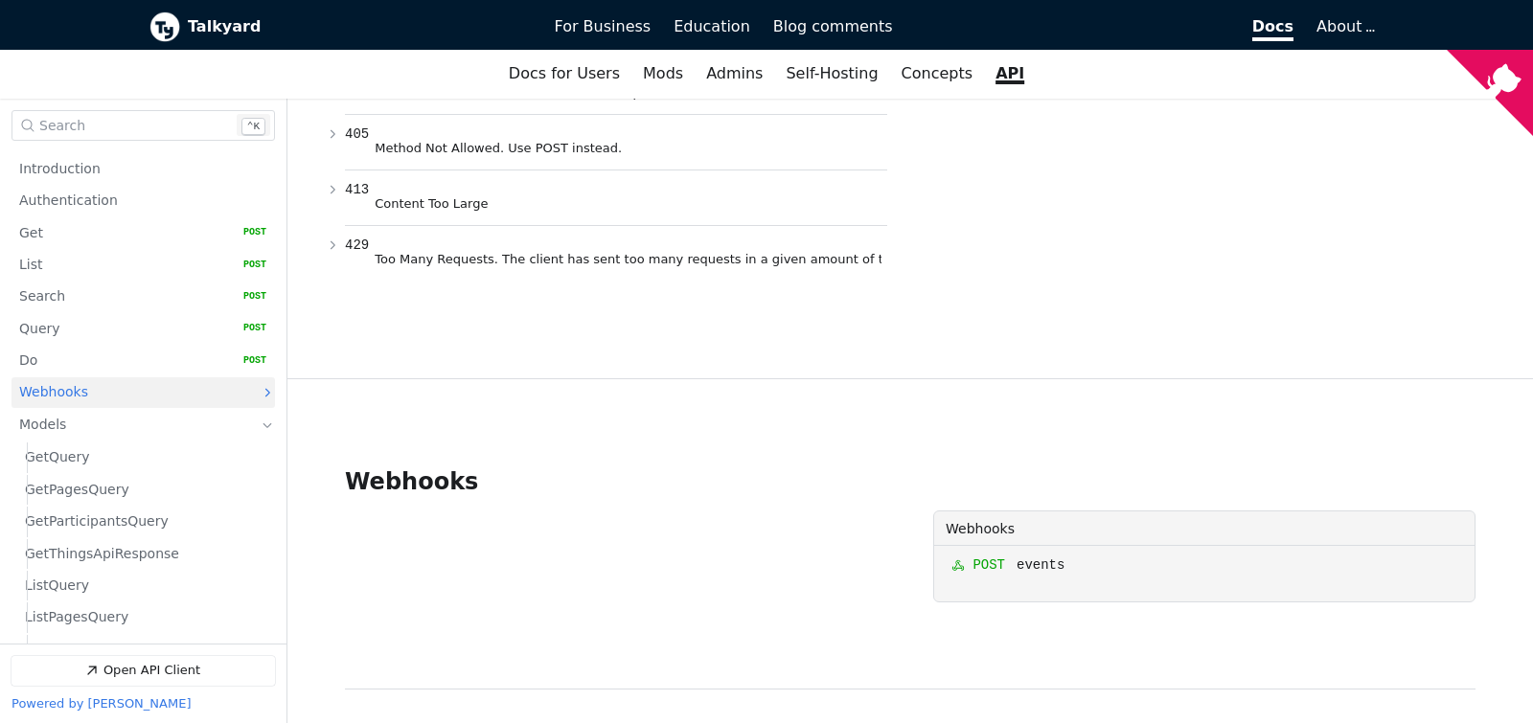
click at [240, 380] on link "Webhooks" at bounding box center [129, 393] width 221 height 31
click at [176, 438] on link "events   HTTP Method: POST" at bounding box center [145, 426] width 241 height 30
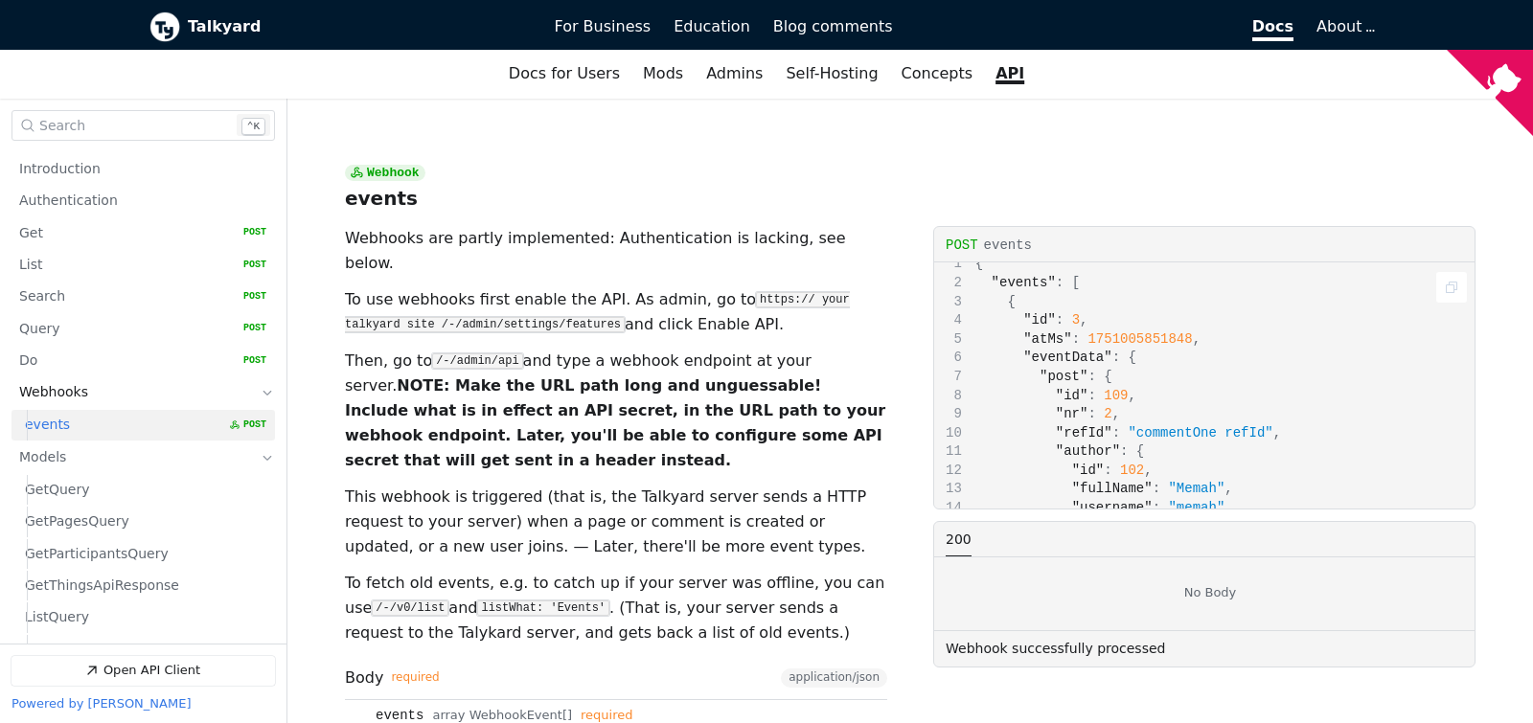
scroll to position [123, 0]
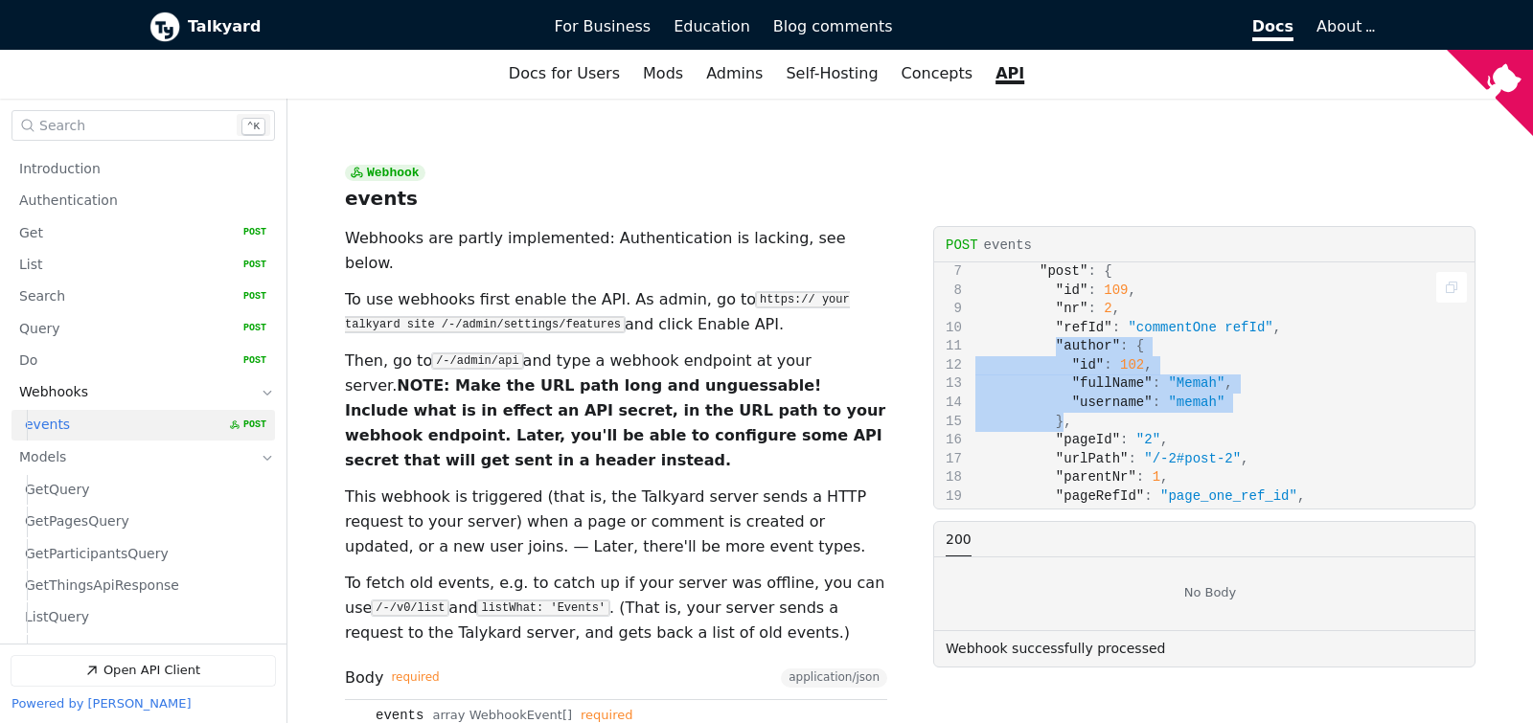
drag, startPoint x: 1054, startPoint y: 307, endPoint x: 1051, endPoint y: 238, distance: 69.0
click at [1051, 238] on code "{ "events" : [ { "id" : 3 , "atMs" : 1751005851848 , "eventData" : { "post" : {…" at bounding box center [1379, 486] width 867 height 673
copy code ""author" : { "id" : 102 , "fullName" : "Memah" , "username" : "memah" }"
click at [1080, 326] on div "{ "events" : [ { "id" : 3 , "atMs" : 1751005851848 , "eventData" : { "post" : {…" at bounding box center [1204, 385] width 540 height 246
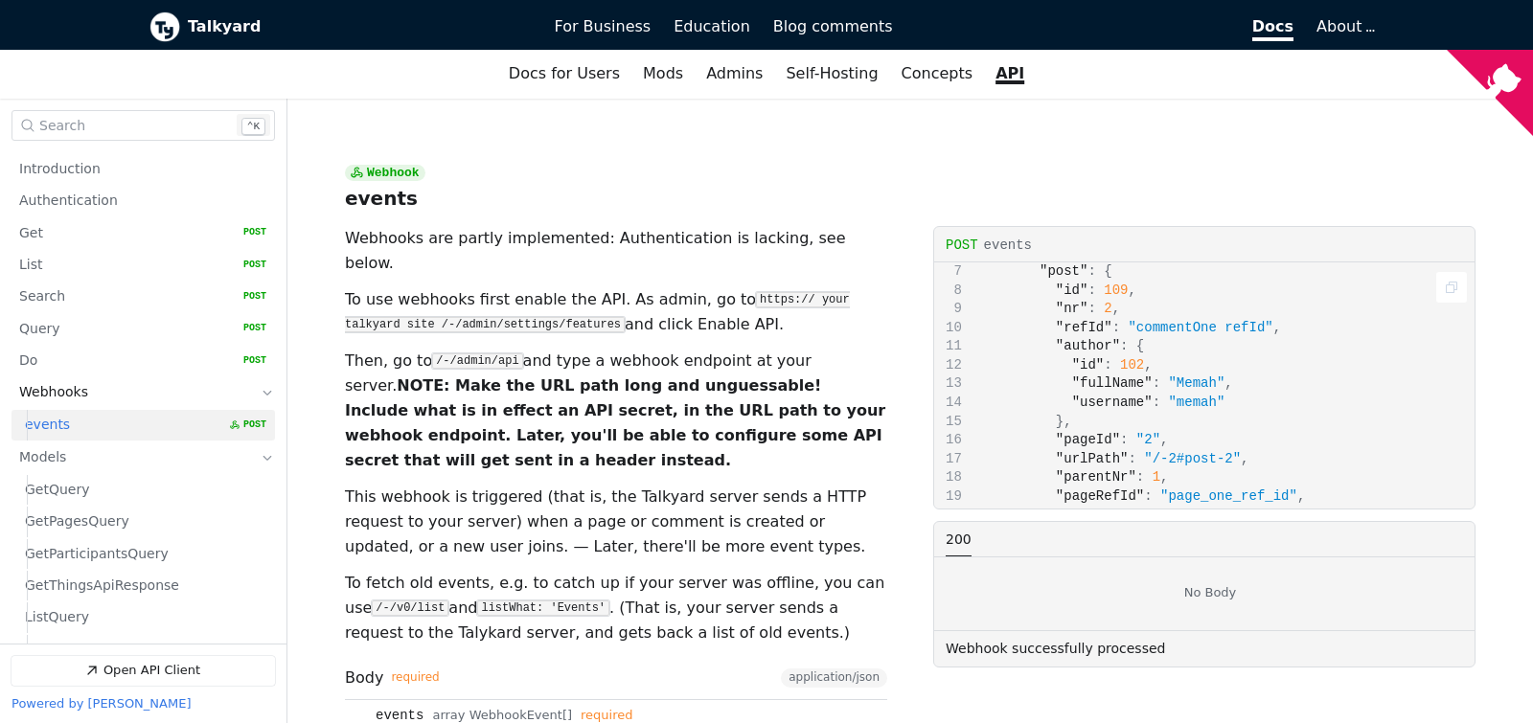
click at [1073, 432] on span ""pageId"" at bounding box center [1088, 439] width 64 height 15
